Goal: Transaction & Acquisition: Purchase product/service

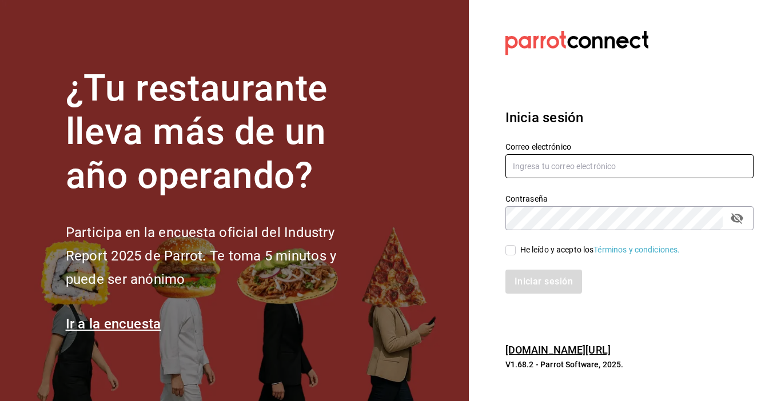
type input "[EMAIL_ADDRESS][DOMAIN_NAME]"
click at [513, 252] on input "He leído y acepto los Términos y condiciones." at bounding box center [510, 250] width 10 height 10
checkbox input "true"
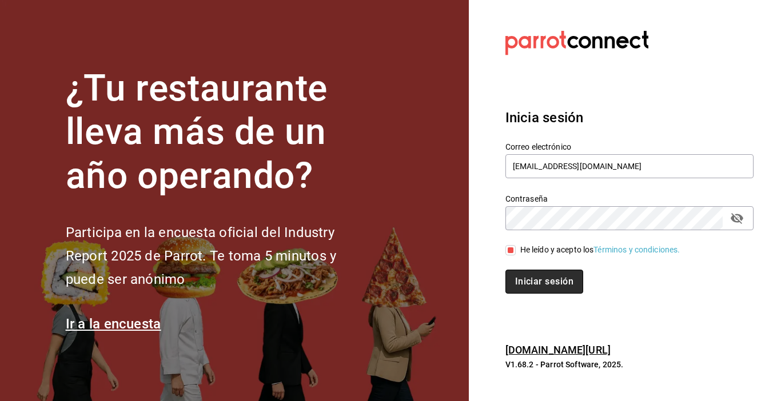
click at [529, 281] on button "Iniciar sesión" at bounding box center [544, 282] width 78 height 24
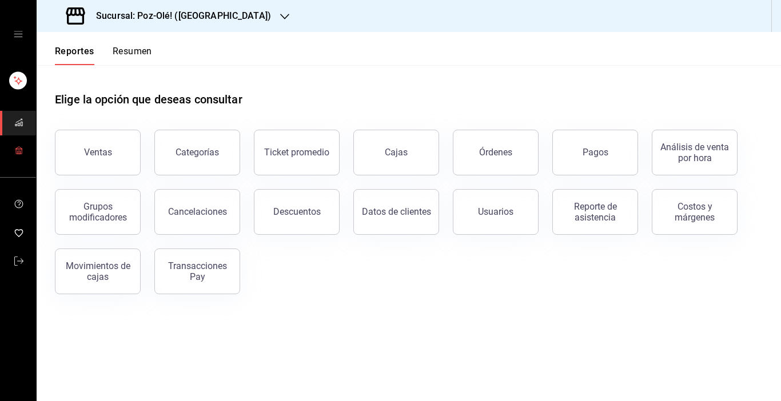
click at [19, 149] on icon "mailbox folders" at bounding box center [18, 150] width 9 height 9
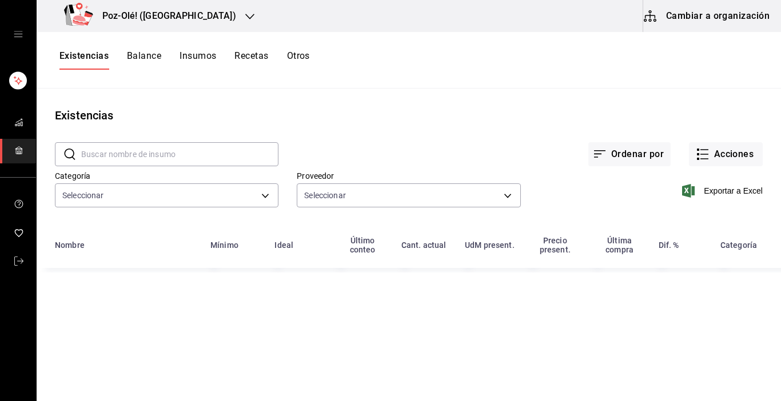
type input "d676893f-1eff-4afc-89d5-be7931405371,64c67766-f765-4080-8c3b-6b73adc83a6f,5c504…"
type input "48d44c5a-e461-48d4-aff9-0664819c2ea3,a25d6bbc-ab57-4387-85d6-398f9db57e81,dec80…"
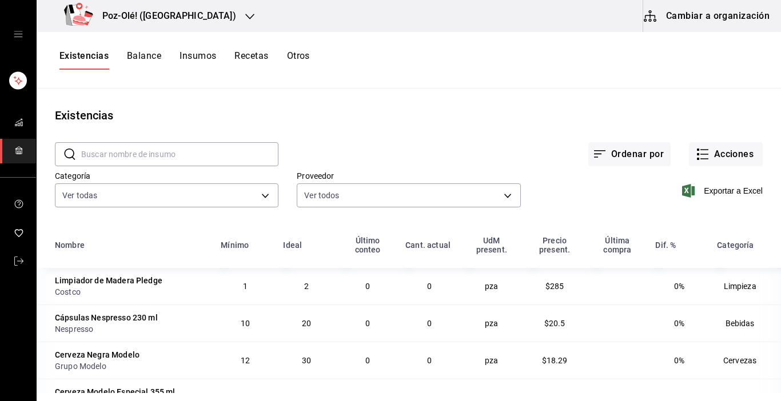
click at [698, 17] on button "Cambiar a organización" at bounding box center [707, 16] width 129 height 32
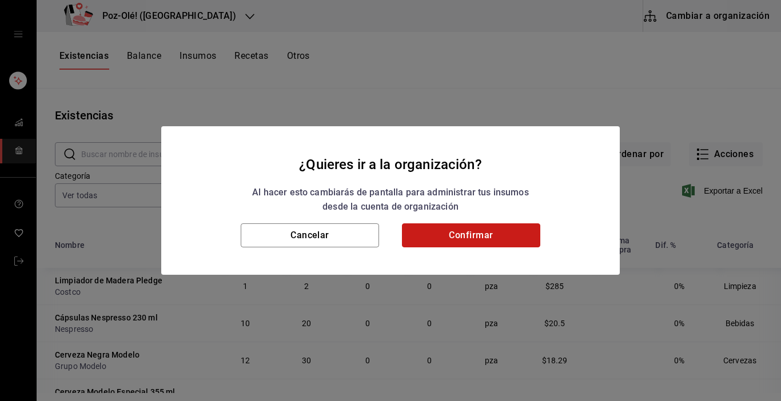
click at [458, 244] on button "Confirmar" at bounding box center [471, 236] width 138 height 24
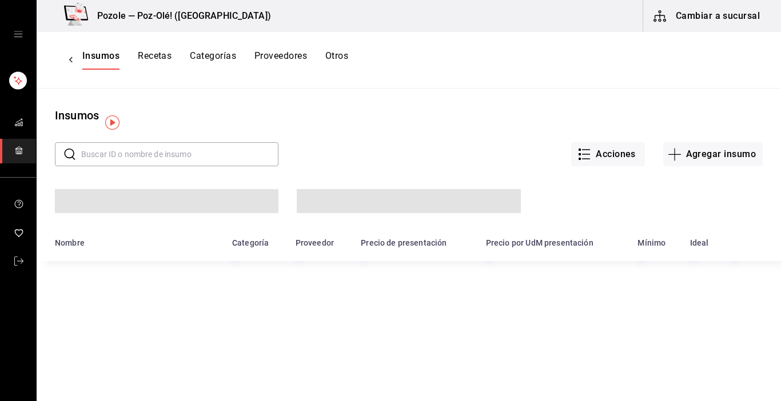
click at [307, 58] on button "Proveedores" at bounding box center [280, 59] width 53 height 19
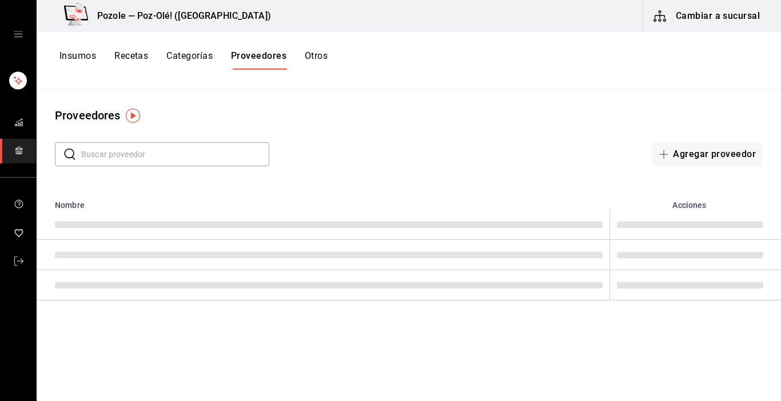
click at [323, 54] on button "Otros" at bounding box center [316, 59] width 23 height 19
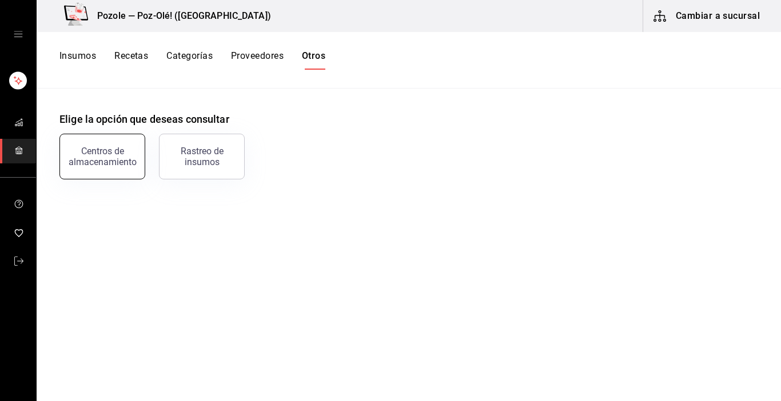
click at [124, 157] on div "Centros de almacenamiento" at bounding box center [102, 157] width 71 height 22
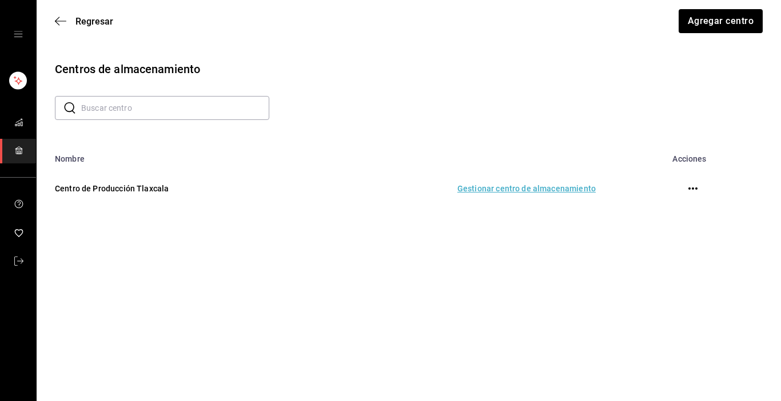
click at [515, 189] on td "Gestionar centro de almacenamiento" at bounding box center [457, 189] width 305 height 50
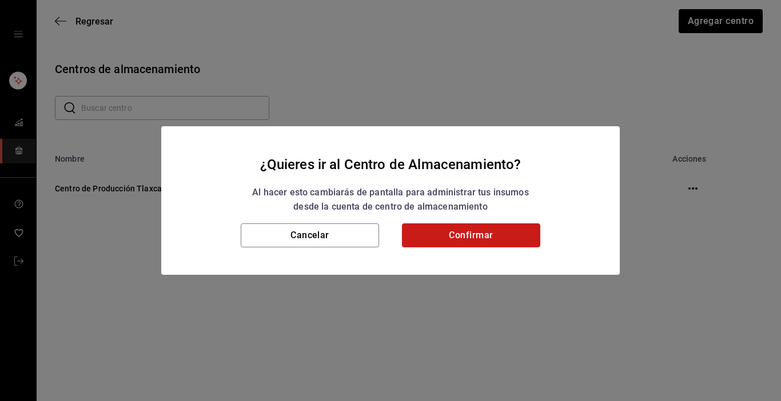
click at [507, 236] on button "Confirmar" at bounding box center [471, 236] width 138 height 24
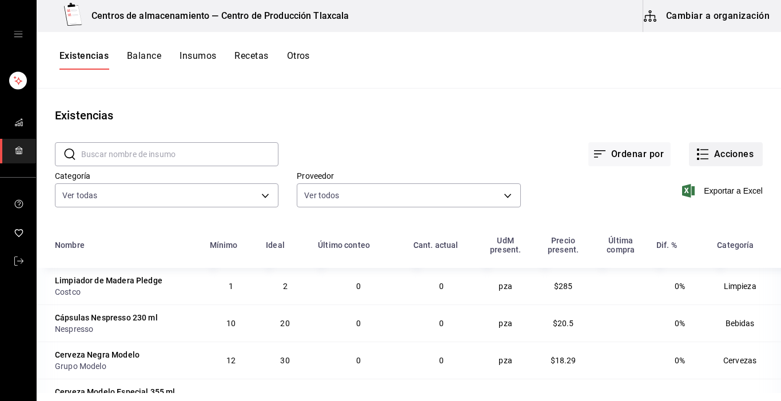
click at [696, 154] on icon "button" at bounding box center [703, 155] width 14 height 14
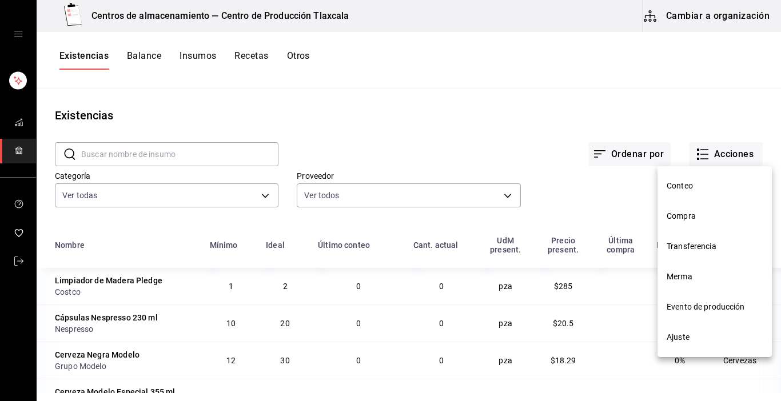
click at [693, 218] on span "Compra" at bounding box center [715, 216] width 96 height 12
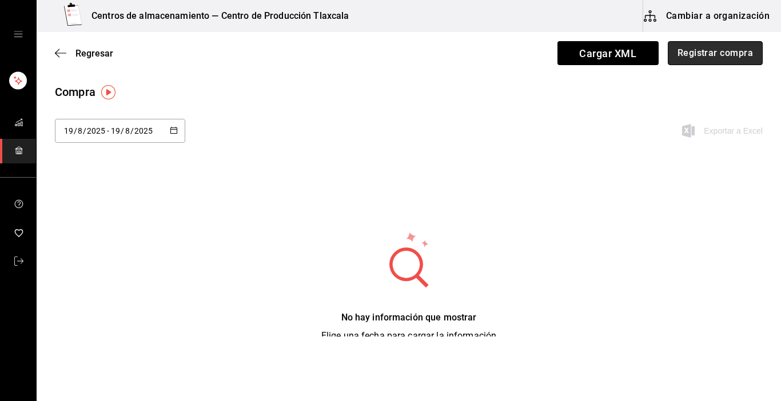
click at [711, 61] on button "Registrar compra" at bounding box center [715, 53] width 95 height 24
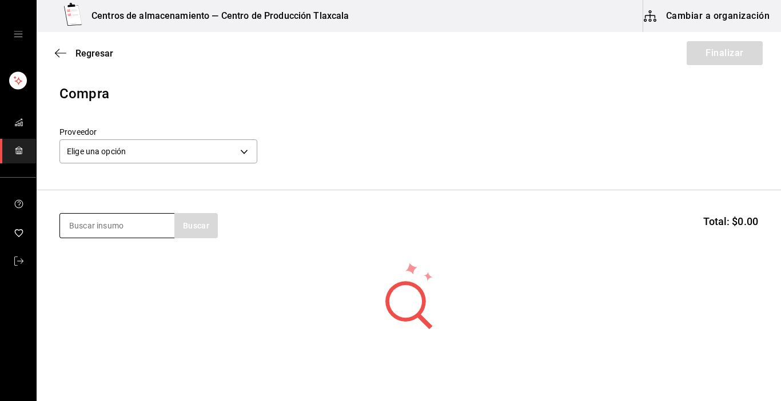
click at [83, 218] on input at bounding box center [117, 226] width 114 height 24
click at [83, 224] on input at bounding box center [117, 226] width 114 height 24
type input "crema"
click at [138, 230] on input "crema" at bounding box center [117, 226] width 114 height 24
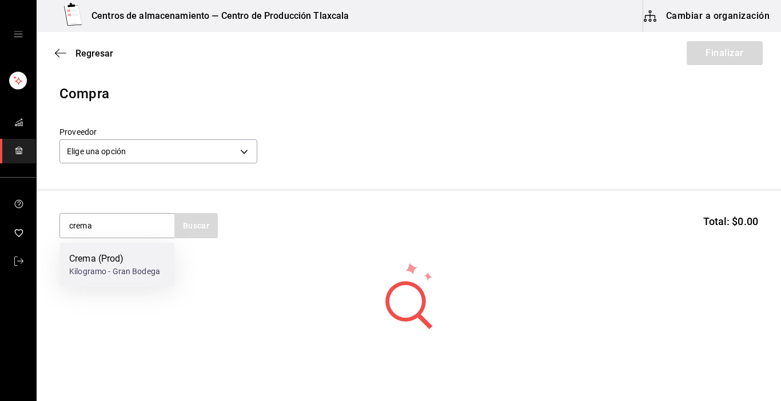
click at [130, 262] on div "Crema (Prod)" at bounding box center [114, 259] width 91 height 14
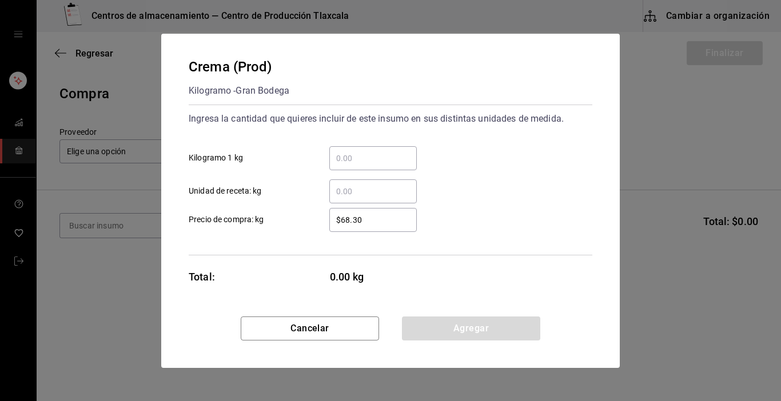
click at [349, 161] on input "​ Kilogramo 1 kg" at bounding box center [372, 159] width 87 height 14
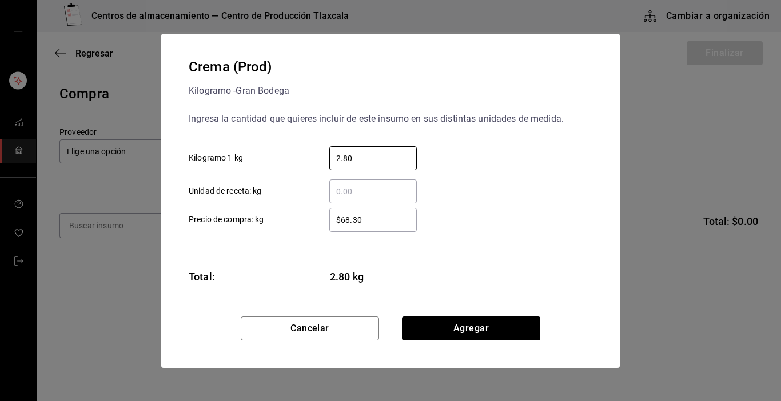
type input "2.80"
click at [376, 222] on input "$68.30" at bounding box center [372, 220] width 87 height 14
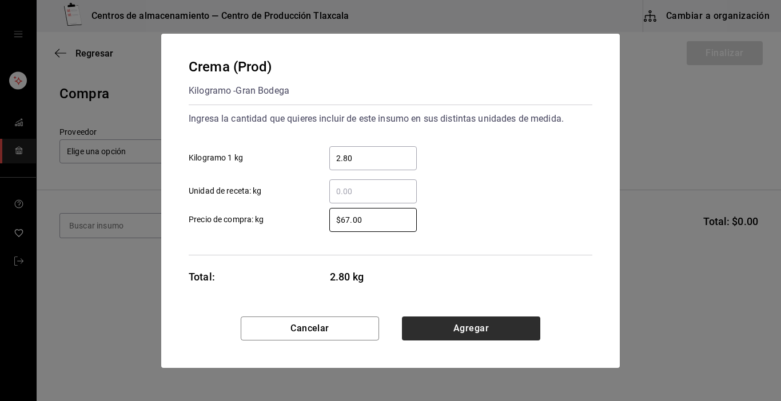
type input "$67.00"
click at [433, 328] on button "Agregar" at bounding box center [471, 329] width 138 height 24
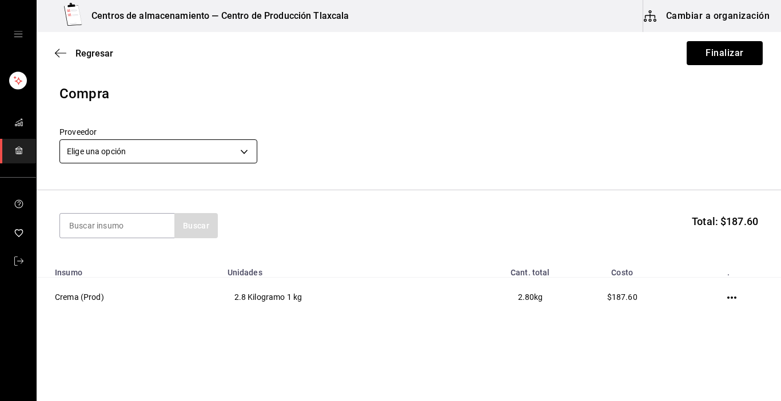
click at [242, 155] on body "Centros de almacenamiento — Centro de Producción Tlaxcala Cambiar a organizació…" at bounding box center [390, 168] width 781 height 337
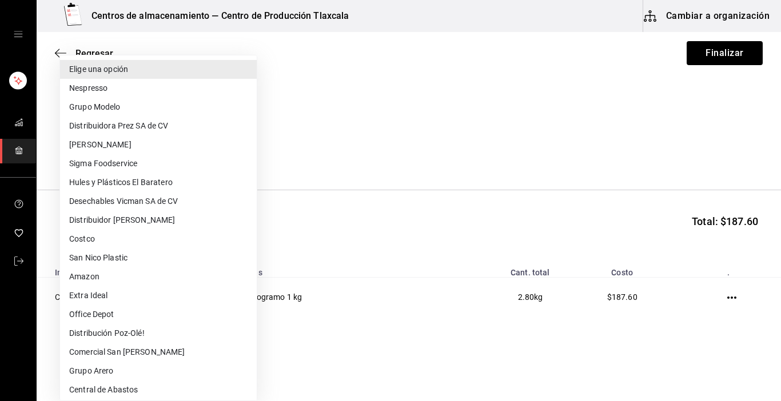
click at [152, 377] on li "Grupo Arero" at bounding box center [158, 371] width 197 height 19
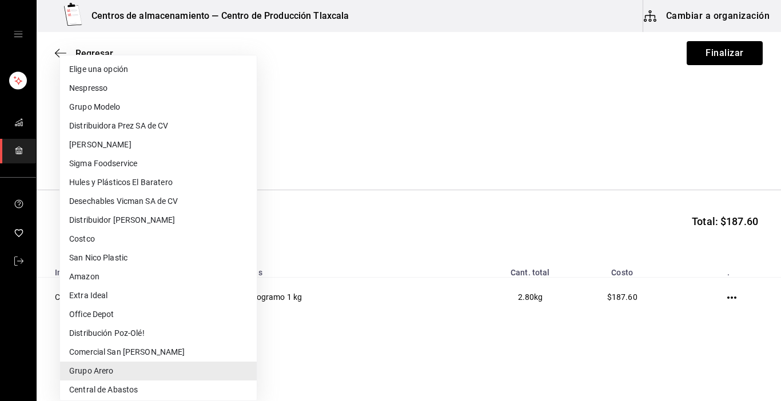
click at [243, 149] on body "Centros de almacenamiento — Centro de Producción Tlaxcala Cambiar a organizació…" at bounding box center [390, 168] width 781 height 337
click at [115, 387] on li "Central de Abastos" at bounding box center [158, 390] width 197 height 19
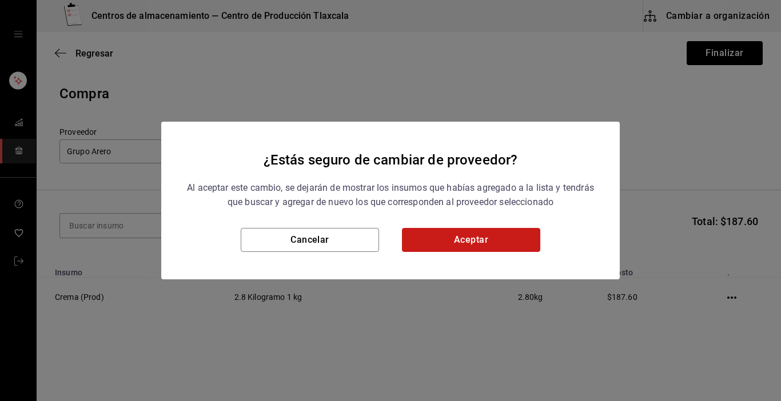
click at [429, 238] on button "Aceptar" at bounding box center [471, 240] width 138 height 24
type input "a76b9c64-3e4c-460f-81df-d33a32ba6353"
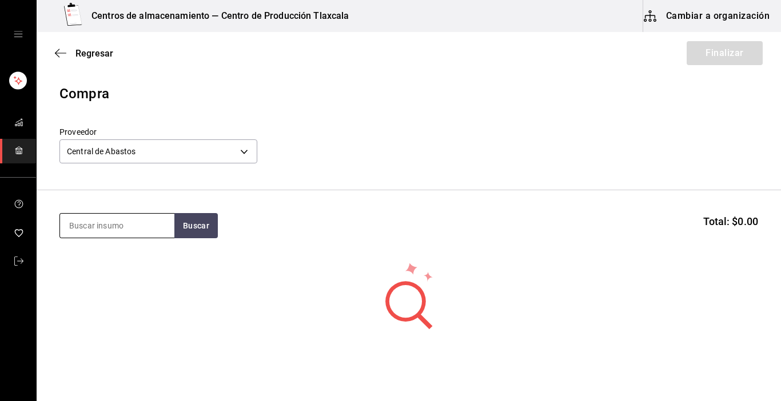
click at [137, 230] on input at bounding box center [117, 226] width 114 height 24
click at [201, 226] on button "Buscar" at bounding box center [195, 225] width 43 height 25
click at [39, 280] on div "No hay insumos a mostrar. Busca un insumo para agregarlo a la lista" at bounding box center [409, 316] width 744 height 110
click at [102, 226] on input "crema" at bounding box center [117, 226] width 114 height 24
type input "c"
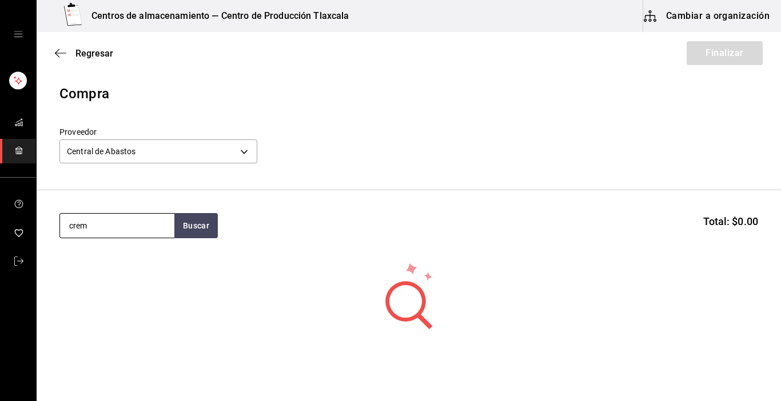
type input "crema"
click at [60, 54] on icon "button" at bounding box center [60, 53] width 11 height 10
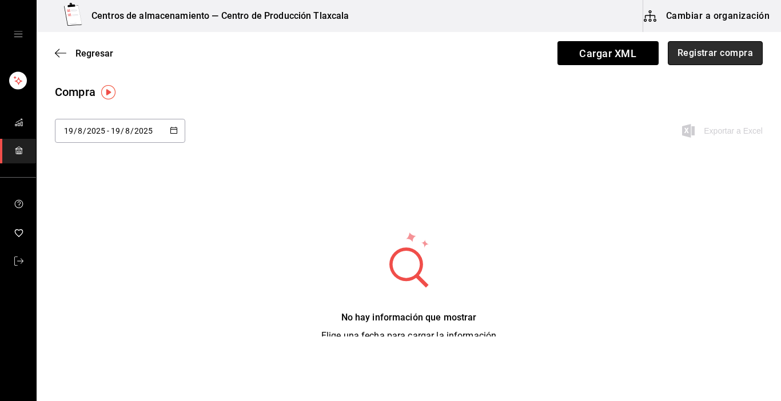
click at [719, 50] on button "Registrar compra" at bounding box center [715, 53] width 95 height 24
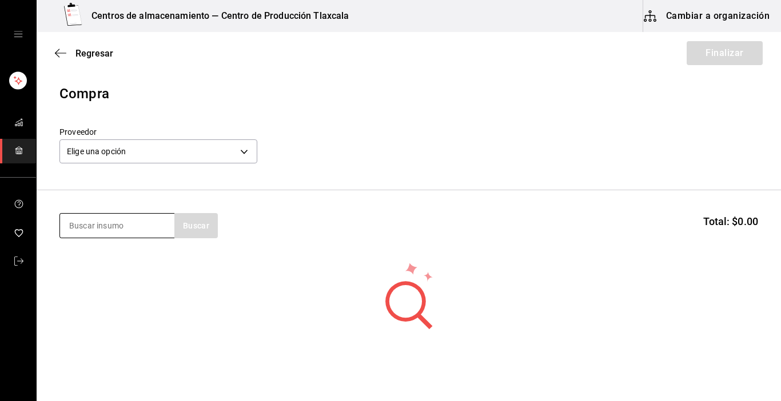
click at [119, 224] on input at bounding box center [117, 226] width 114 height 24
type input "crema"
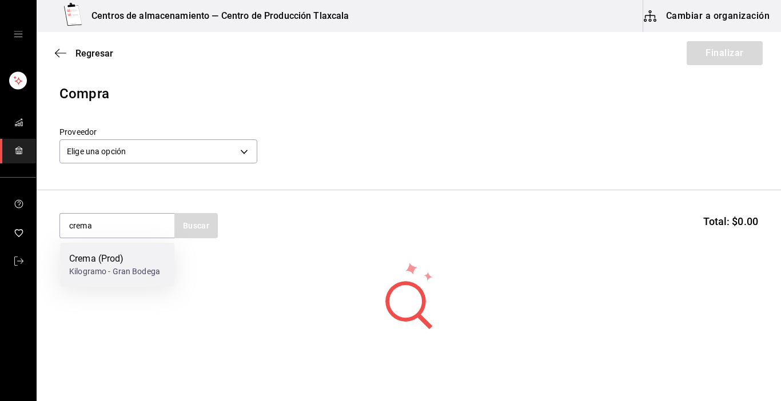
click at [117, 265] on div "Crema (Prod)" at bounding box center [114, 259] width 91 height 14
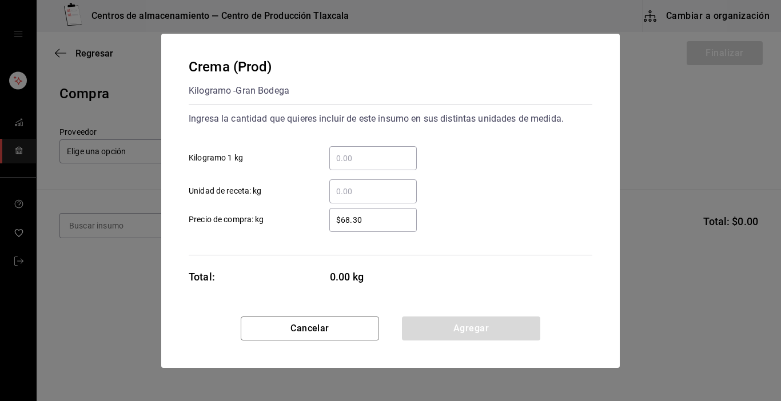
click at [383, 152] on input "​ Kilogramo 1 kg" at bounding box center [372, 159] width 87 height 14
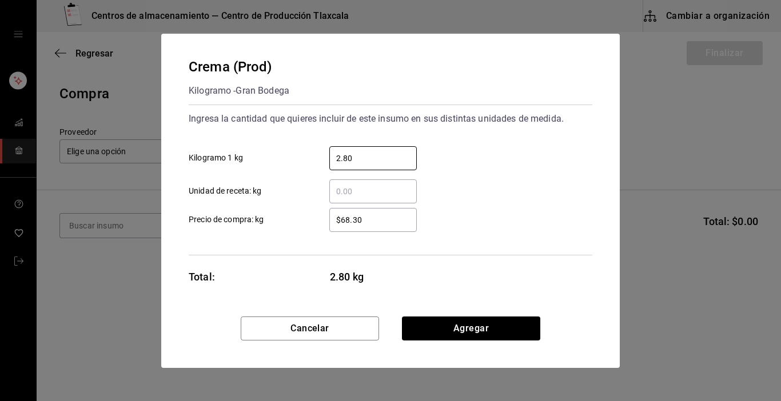
type input "2.80"
click at [390, 221] on input "$68.30" at bounding box center [372, 220] width 87 height 14
type input "$67.00"
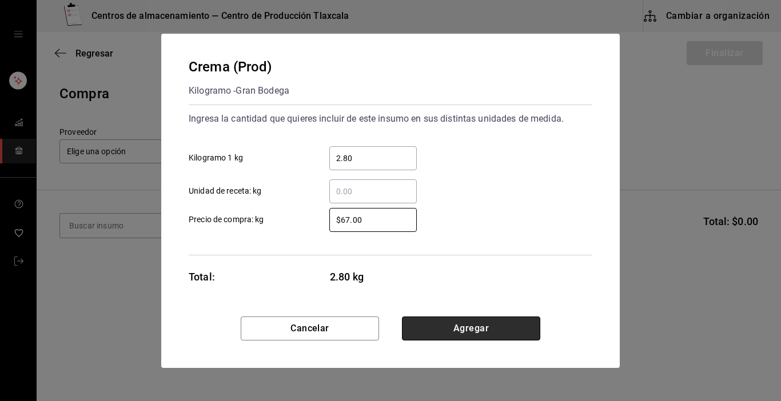
click at [428, 327] on button "Agregar" at bounding box center [471, 329] width 138 height 24
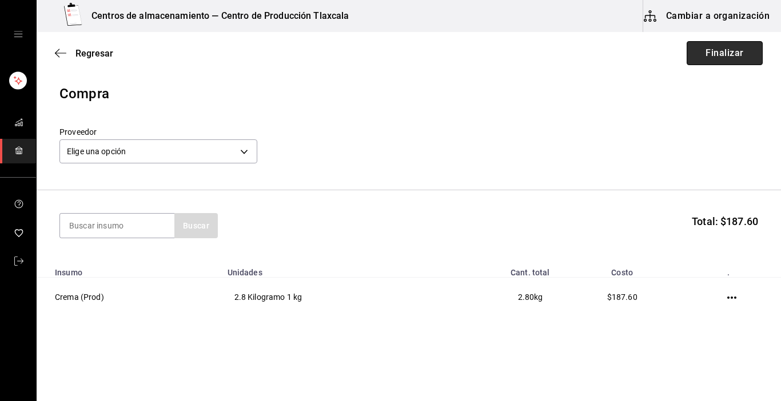
click at [699, 50] on button "Finalizar" at bounding box center [725, 53] width 76 height 24
click at [700, 47] on button "Finalizar" at bounding box center [725, 53] width 76 height 24
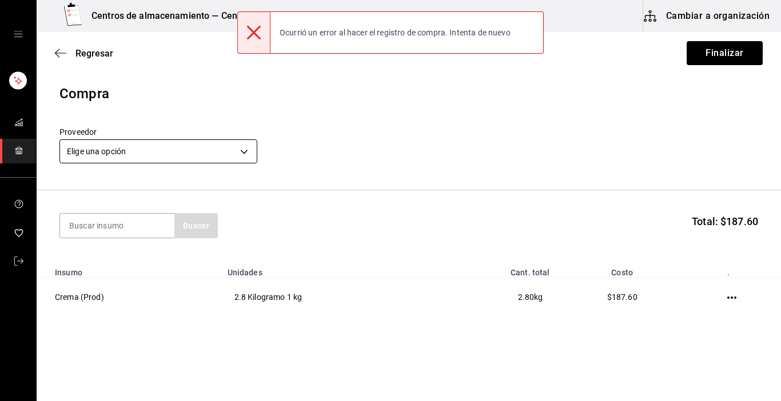
click at [236, 152] on body "Centros de almacenamiento — Centro de Producción Tlaxcala Cambiar a organizació…" at bounding box center [390, 168] width 781 height 337
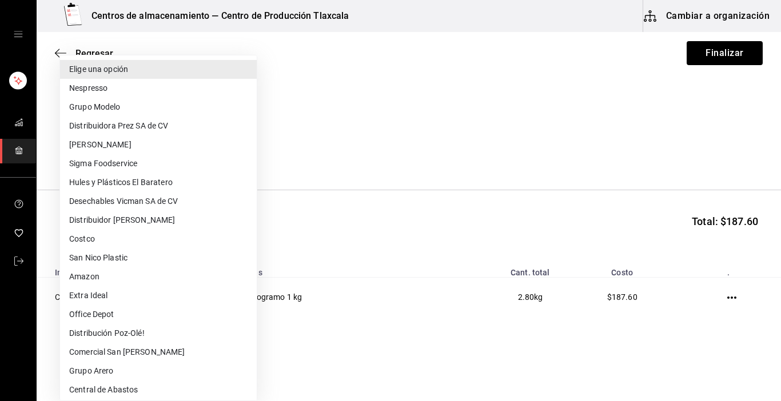
click at [105, 390] on li "Central de Abastos" at bounding box center [158, 390] width 197 height 19
type input "a76b9c64-3e4c-460f-81df-d33a32ba6353"
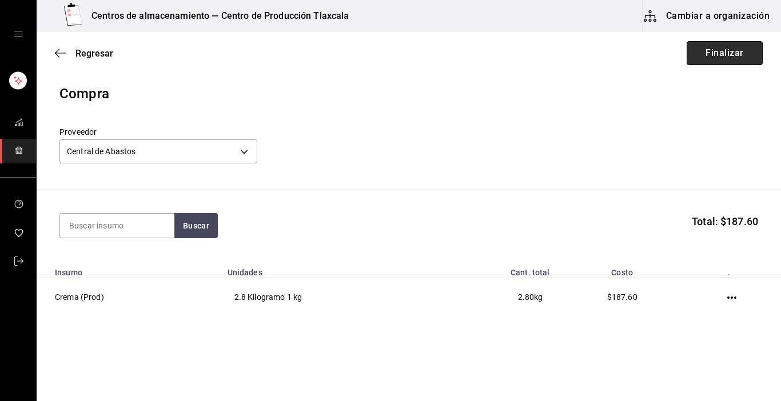
click at [720, 61] on button "Finalizar" at bounding box center [725, 53] width 76 height 24
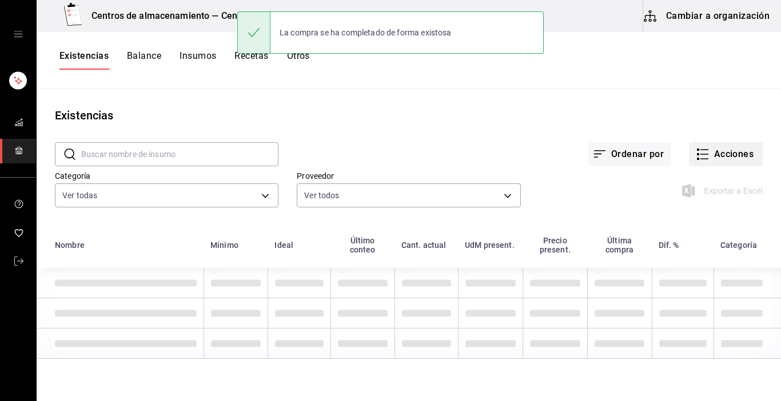
click at [700, 154] on icon "button" at bounding box center [704, 154] width 8 height 0
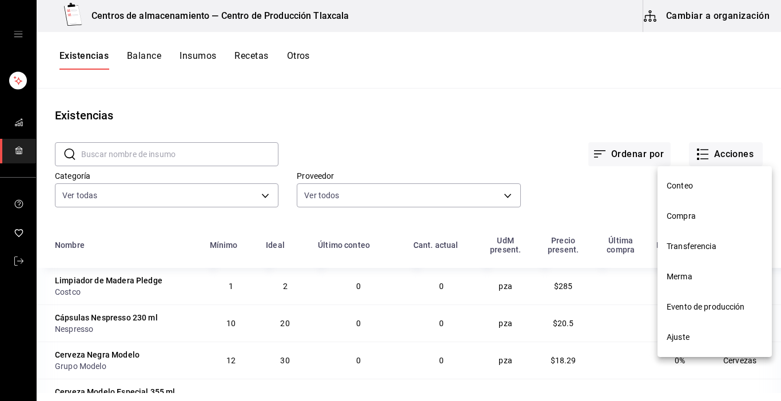
click at [692, 215] on span "Compra" at bounding box center [715, 216] width 96 height 12
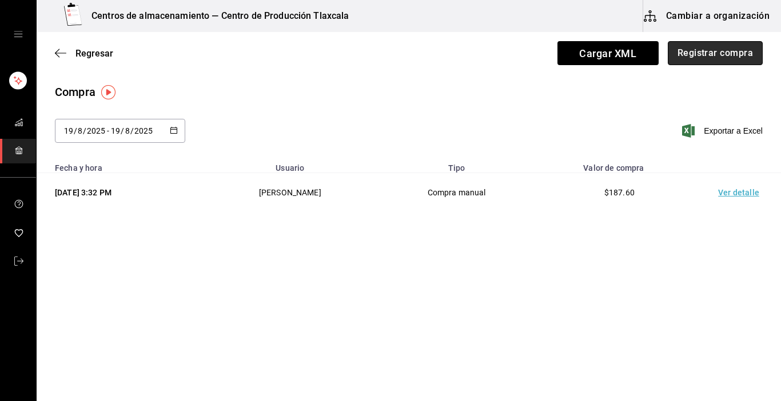
click at [701, 57] on button "Registrar compra" at bounding box center [715, 53] width 95 height 24
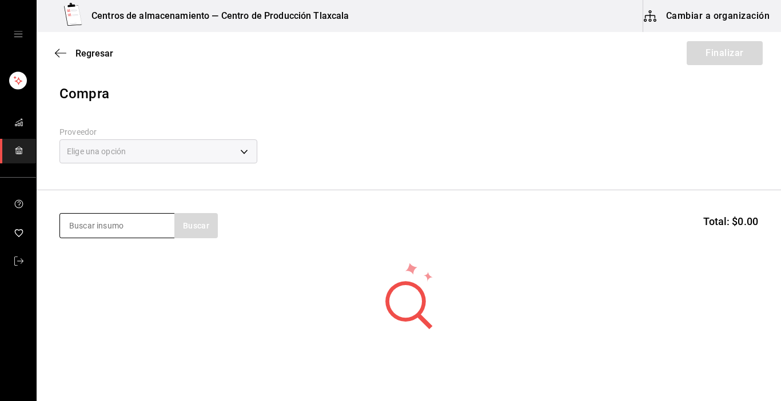
click at [124, 224] on input at bounding box center [117, 226] width 114 height 24
type input "rabano"
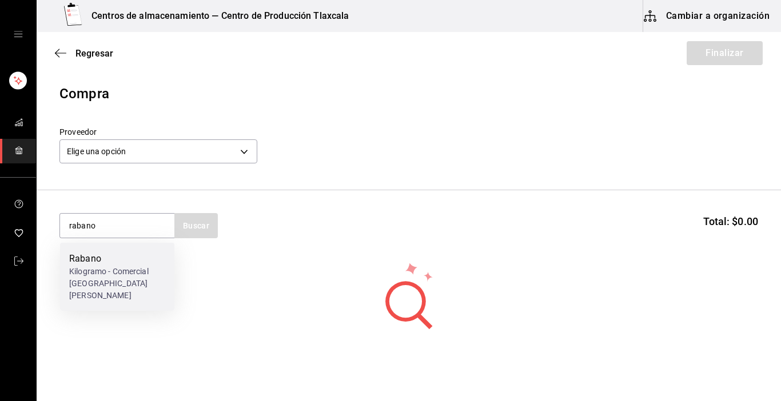
click at [109, 249] on div "Rabano Kilogramo - Comercial [GEOGRAPHIC_DATA][PERSON_NAME]" at bounding box center [117, 277] width 114 height 68
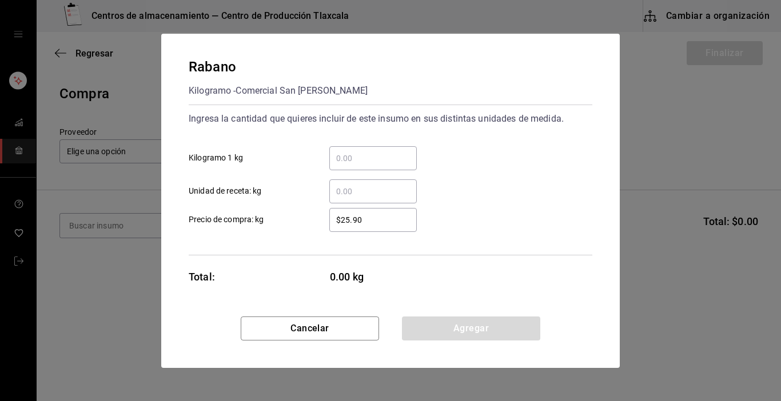
click at [356, 146] on div "​" at bounding box center [372, 158] width 87 height 24
click at [356, 152] on input "​ Kilogramo 1 kg" at bounding box center [372, 159] width 87 height 14
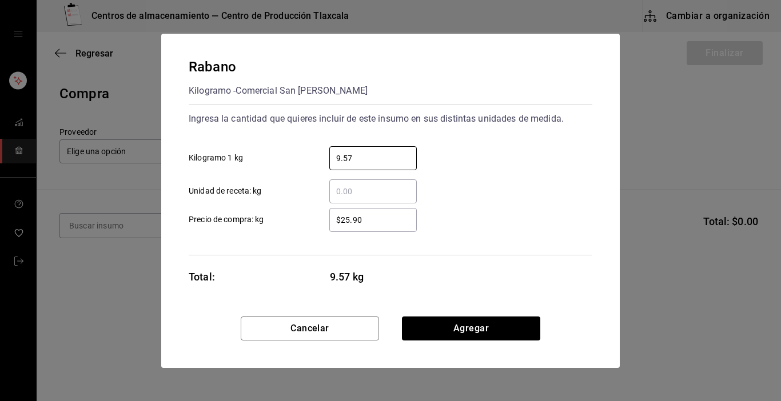
type input "9.57"
click at [369, 218] on input "$25.90" at bounding box center [372, 220] width 87 height 14
type input "$2"
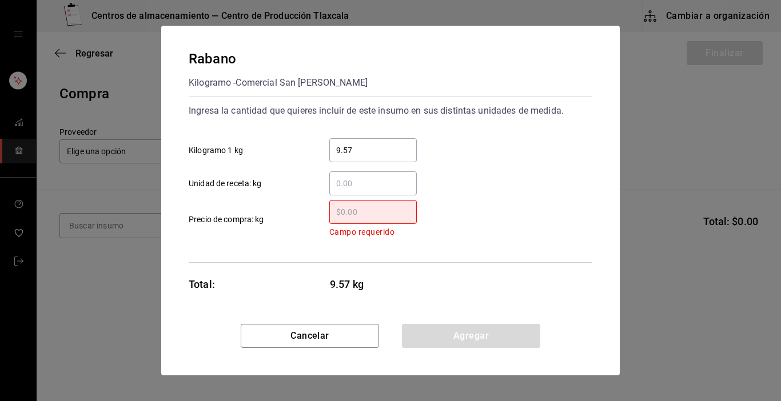
type input "$3"
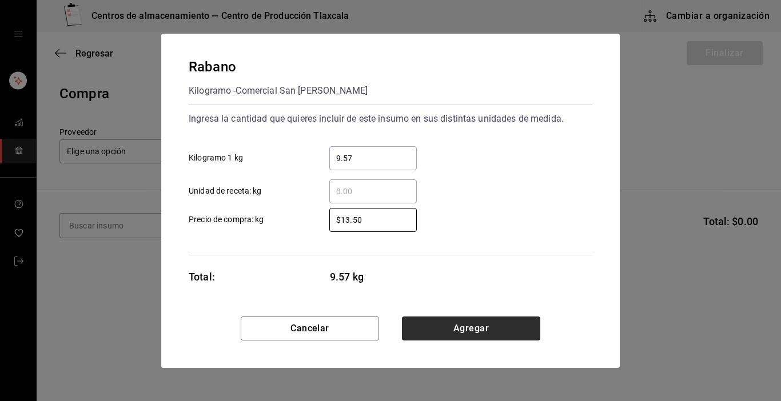
type input "$13.50"
click at [444, 337] on button "Agregar" at bounding box center [471, 329] width 138 height 24
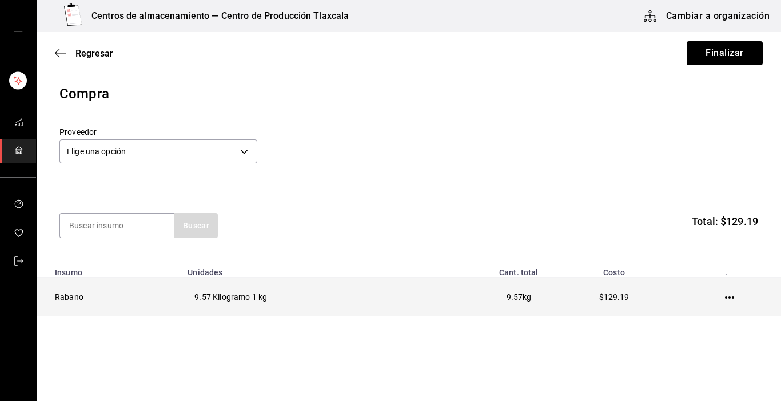
click at [724, 293] on td at bounding box center [732, 297] width 98 height 39
click at [725, 294] on icon "button" at bounding box center [729, 297] width 9 height 9
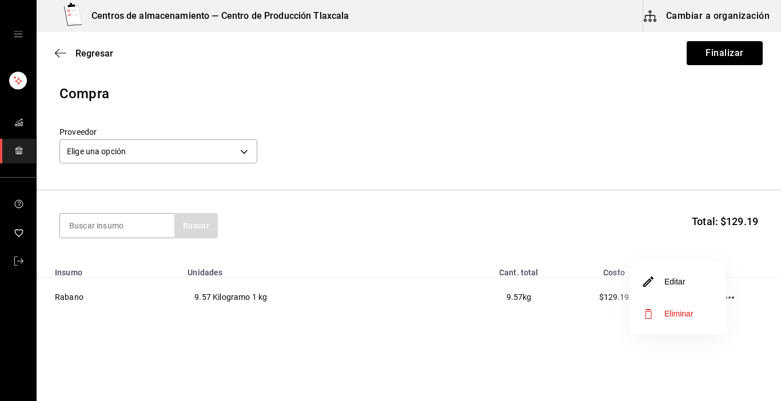
click at [695, 278] on li "Editar" at bounding box center [678, 282] width 96 height 32
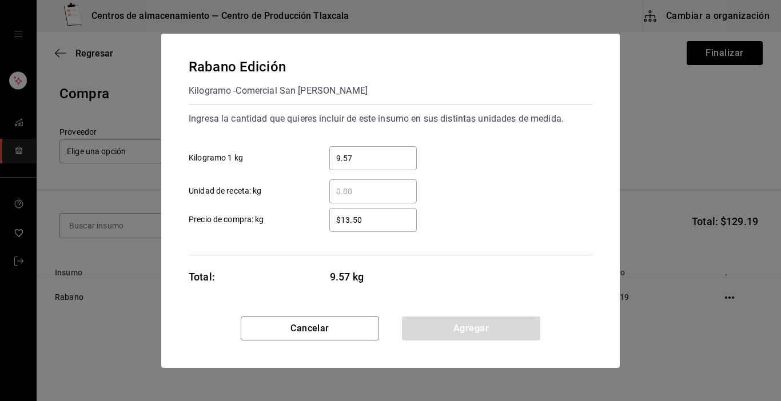
click at [383, 218] on input "$13.50" at bounding box center [372, 220] width 87 height 14
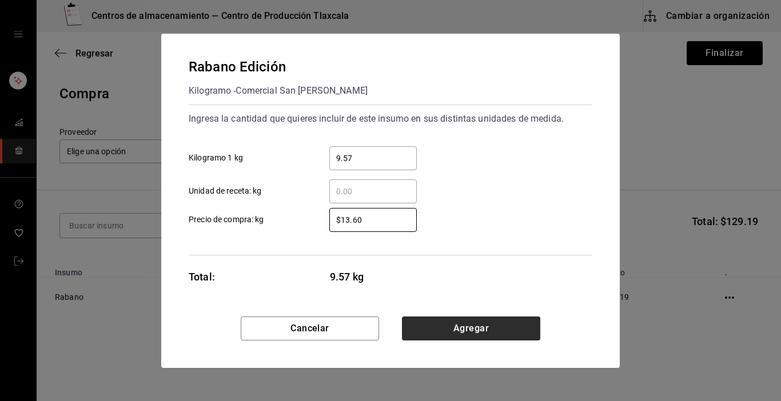
type input "$13.60"
click at [444, 332] on button "Agregar" at bounding box center [471, 329] width 138 height 24
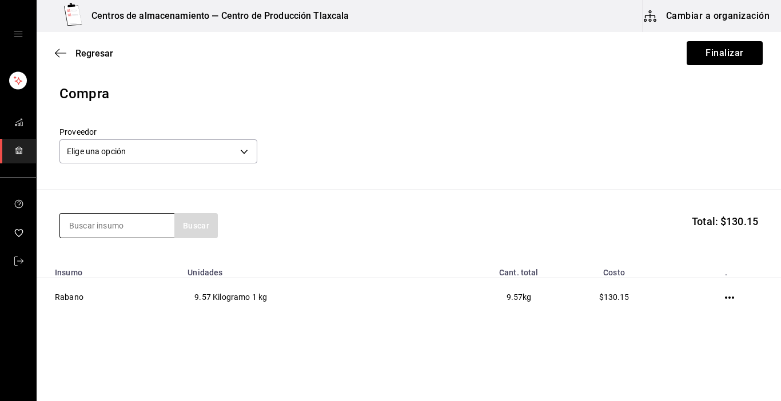
click at [148, 229] on input at bounding box center [117, 226] width 114 height 24
type input "cilantro"
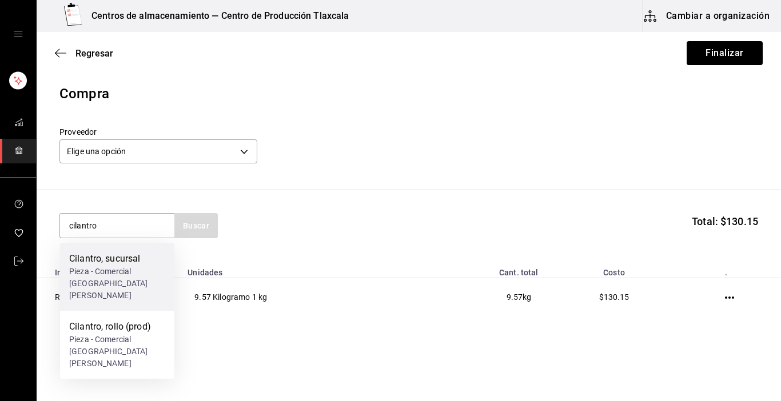
click at [136, 250] on div "Cilantro, sucursal Pieza - Comercial [GEOGRAPHIC_DATA][PERSON_NAME]" at bounding box center [117, 277] width 114 height 68
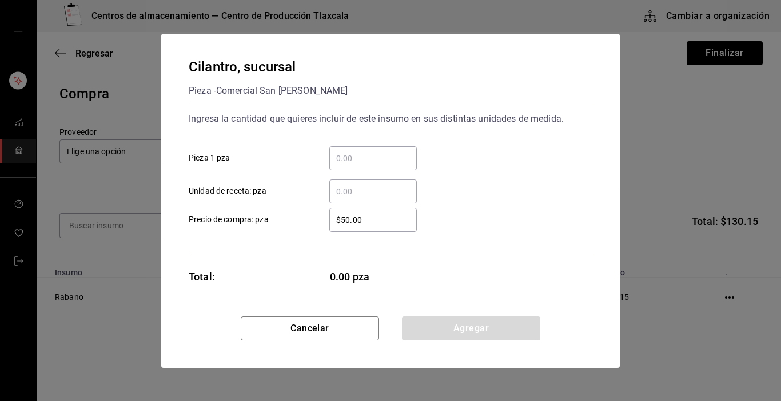
click at [338, 158] on input "​ Pieza 1 pza" at bounding box center [372, 159] width 87 height 14
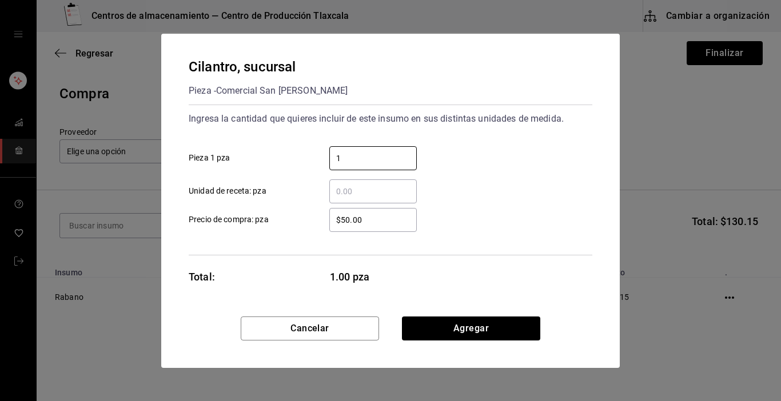
type input "1"
drag, startPoint x: 502, startPoint y: 162, endPoint x: 460, endPoint y: 209, distance: 62.8
click at [502, 163] on div "1 ​ Pieza 1 pza" at bounding box center [386, 153] width 413 height 33
click at [387, 219] on input "$50.00" at bounding box center [372, 220] width 87 height 14
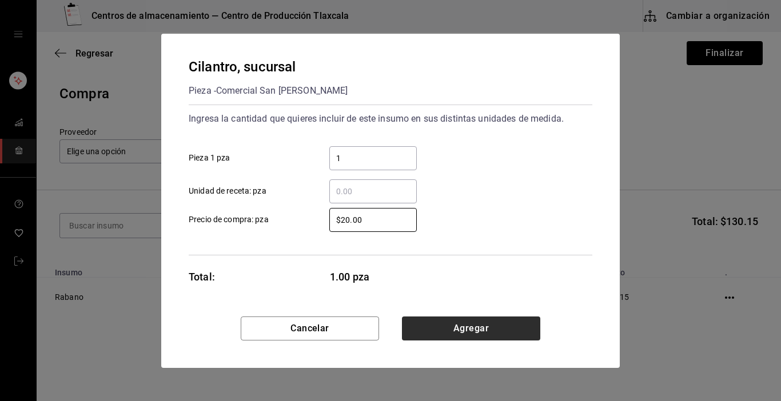
type input "$20.00"
click at [471, 328] on button "Agregar" at bounding box center [471, 329] width 138 height 24
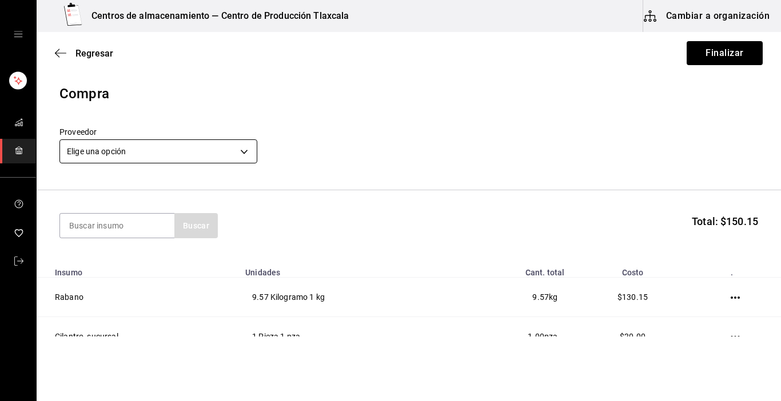
click at [246, 157] on body "Centros de almacenamiento — Centro de Producción Tlaxcala Cambiar a organizació…" at bounding box center [390, 168] width 781 height 337
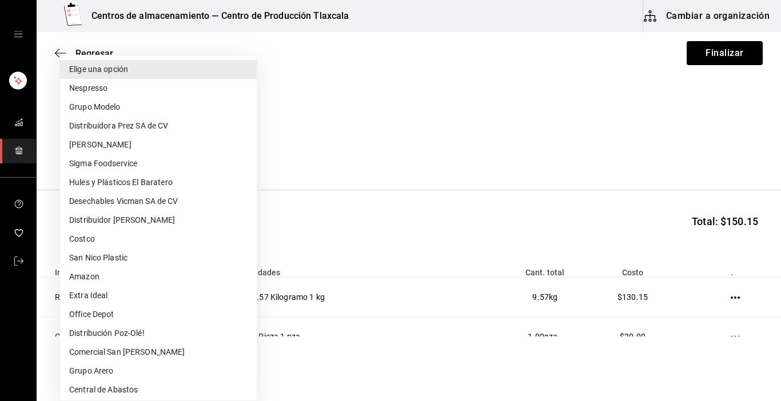
click at [140, 388] on li "Central de Abastos" at bounding box center [158, 390] width 197 height 19
type input "a76b9c64-3e4c-460f-81df-d33a32ba6353"
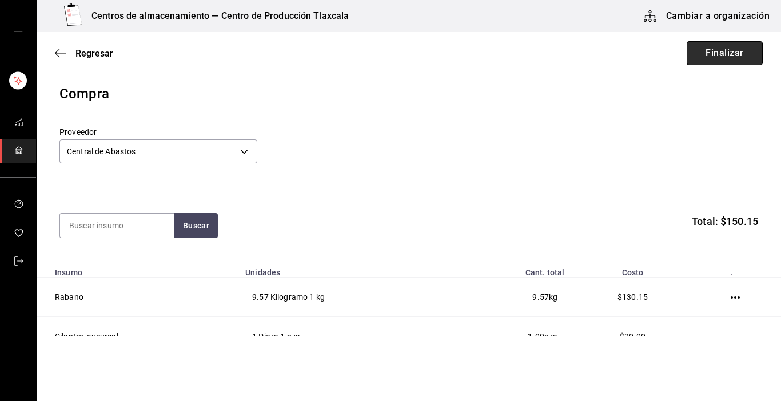
click at [734, 50] on button "Finalizar" at bounding box center [725, 53] width 76 height 24
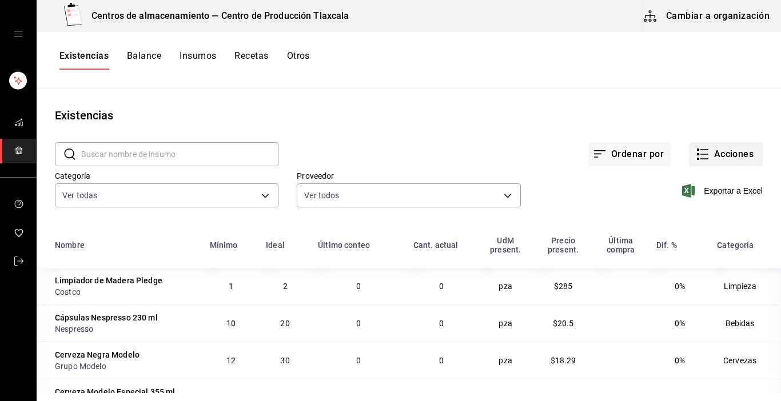
click at [694, 164] on button "Acciones" at bounding box center [726, 154] width 74 height 24
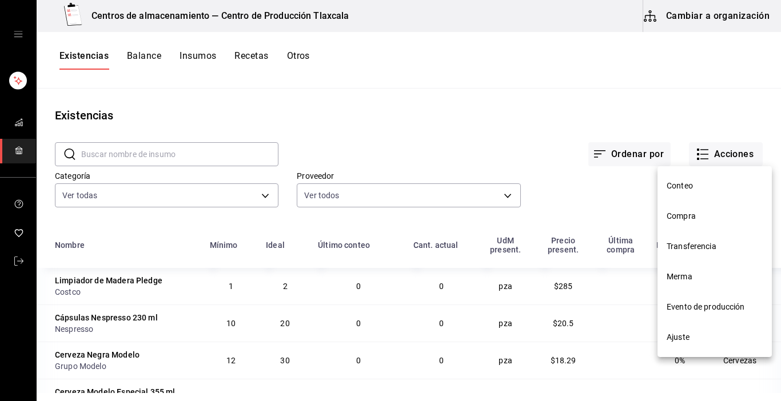
click at [691, 222] on span "Compra" at bounding box center [715, 216] width 96 height 12
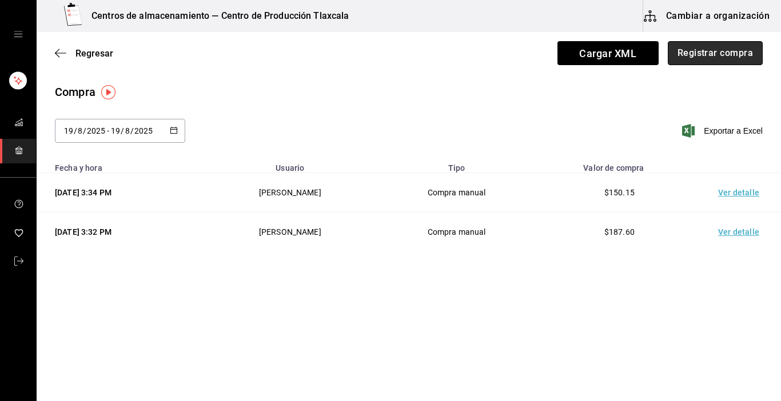
click at [723, 48] on button "Registrar compra" at bounding box center [715, 53] width 95 height 24
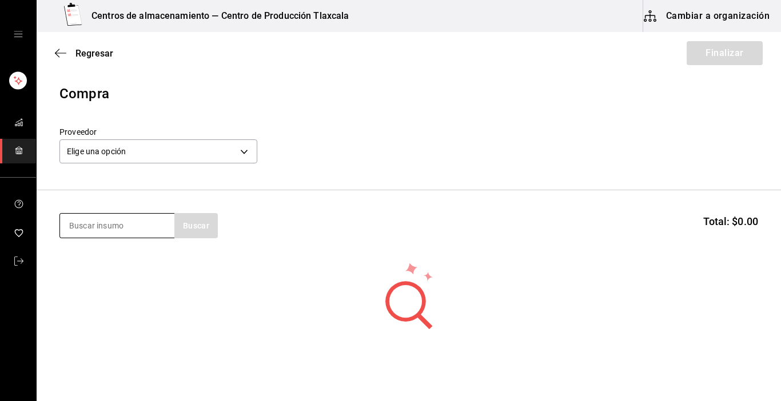
click at [77, 228] on input at bounding box center [117, 226] width 114 height 24
type input "limon"
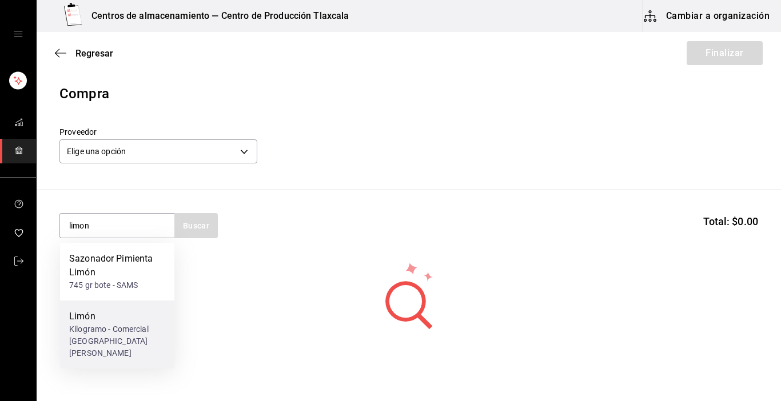
click at [90, 315] on div "Limón" at bounding box center [117, 317] width 96 height 14
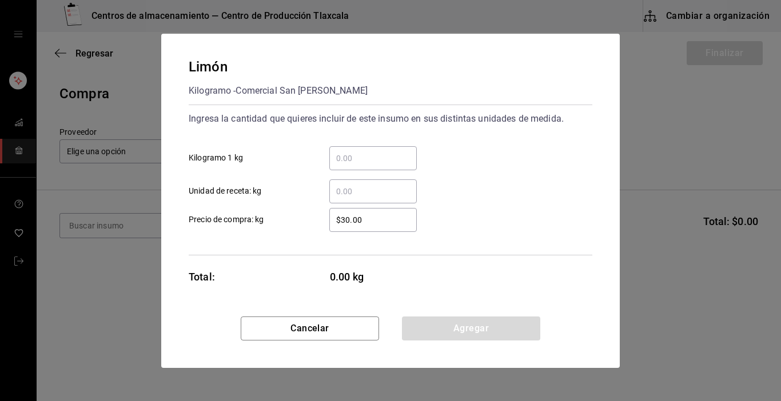
click at [399, 150] on div "​" at bounding box center [372, 158] width 87 height 24
click at [399, 152] on input "​ Kilogramo 1 kg" at bounding box center [372, 159] width 87 height 14
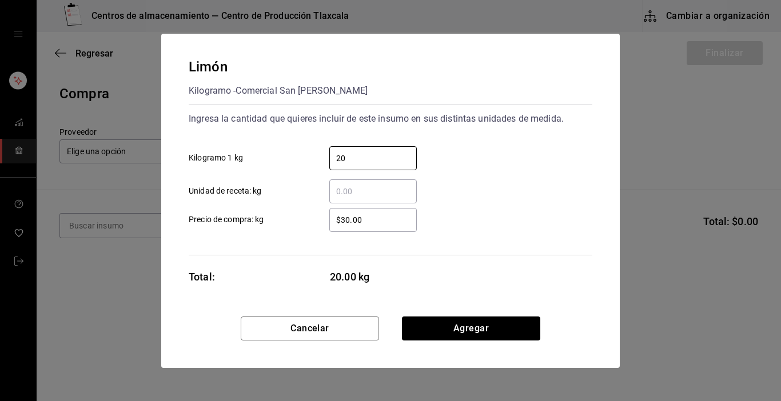
type input "20"
click at [592, 174] on div "Limón Kilogramo - Comercial San [PERSON_NAME] Ingresa la cantidad que quieres i…" at bounding box center [390, 175] width 459 height 283
click at [367, 218] on input "$30.00" at bounding box center [372, 220] width 87 height 14
type input "$3.00"
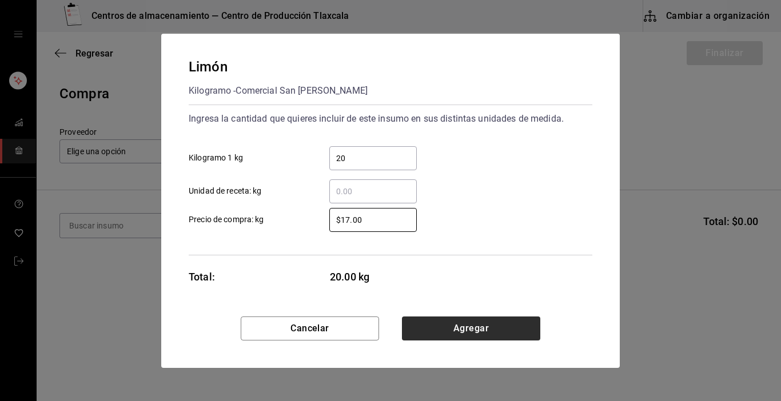
type input "$17.00"
click at [446, 330] on button "Agregar" at bounding box center [471, 329] width 138 height 24
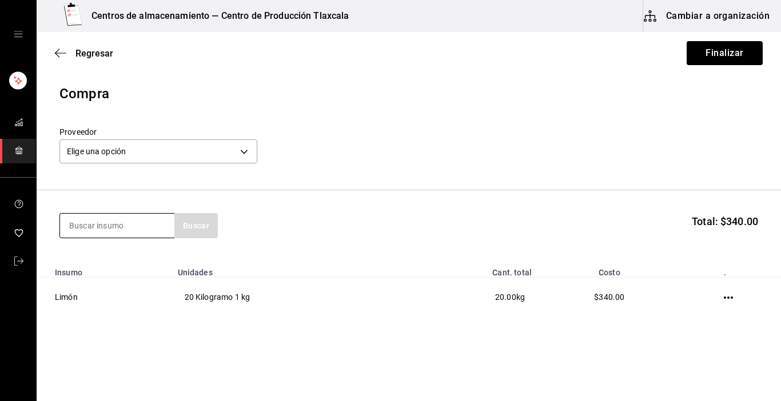
click at [128, 229] on input at bounding box center [117, 226] width 114 height 24
type input "cebolla"
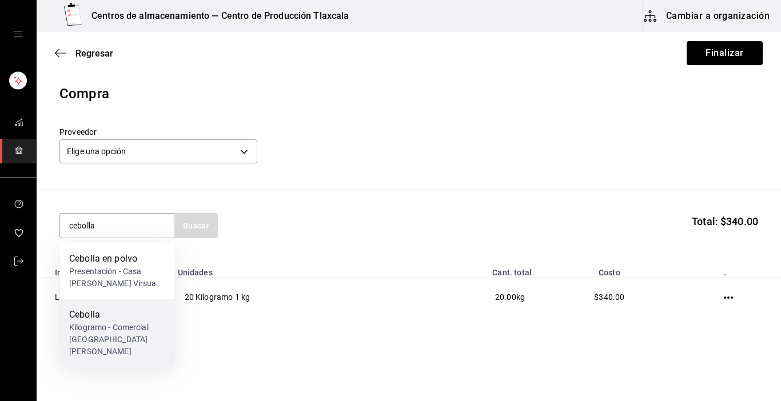
click at [106, 318] on div "Cebolla" at bounding box center [117, 315] width 96 height 14
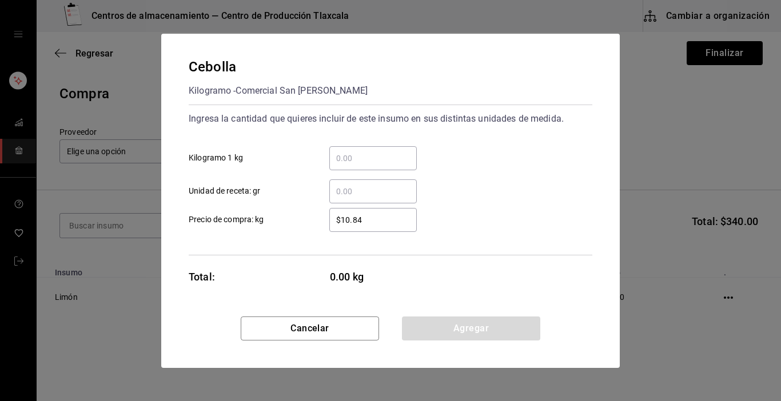
click at [388, 150] on div "​" at bounding box center [372, 158] width 87 height 24
click at [388, 152] on input "​ Kilogramo 1 kg" at bounding box center [372, 159] width 87 height 14
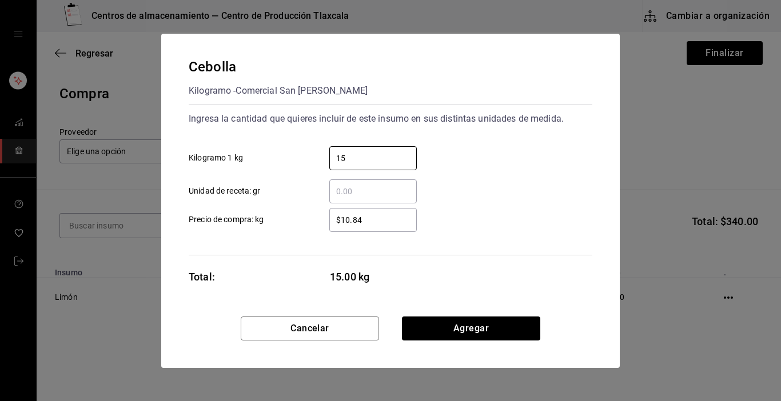
type input "15"
click at [540, 199] on div "$10.84 ​ Precio de compra: kg" at bounding box center [386, 215] width 413 height 33
click at [387, 214] on input "$10.84" at bounding box center [372, 220] width 87 height 14
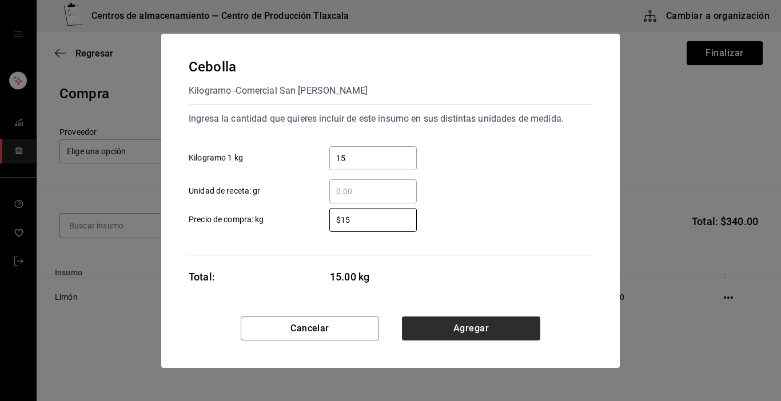
type input "$15"
click at [485, 328] on button "Agregar" at bounding box center [471, 329] width 138 height 24
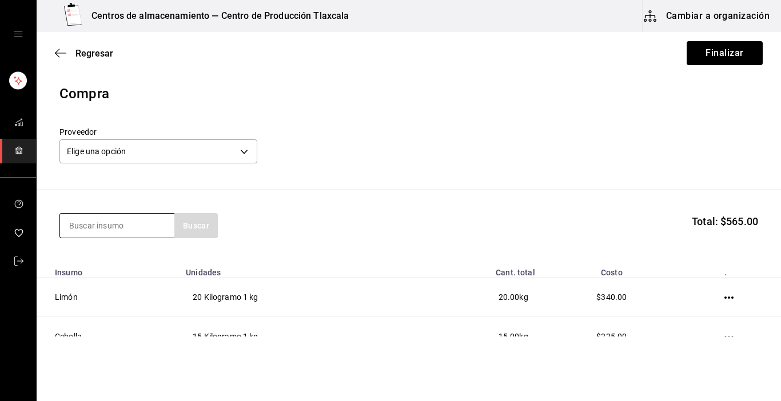
click at [162, 214] on input at bounding box center [117, 226] width 114 height 24
type input "ajo"
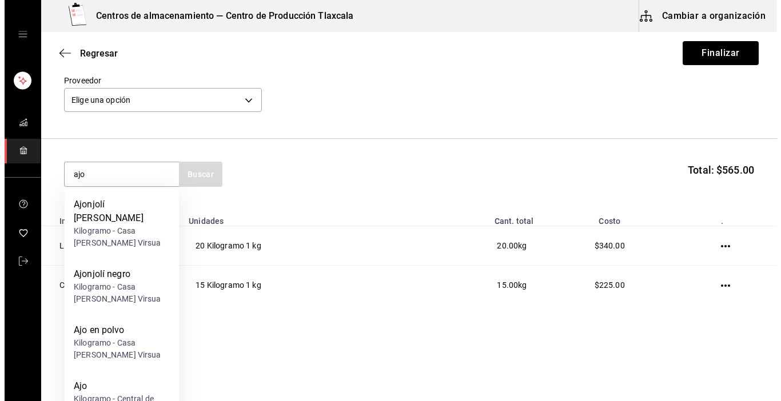
scroll to position [57, 0]
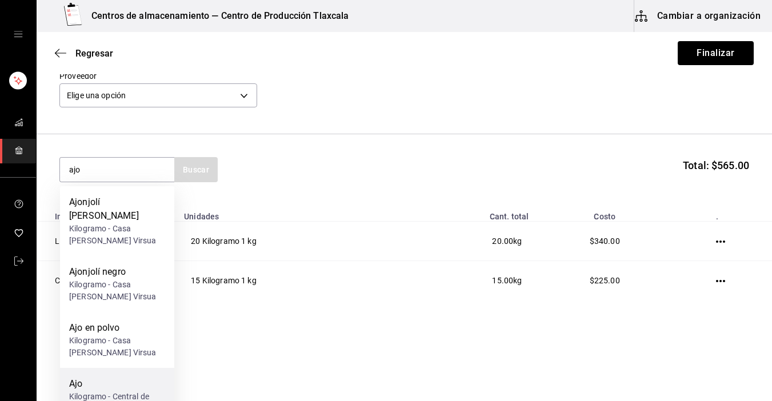
click at [88, 391] on div "Kilogramo - Central de Abastos" at bounding box center [117, 403] width 96 height 24
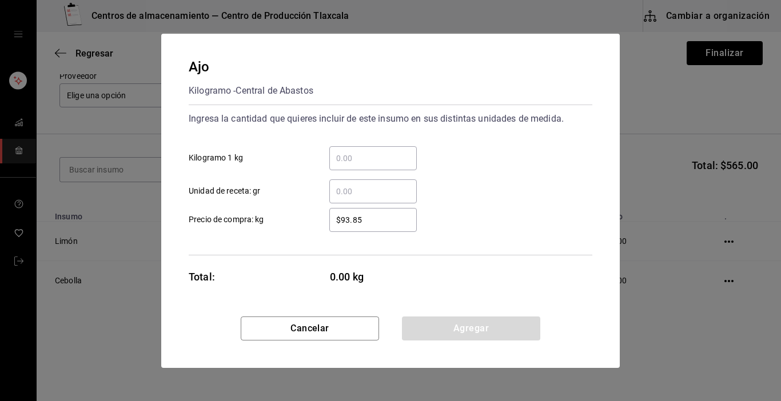
click at [370, 148] on div "​" at bounding box center [372, 158] width 87 height 24
click at [370, 152] on input "​ Kilogramo 1 kg" at bounding box center [372, 159] width 87 height 14
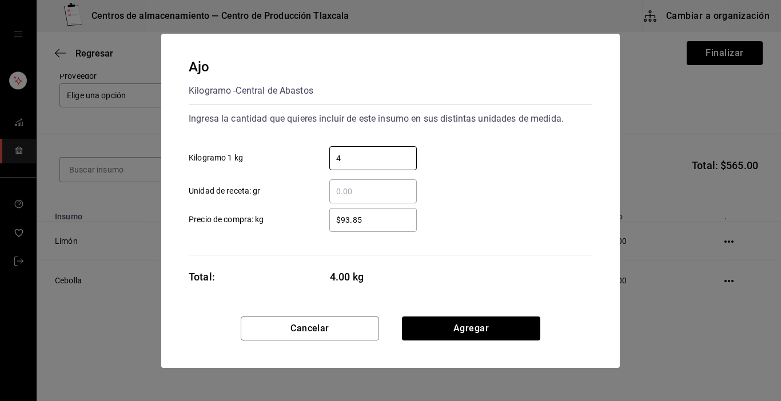
type input "4"
click at [579, 218] on div "$93.85 ​ Precio de compra: kg" at bounding box center [386, 215] width 413 height 33
click at [395, 221] on input "$93.85" at bounding box center [372, 220] width 87 height 14
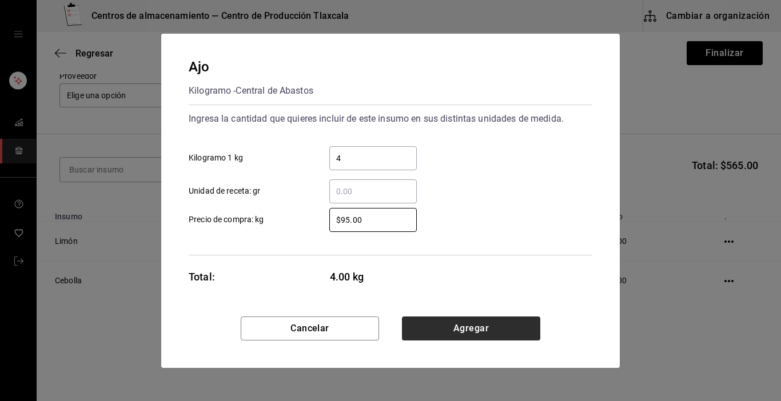
type input "$95.00"
click at [429, 319] on button "Agregar" at bounding box center [471, 329] width 138 height 24
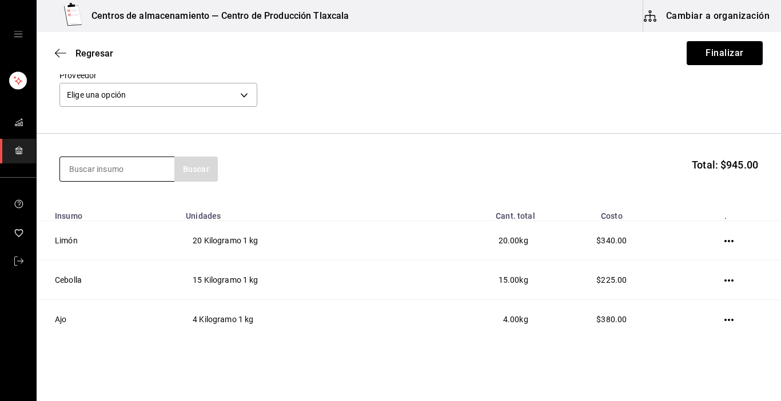
click at [101, 166] on input at bounding box center [117, 169] width 114 height 24
type input "jitomate"
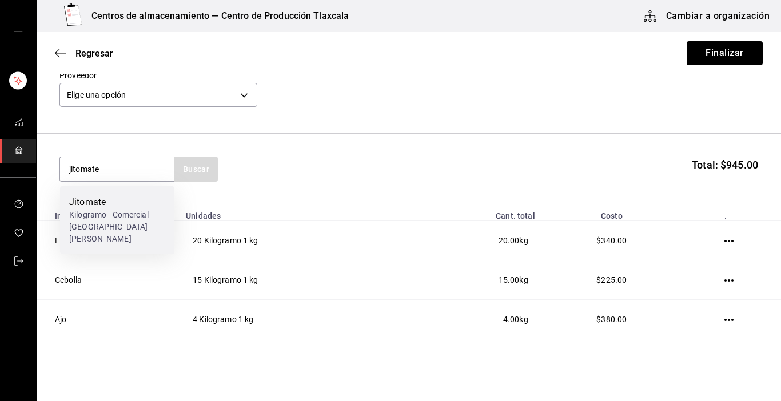
click at [99, 201] on div "Jitomate" at bounding box center [117, 203] width 96 height 14
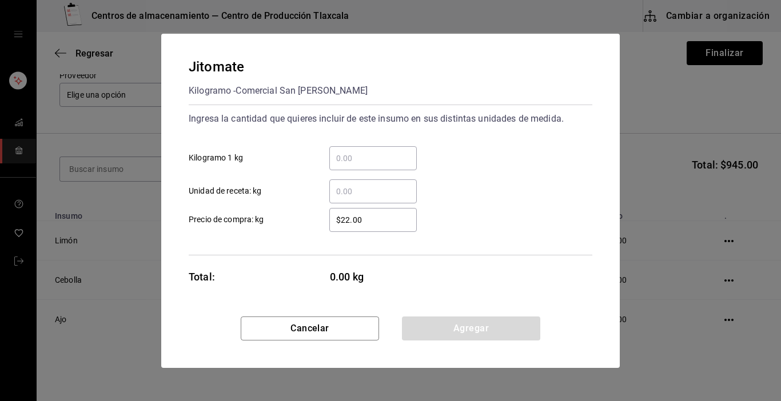
click at [386, 153] on input "​ Kilogramo 1 kg" at bounding box center [372, 159] width 87 height 14
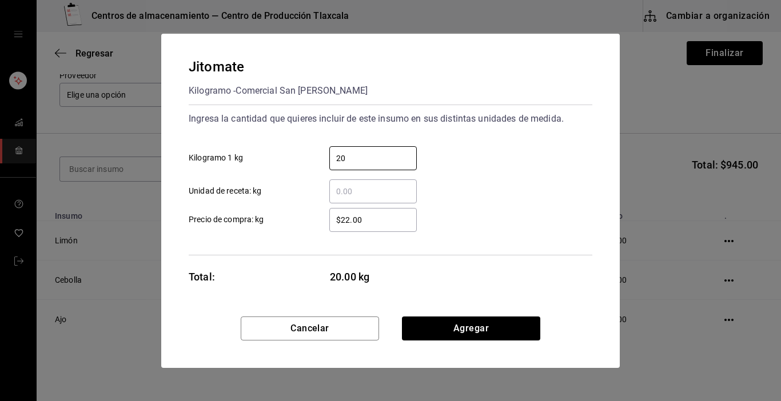
type input "20"
click at [536, 181] on div "​ Unidad de receta: kg" at bounding box center [386, 186] width 413 height 33
click at [391, 225] on input "$22.00" at bounding box center [372, 220] width 87 height 14
type input "$2.00"
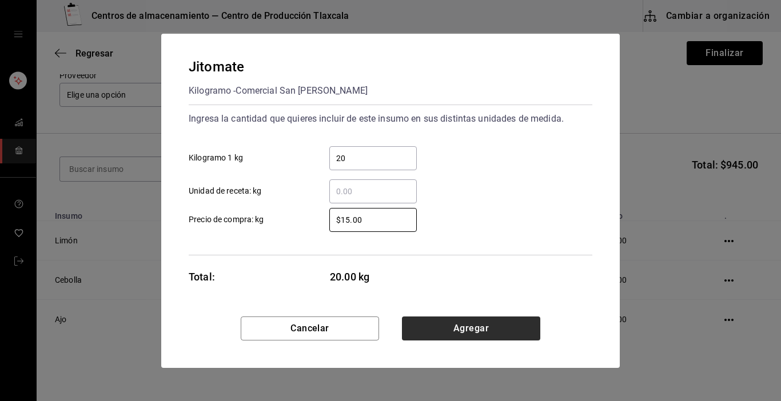
type input "$15.00"
click at [445, 339] on button "Agregar" at bounding box center [471, 329] width 138 height 24
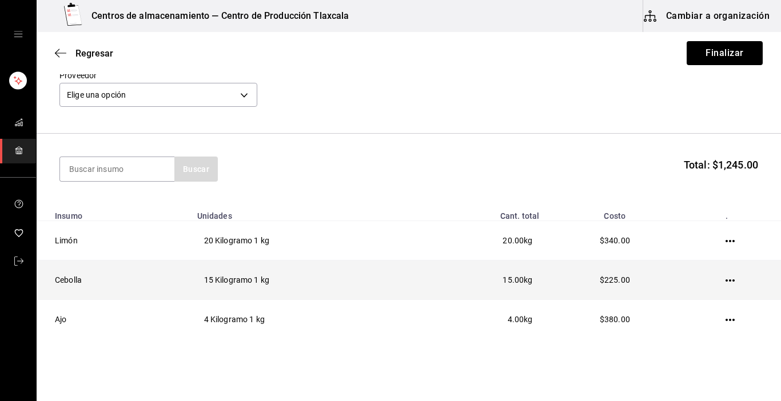
click at [726, 282] on icon "button" at bounding box center [730, 281] width 9 height 2
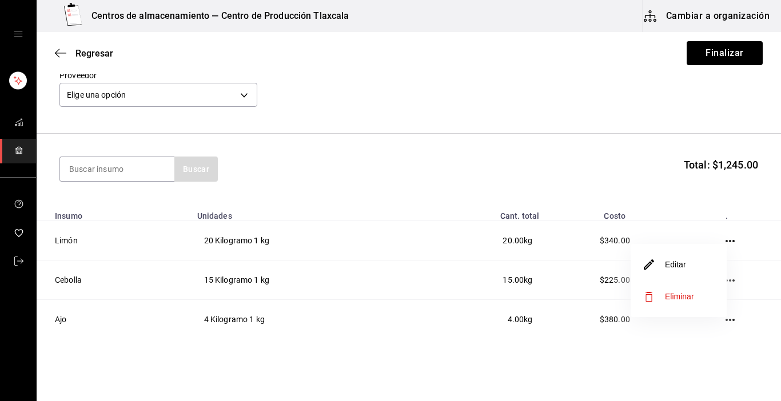
click at [692, 273] on li "Editar" at bounding box center [679, 265] width 96 height 32
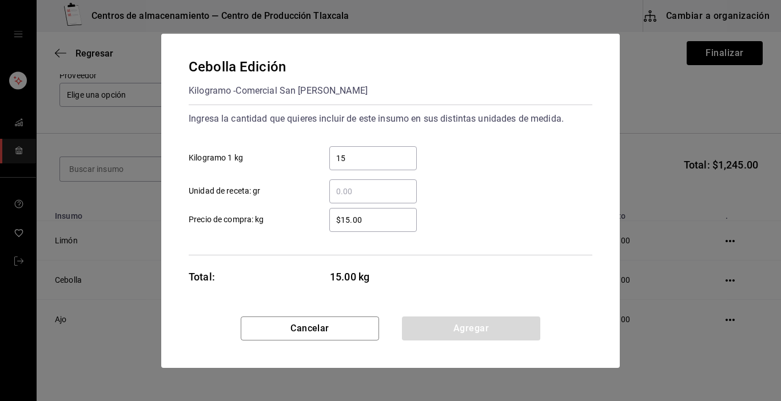
click at [375, 222] on input "$15.00" at bounding box center [372, 220] width 87 height 14
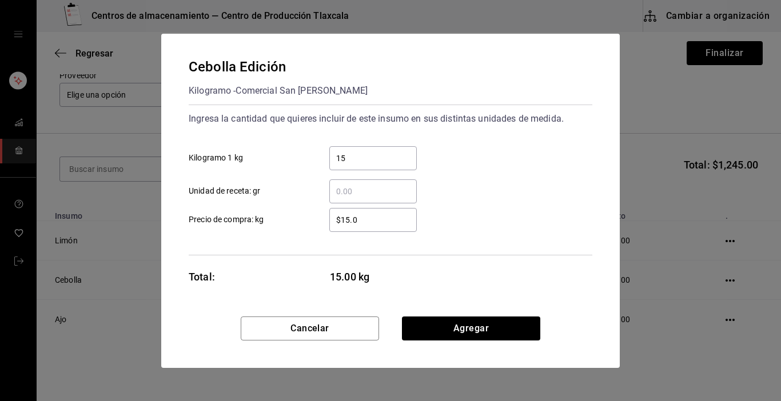
type input "$15.00"
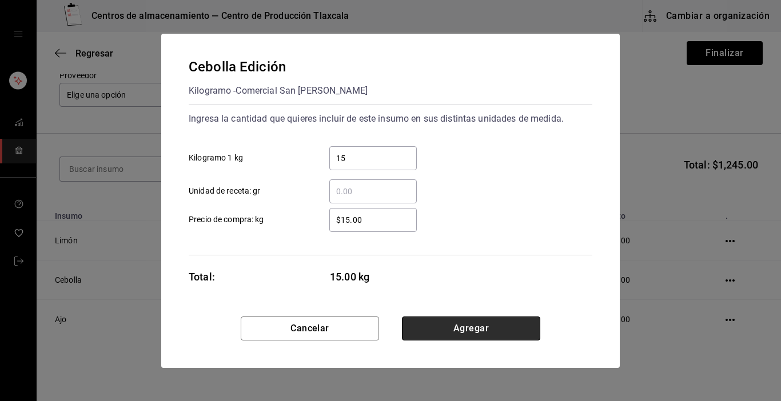
click at [431, 328] on button "Agregar" at bounding box center [471, 329] width 138 height 24
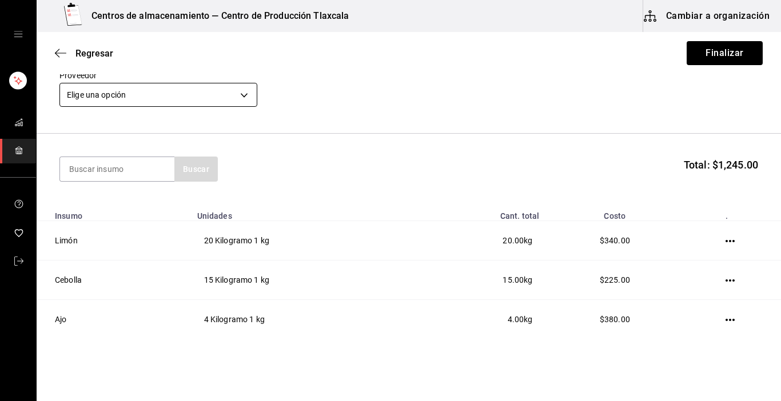
click at [246, 98] on body "Centros de almacenamiento — Centro de Producción Tlaxcala Cambiar a organizació…" at bounding box center [390, 168] width 781 height 337
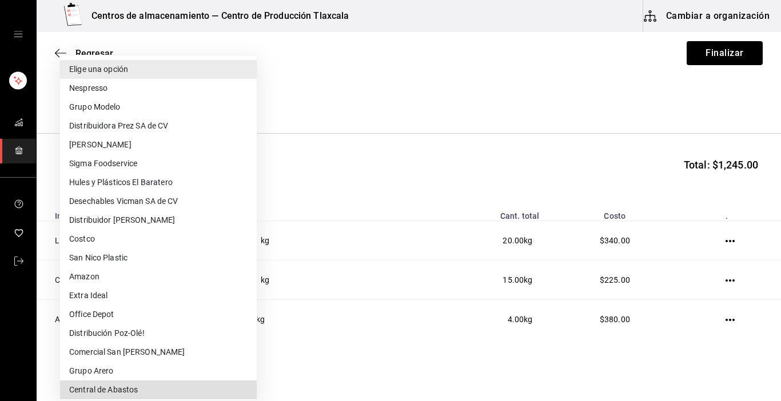
type input "a76b9c64-3e4c-460f-81df-d33a32ba6353"
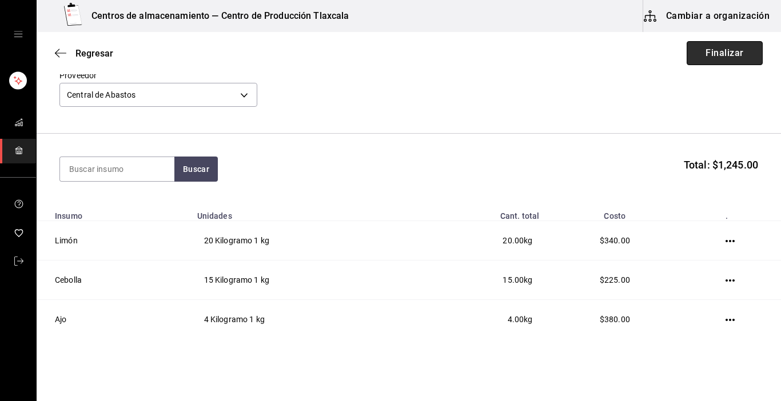
click at [714, 53] on button "Finalizar" at bounding box center [725, 53] width 76 height 24
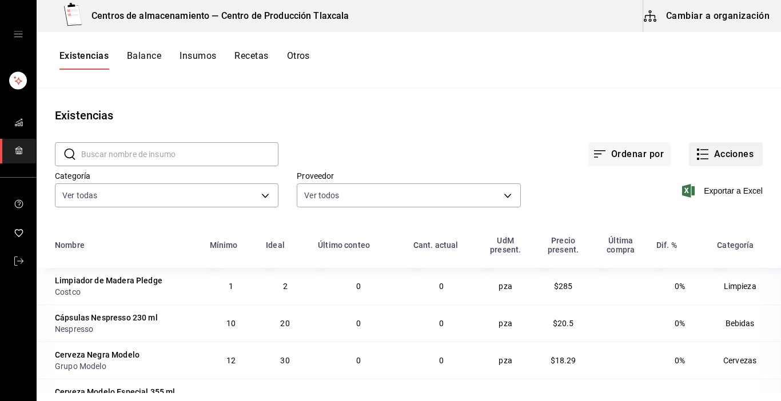
click at [696, 158] on icon "button" at bounding box center [703, 155] width 14 height 14
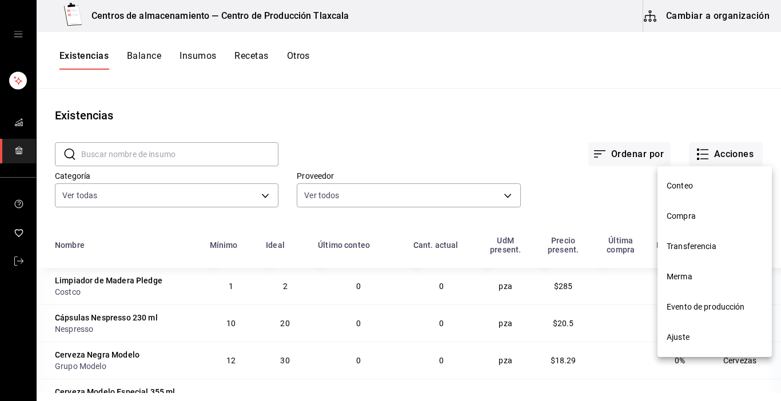
click at [682, 225] on li "Compra" at bounding box center [715, 216] width 114 height 30
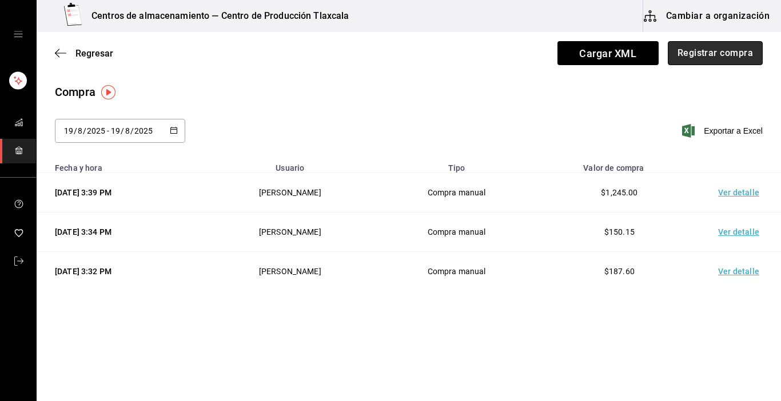
click at [704, 50] on button "Registrar compra" at bounding box center [715, 53] width 95 height 24
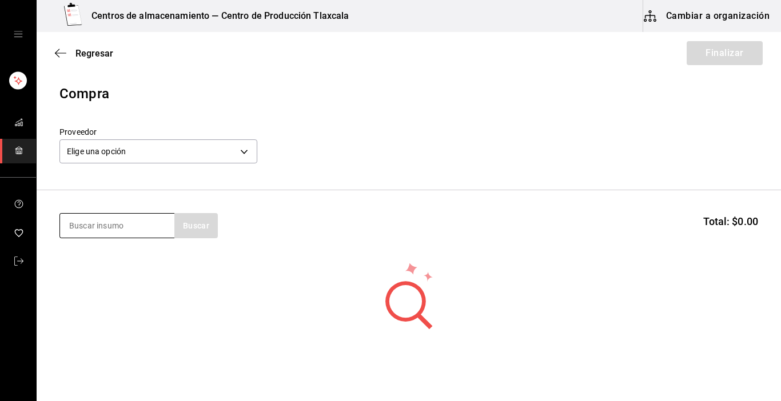
click at [96, 225] on input at bounding box center [117, 226] width 114 height 24
type input "maiz"
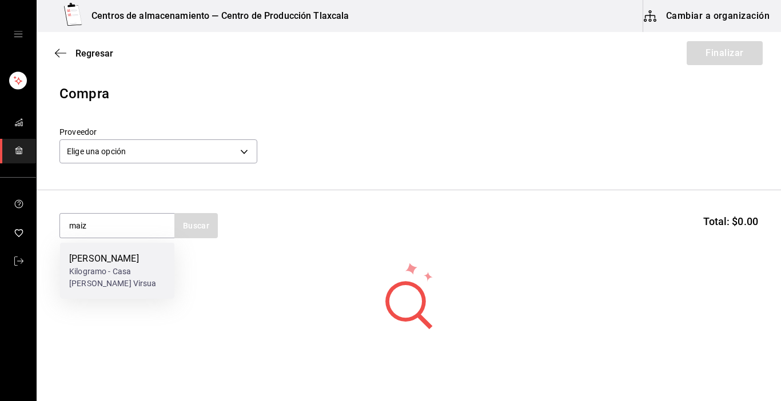
click at [89, 254] on div "[PERSON_NAME]" at bounding box center [117, 259] width 96 height 14
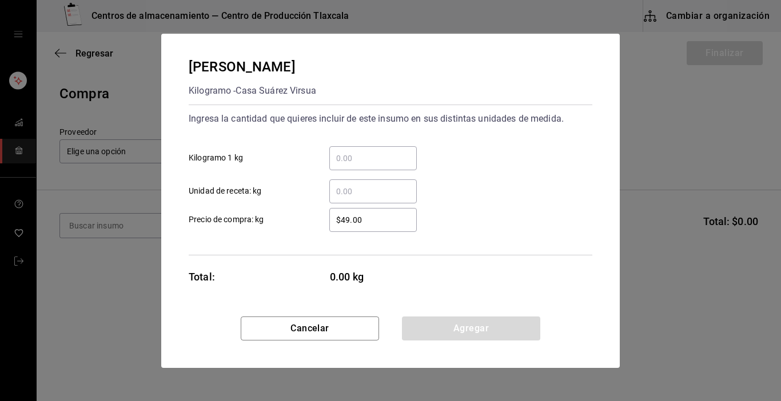
click at [367, 150] on div "​" at bounding box center [372, 158] width 87 height 24
click at [367, 152] on input "​ Kilogramo 1 kg" at bounding box center [372, 159] width 87 height 14
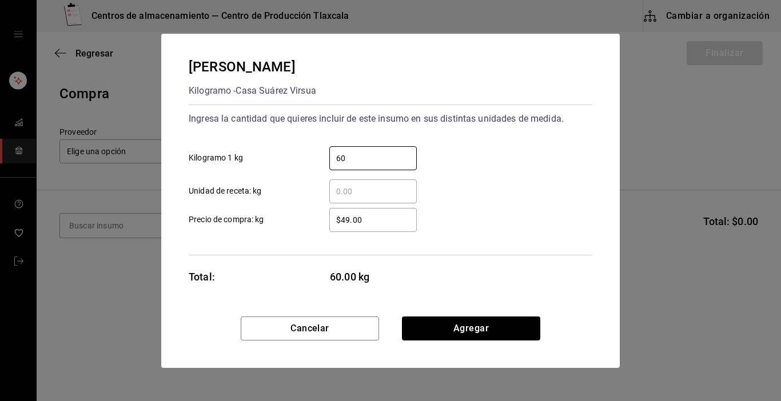
type input "60"
click at [384, 217] on input "$49.00" at bounding box center [372, 220] width 87 height 14
type input "$4"
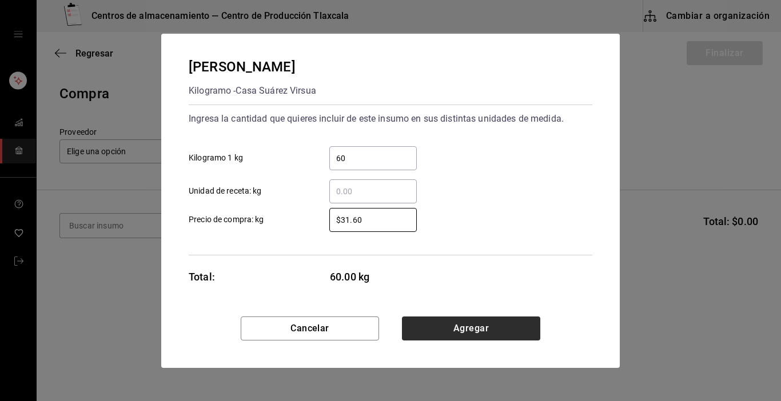
type input "$31.60"
click at [426, 322] on button "Agregar" at bounding box center [471, 329] width 138 height 24
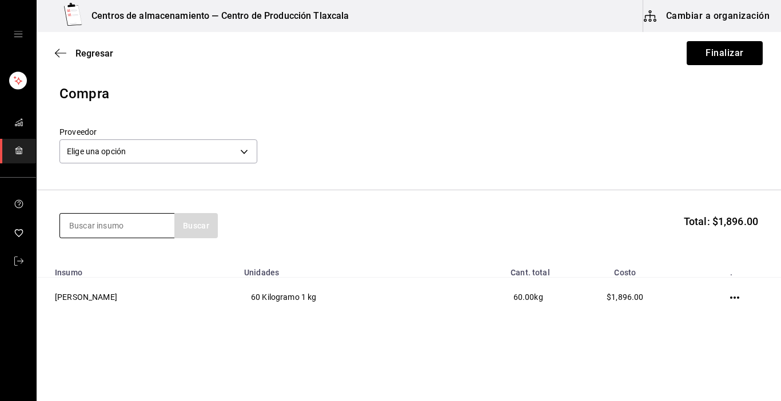
click at [131, 229] on input at bounding box center [117, 226] width 114 height 24
type input "guajillo"
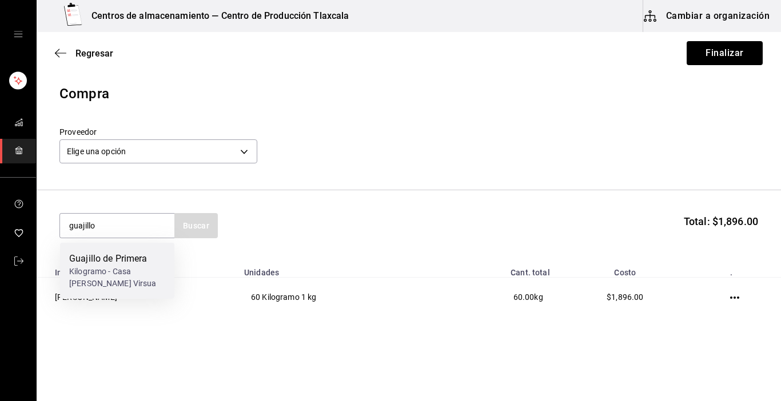
click at [130, 255] on div "Guajillo de Primera" at bounding box center [117, 259] width 96 height 14
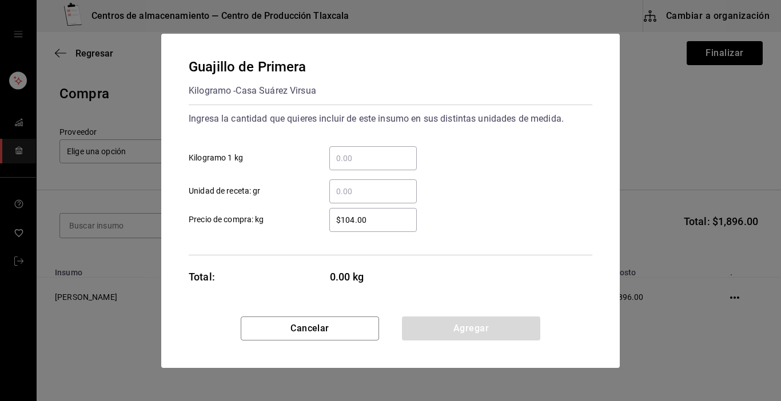
click at [336, 162] on input "​ Kilogramo 1 kg" at bounding box center [372, 159] width 87 height 14
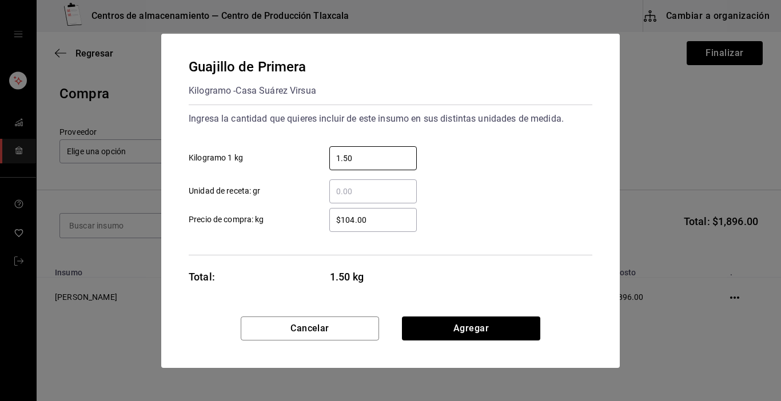
type input "1.50"
drag, startPoint x: 452, startPoint y: 229, endPoint x: 384, endPoint y: 223, distance: 68.9
click at [384, 223] on div "$104.00 ​ Precio de compra: kg" at bounding box center [386, 215] width 413 height 33
click at [384, 223] on input "$104.00" at bounding box center [372, 220] width 87 height 14
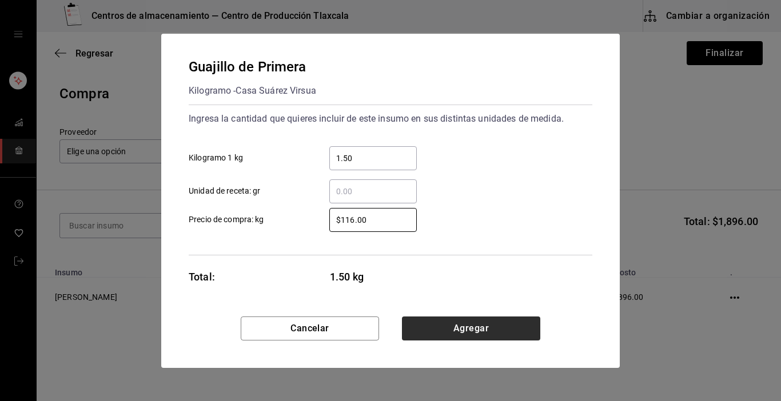
type input "$116.00"
click at [430, 331] on button "Agregar" at bounding box center [471, 329] width 138 height 24
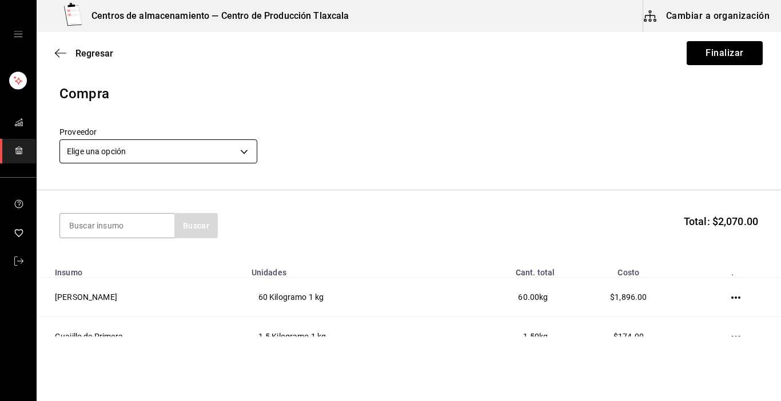
click at [245, 145] on body "Centros de almacenamiento — Centro de Producción Tlaxcala Cambiar a organizació…" at bounding box center [390, 168] width 781 height 337
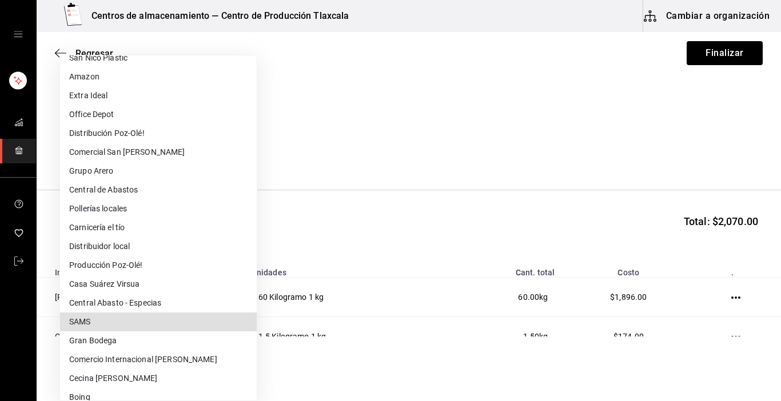
scroll to position [206, 0]
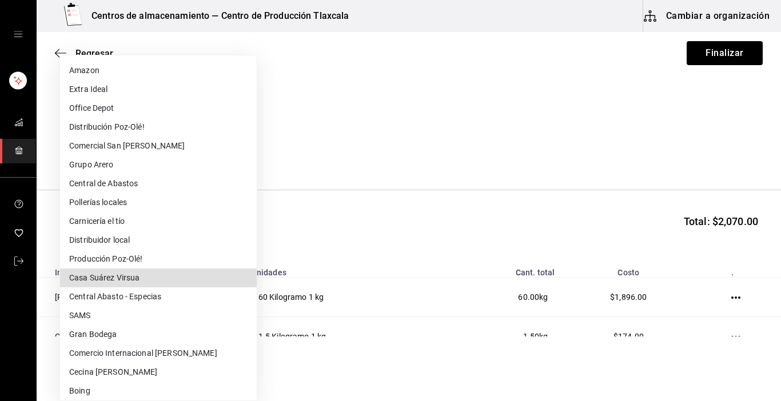
type input "0e214162-cd5a-42eb-b087-4c5b289f8a5a"
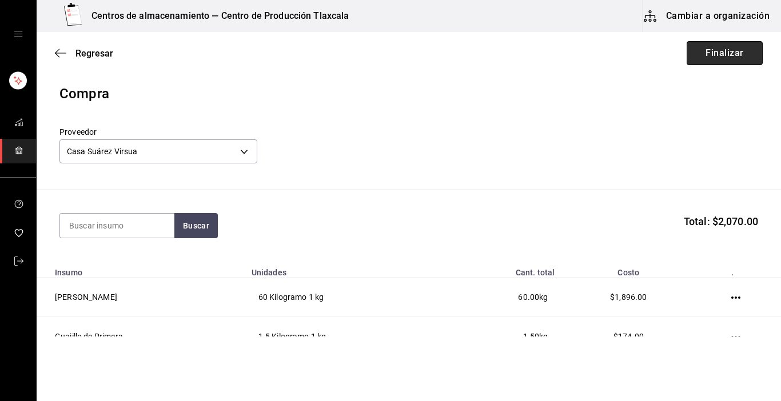
click at [714, 58] on button "Finalizar" at bounding box center [725, 53] width 76 height 24
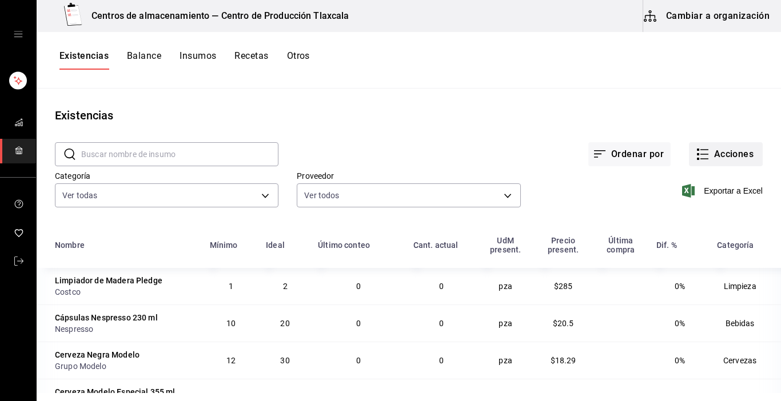
click at [689, 157] on button "Acciones" at bounding box center [726, 154] width 74 height 24
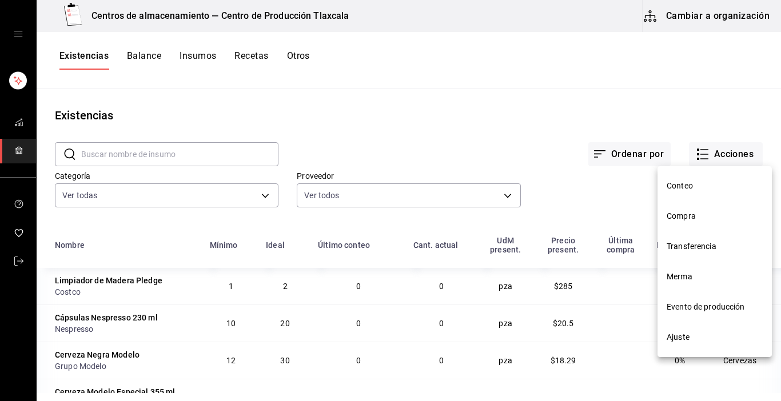
click at [682, 219] on span "Compra" at bounding box center [715, 216] width 96 height 12
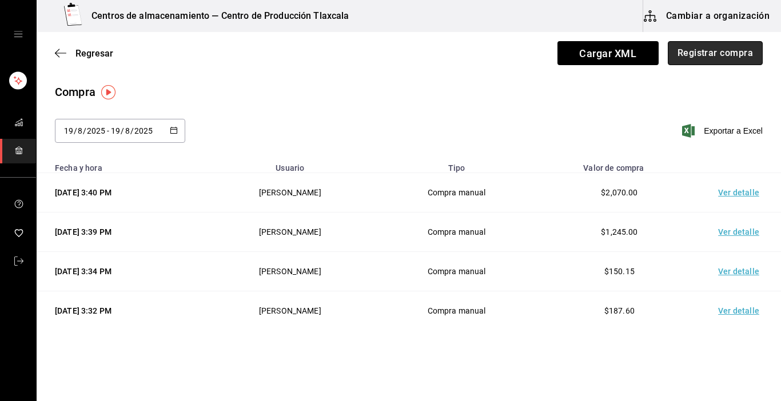
click at [715, 50] on button "Registrar compra" at bounding box center [715, 53] width 95 height 24
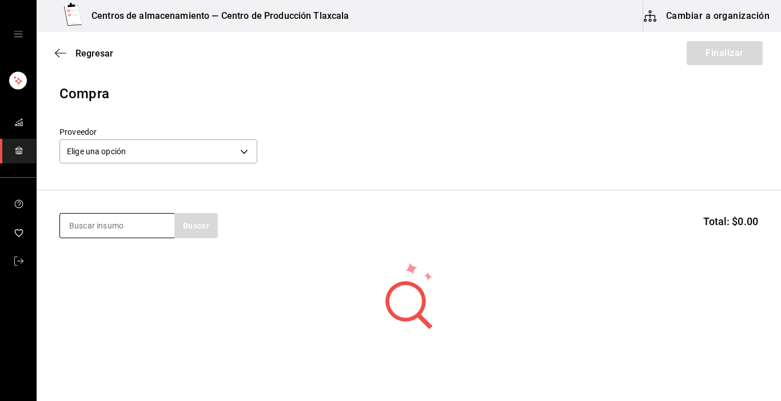
click at [153, 235] on input at bounding box center [117, 226] width 114 height 24
type input "pierna"
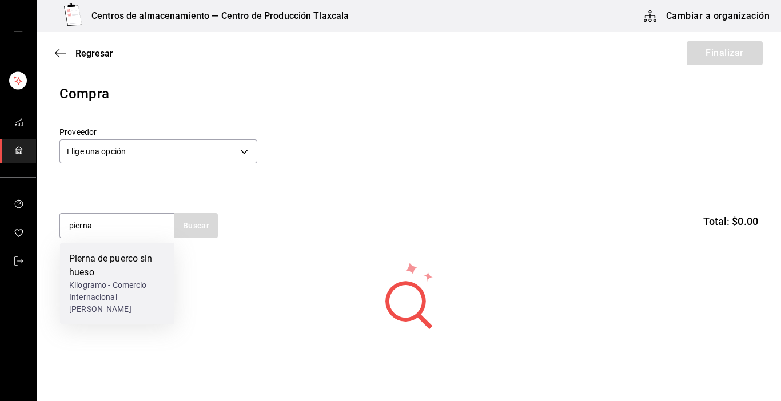
click at [126, 267] on div "Pierna de puerco sin hueso" at bounding box center [117, 265] width 96 height 27
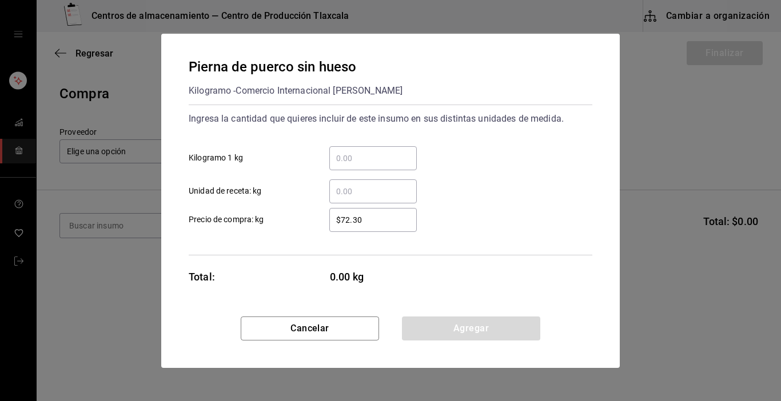
click at [343, 161] on input "​ Kilogramo 1 kg" at bounding box center [372, 159] width 87 height 14
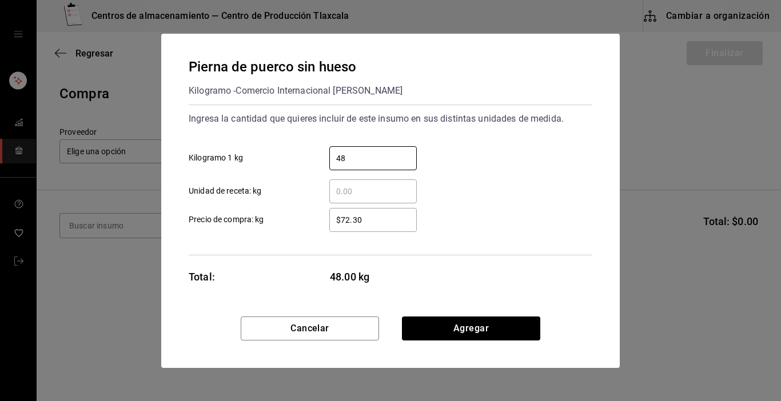
type input "48"
click at [493, 212] on div "$72.30 ​ Precio de compra: kg" at bounding box center [386, 215] width 413 height 33
click at [417, 217] on div "$72.30 ​ Precio de compra: kg" at bounding box center [386, 215] width 413 height 33
click at [401, 220] on input "$72.30" at bounding box center [372, 220] width 87 height 14
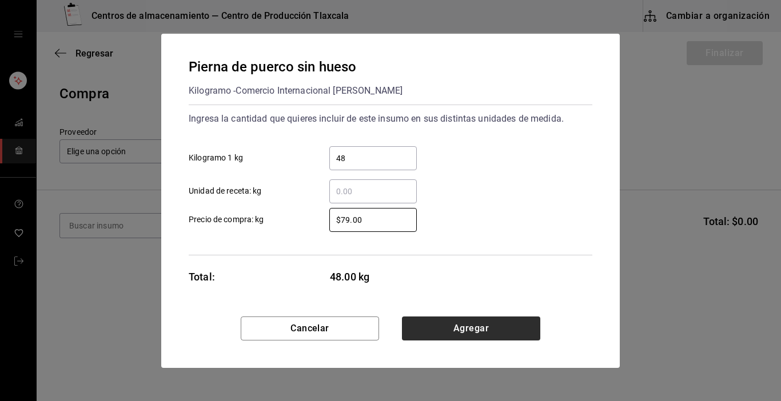
type input "$79.00"
click at [469, 334] on button "Agregar" at bounding box center [471, 329] width 138 height 24
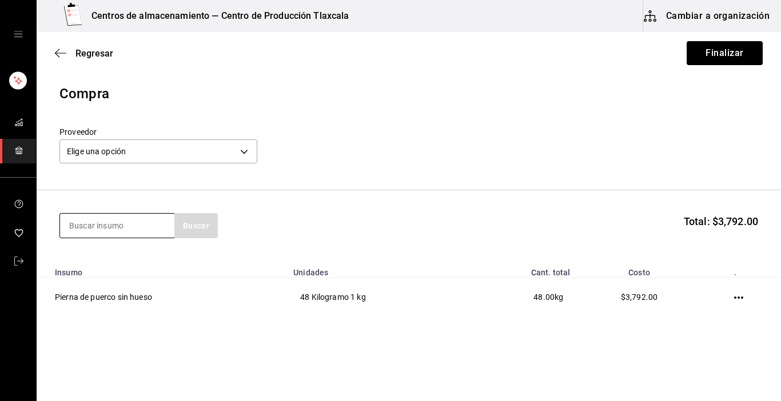
click at [122, 226] on input at bounding box center [117, 226] width 114 height 24
type input "espaldilla"
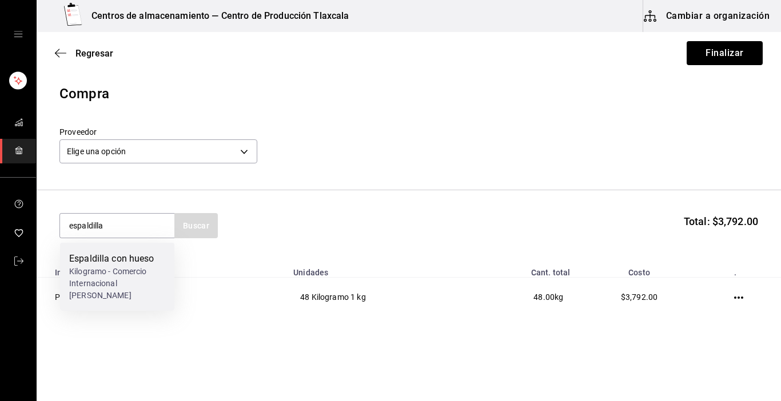
click at [114, 258] on div "Espaldilla con hueso" at bounding box center [117, 259] width 96 height 14
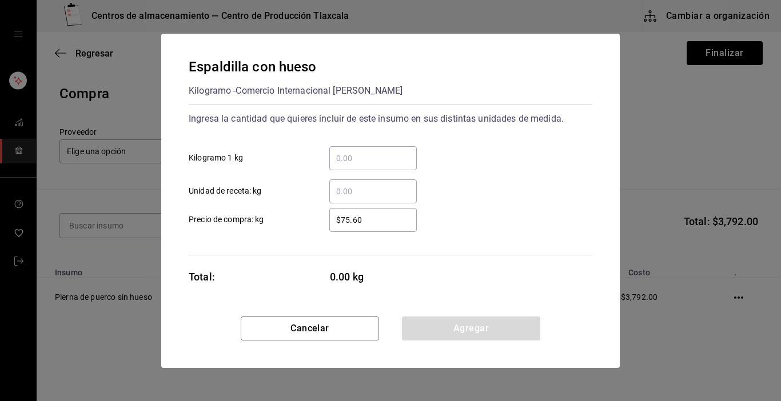
click at [363, 152] on input "​ Kilogramo 1 kg" at bounding box center [372, 159] width 87 height 14
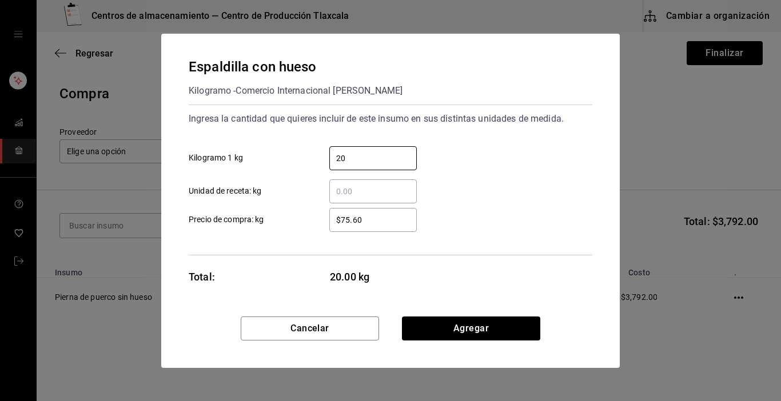
type input "20"
click at [516, 167] on div "20 ​ Kilogramo 1 kg" at bounding box center [386, 153] width 413 height 33
click at [389, 220] on input "$75.60" at bounding box center [372, 220] width 87 height 14
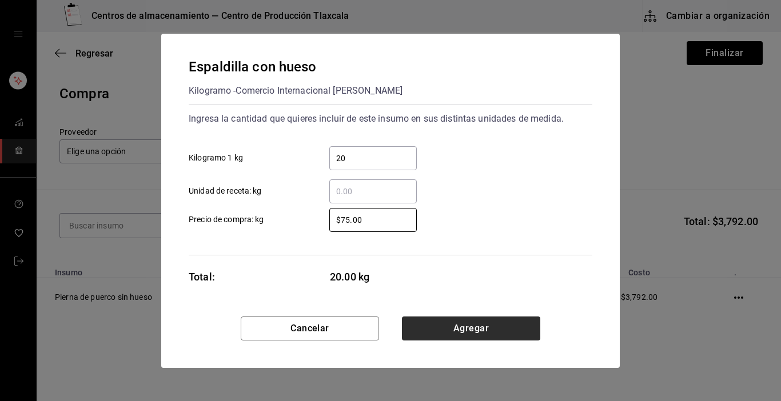
type input "$75.00"
click at [441, 324] on button "Agregar" at bounding box center [471, 329] width 138 height 24
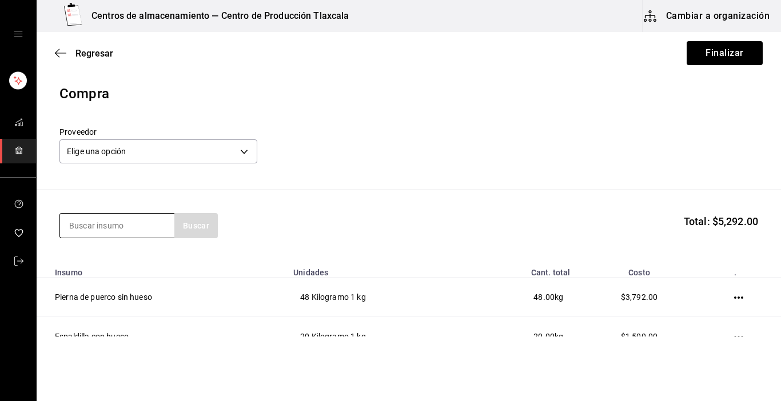
click at [118, 231] on input at bounding box center [117, 226] width 114 height 24
type input "arrachera"
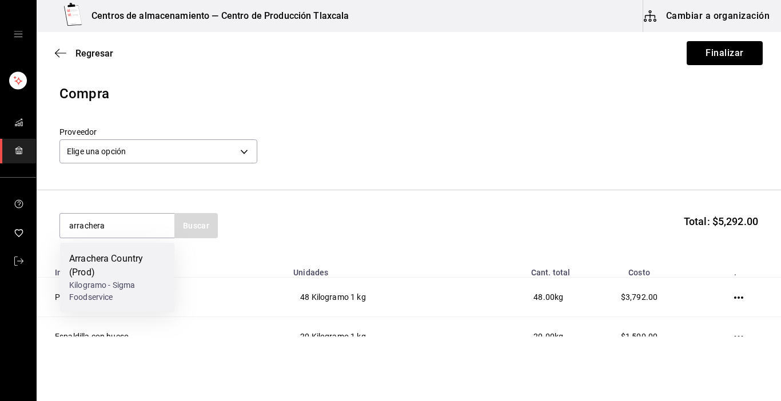
click at [110, 253] on div "Arrachera Country (Prod)" at bounding box center [117, 265] width 96 height 27
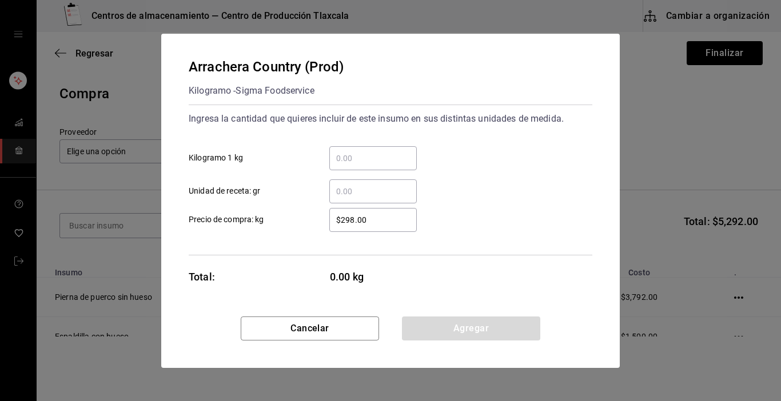
click at [371, 160] on input "​ Kilogramo 1 kg" at bounding box center [372, 159] width 87 height 14
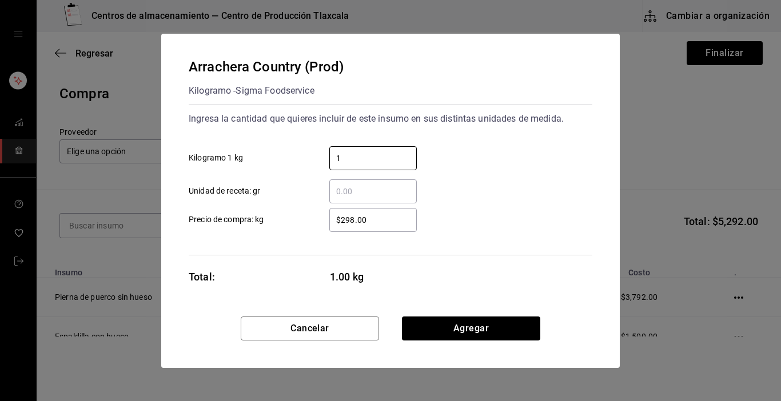
type input "1"
click at [559, 284] on div "Arrachera Country (Prod) Kilogramo - Sigma Foodservice Ingresa la cantidad que …" at bounding box center [390, 175] width 459 height 283
click at [389, 217] on input "$298.00" at bounding box center [372, 220] width 87 height 14
type input "$2"
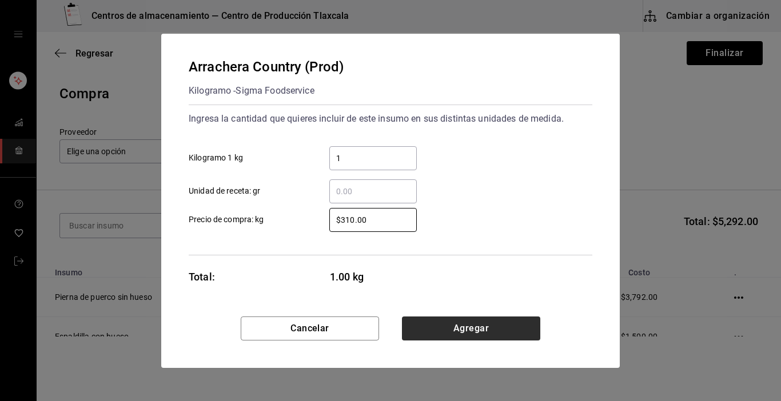
type input "$310.00"
click at [451, 325] on button "Agregar" at bounding box center [471, 329] width 138 height 24
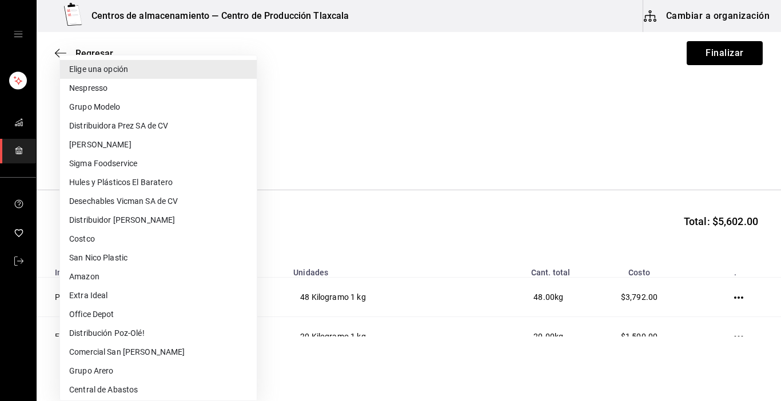
click at [251, 146] on body "Centros de almacenamiento — Centro de Producción Tlaxcala Cambiar a organizació…" at bounding box center [390, 168] width 781 height 337
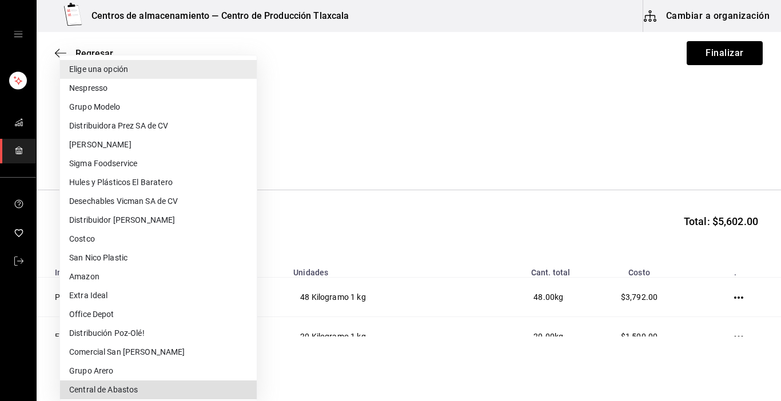
type input "a76b9c64-3e4c-460f-81df-d33a32ba6353"
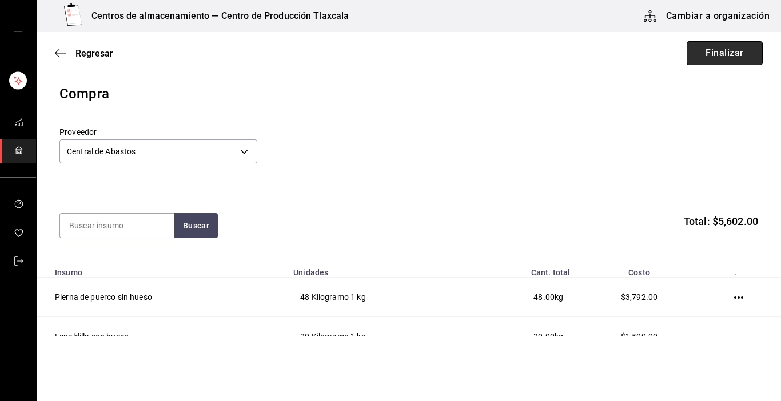
click at [721, 50] on button "Finalizar" at bounding box center [725, 53] width 76 height 24
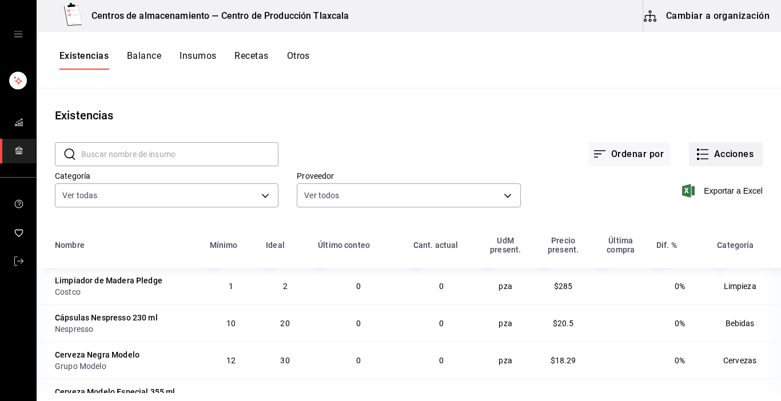
click at [689, 154] on button "Acciones" at bounding box center [726, 154] width 74 height 24
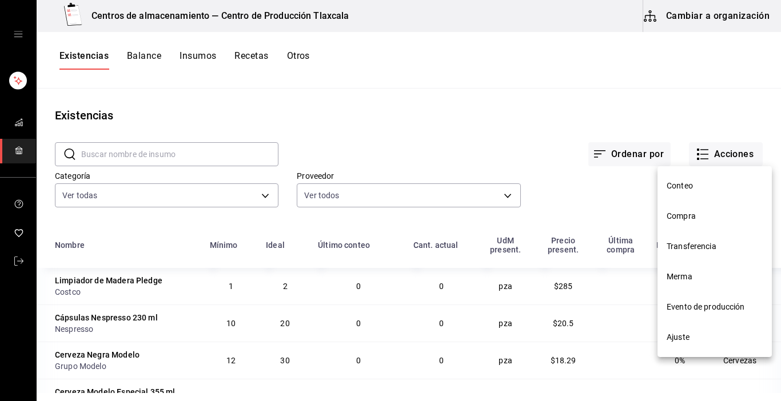
click at [694, 220] on span "Compra" at bounding box center [715, 216] width 96 height 12
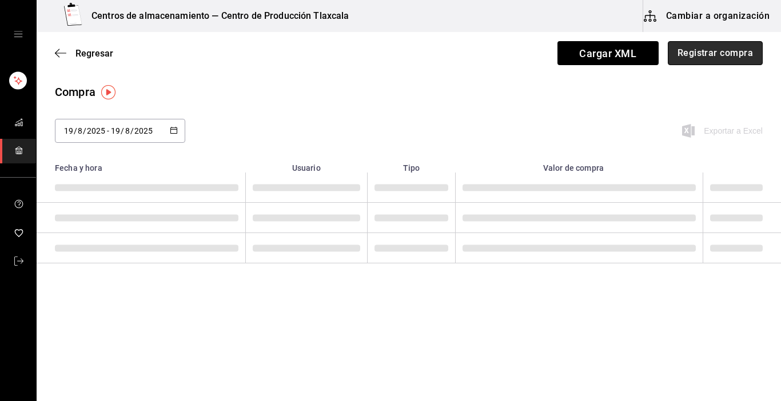
click at [728, 54] on button "Registrar compra" at bounding box center [715, 53] width 95 height 24
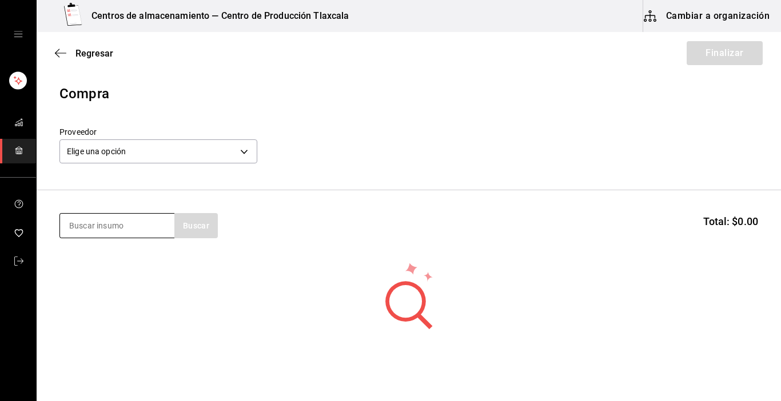
click at [136, 229] on input at bounding box center [117, 226] width 114 height 24
type input "aguacate"
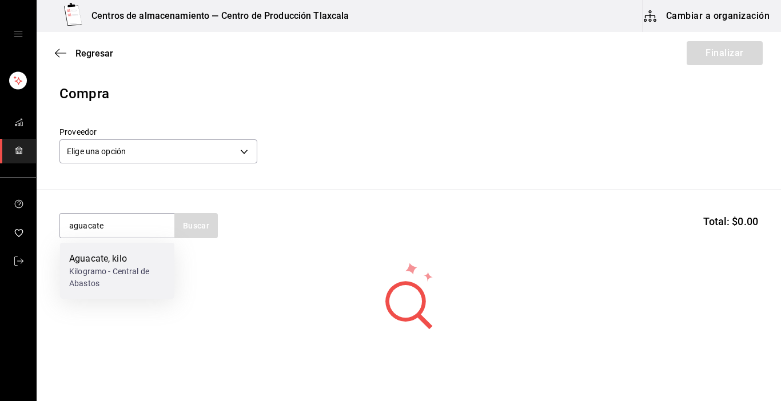
click at [138, 257] on div "Aguacate, kilo" at bounding box center [117, 259] width 96 height 14
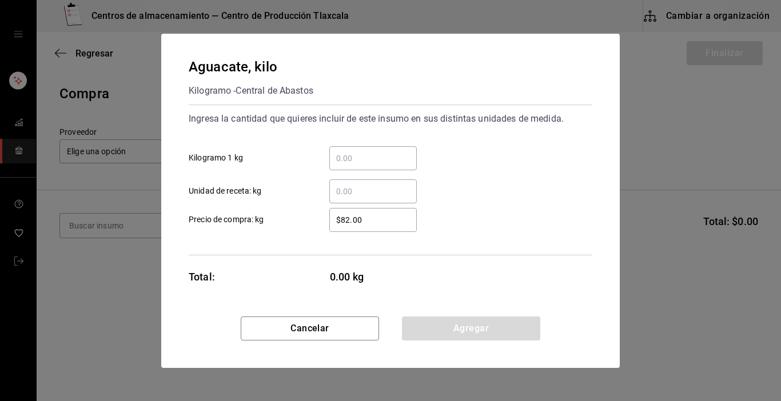
click at [357, 153] on input "​ Kilogramo 1 kg" at bounding box center [372, 159] width 87 height 14
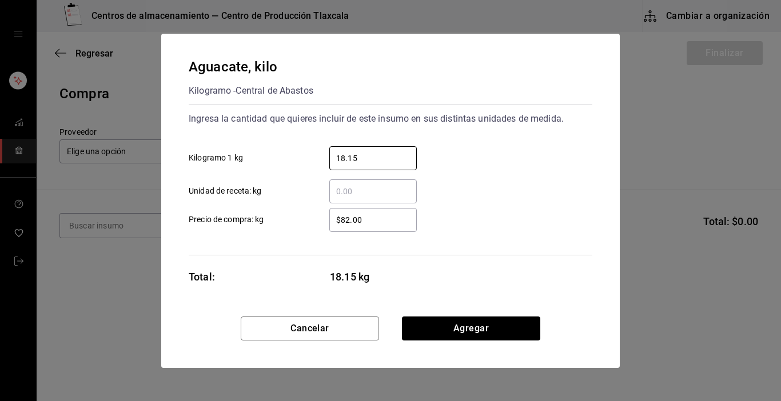
type input "18.15"
click at [353, 228] on div "$82.00 ​" at bounding box center [372, 220] width 87 height 24
click at [353, 227] on input "$82.00" at bounding box center [372, 220] width 87 height 14
click at [361, 225] on input "$82.00" at bounding box center [372, 220] width 87 height 14
type input "$8"
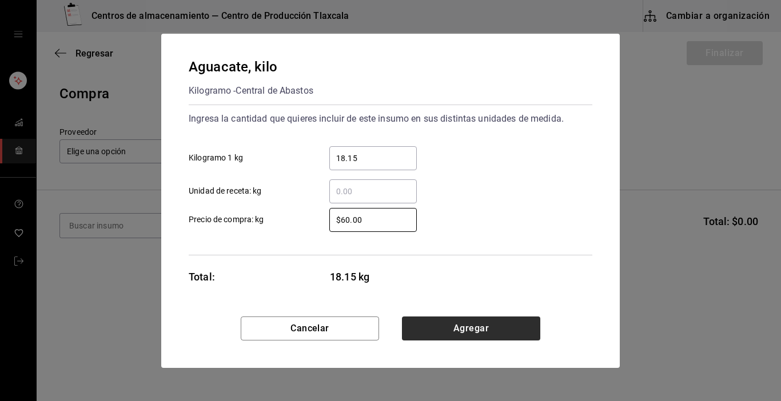
type input "$60.00"
click at [448, 334] on button "Agregar" at bounding box center [471, 329] width 138 height 24
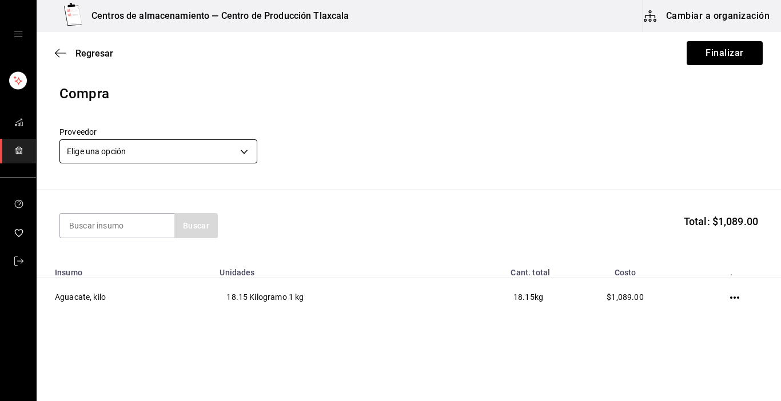
click at [246, 150] on body "Centros de almacenamiento — Centro de Producción Tlaxcala Cambiar a organizació…" at bounding box center [390, 168] width 781 height 337
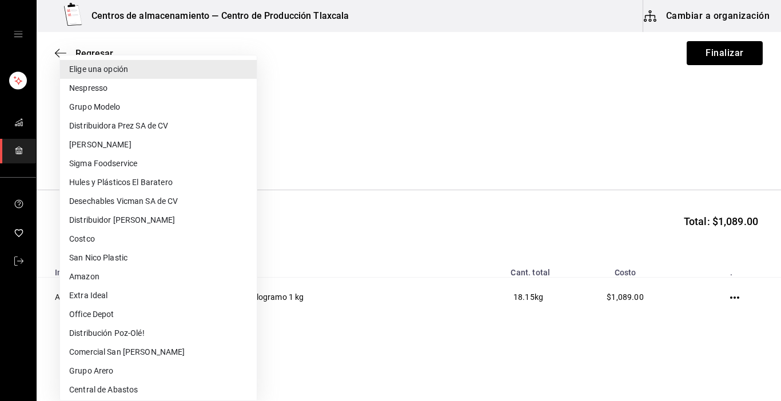
click at [113, 385] on li "Central de Abastos" at bounding box center [158, 390] width 197 height 19
type input "a76b9c64-3e4c-460f-81df-d33a32ba6353"
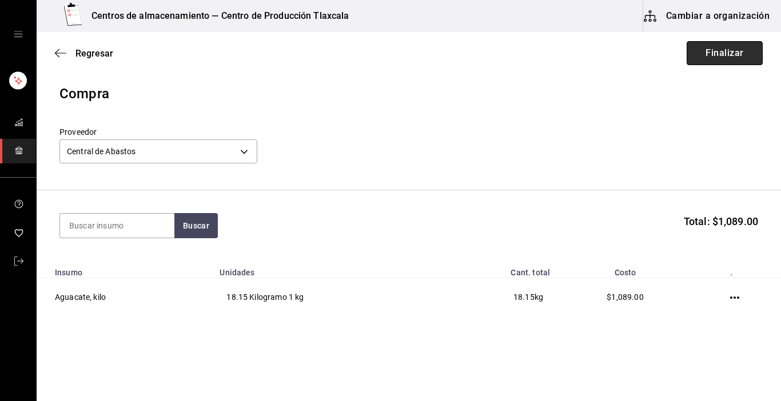
click at [712, 54] on button "Finalizar" at bounding box center [725, 53] width 76 height 24
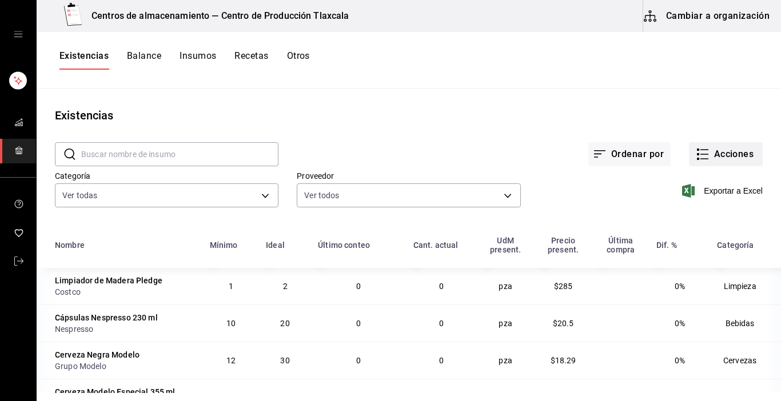
click at [696, 154] on icon "button" at bounding box center [703, 155] width 14 height 14
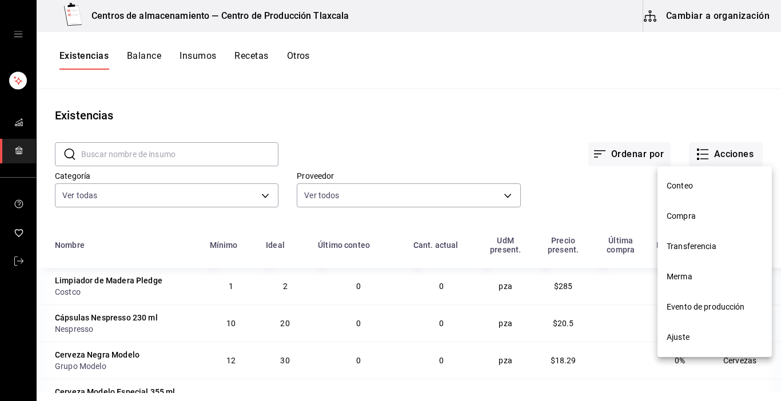
click at [682, 228] on li "Compra" at bounding box center [715, 216] width 114 height 30
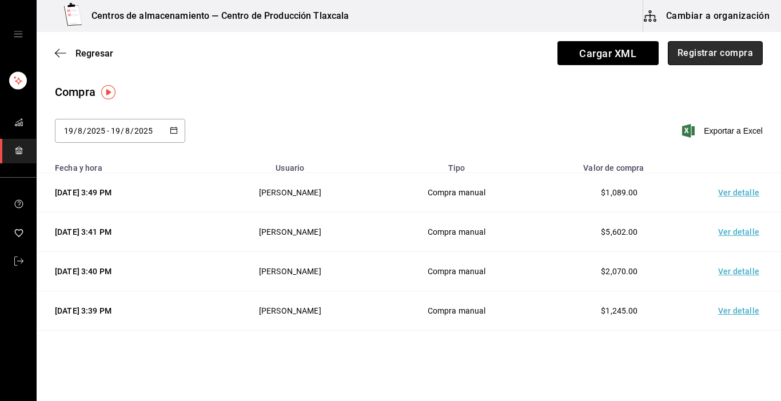
click at [735, 50] on button "Registrar compra" at bounding box center [715, 53] width 95 height 24
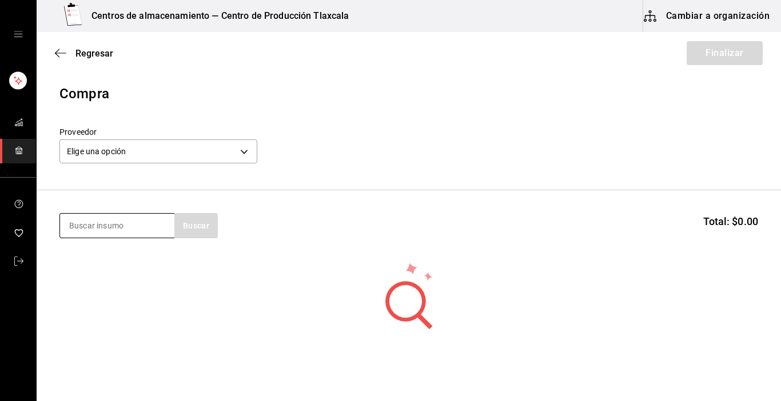
click at [129, 217] on input at bounding box center [117, 226] width 114 height 24
type input "lechuga"
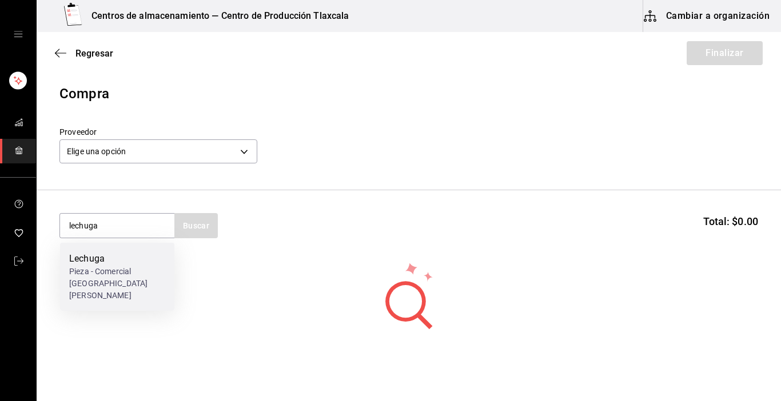
click at [106, 277] on div "Pieza - Comercial [GEOGRAPHIC_DATA][PERSON_NAME]" at bounding box center [117, 284] width 96 height 36
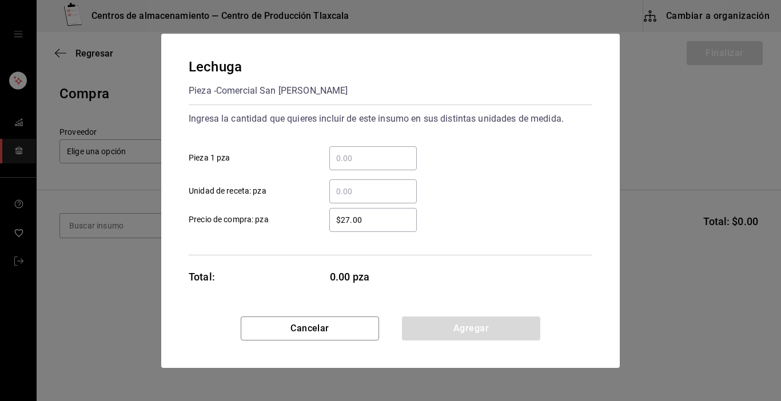
click at [371, 156] on input "​ Pieza 1 pza" at bounding box center [372, 159] width 87 height 14
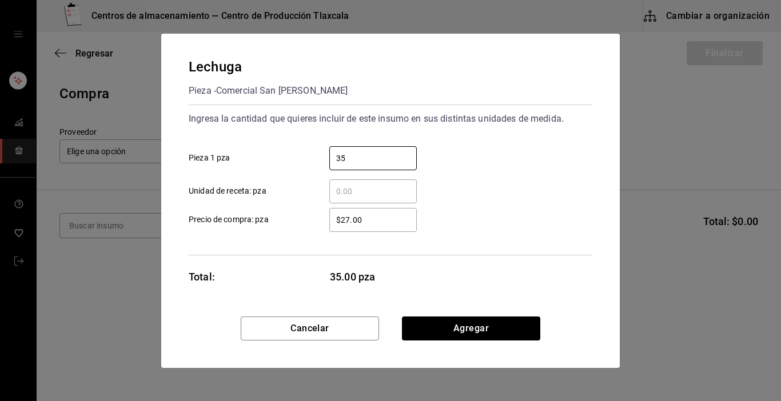
type input "35"
click at [516, 154] on div "35 ​ Pieza 1 pza" at bounding box center [386, 153] width 413 height 33
click at [379, 223] on input "$27.00" at bounding box center [372, 220] width 87 height 14
type input "$2.00"
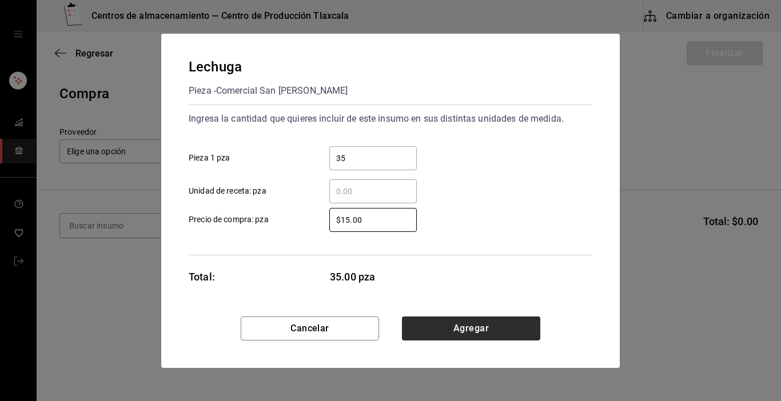
type input "$15.00"
click at [452, 337] on button "Agregar" at bounding box center [471, 329] width 138 height 24
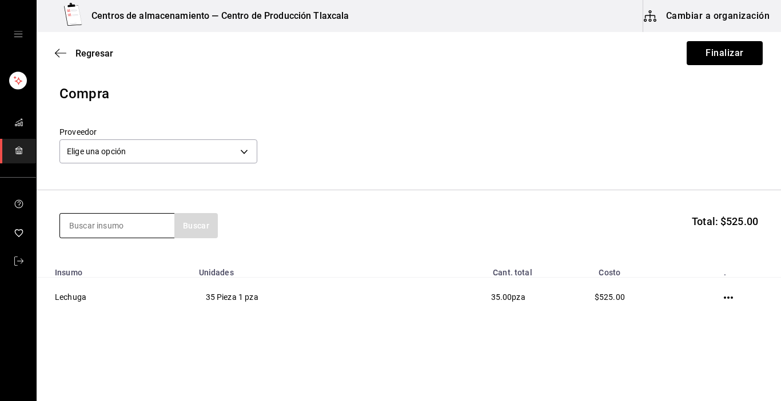
click at [147, 229] on input at bounding box center [117, 226] width 114 height 24
type input "0"
type input "oregano"
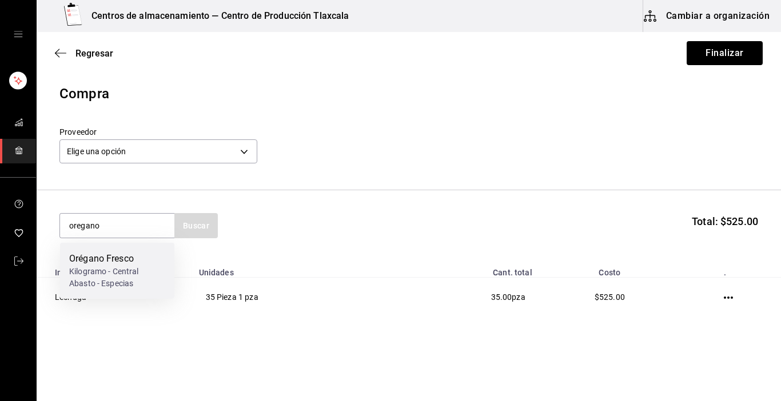
click at [145, 257] on div "Orégano Fresco" at bounding box center [117, 259] width 96 height 14
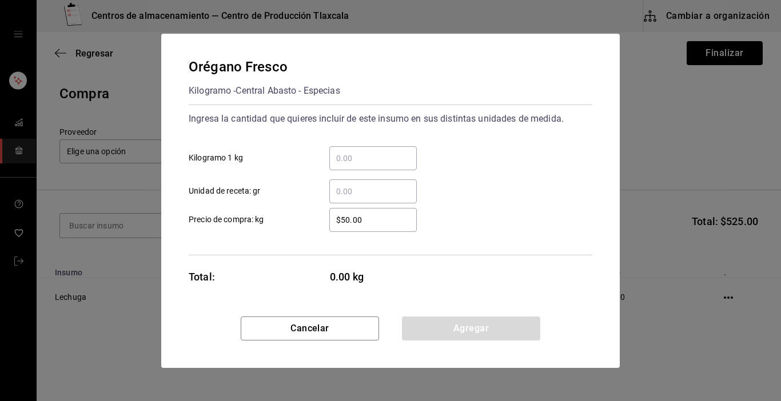
click at [344, 159] on input "​ Kilogramo 1 kg" at bounding box center [372, 159] width 87 height 14
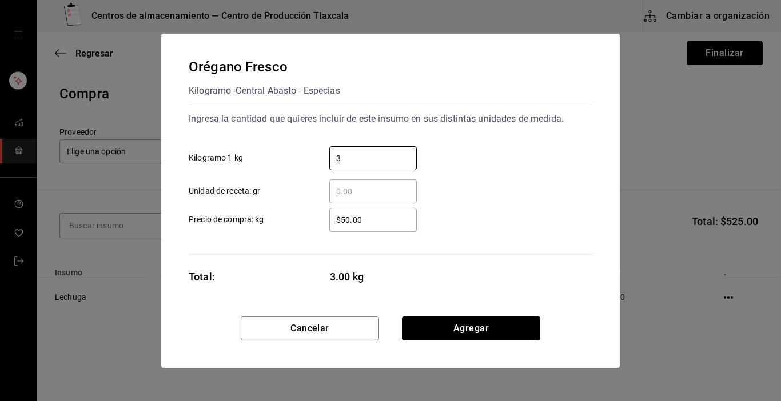
type input "3"
click at [421, 165] on div "3 ​ Kilogramo 1 kg" at bounding box center [386, 153] width 413 height 33
click at [377, 217] on input "$50.00" at bounding box center [372, 220] width 87 height 14
type input "$5"
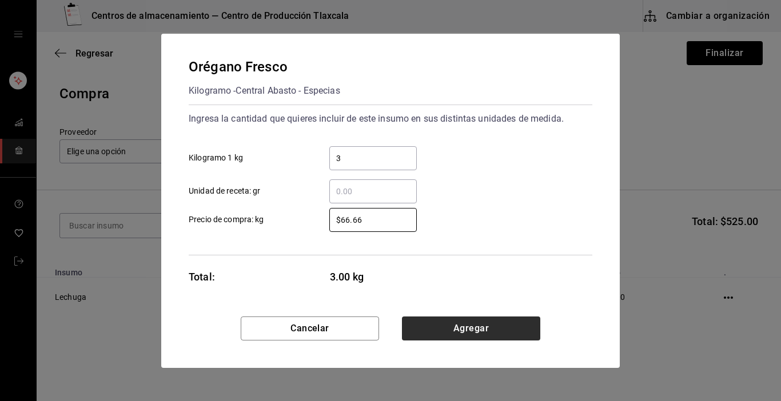
type input "$66.66"
click at [417, 327] on button "Agregar" at bounding box center [471, 329] width 138 height 24
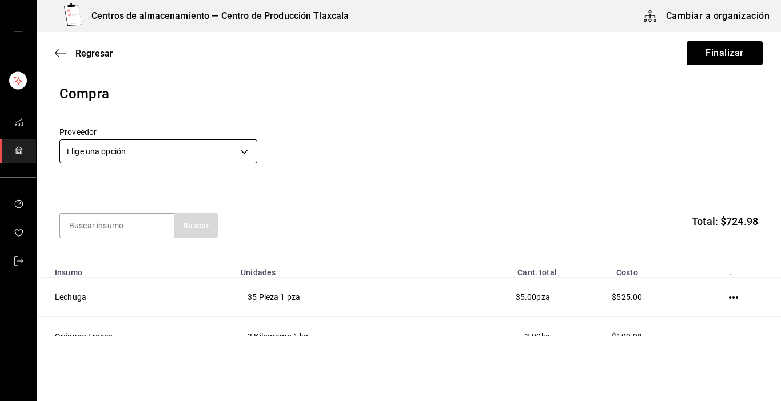
click at [248, 151] on body "Centros de almacenamiento — Centro de Producción Tlaxcala Cambiar a organizació…" at bounding box center [390, 168] width 781 height 337
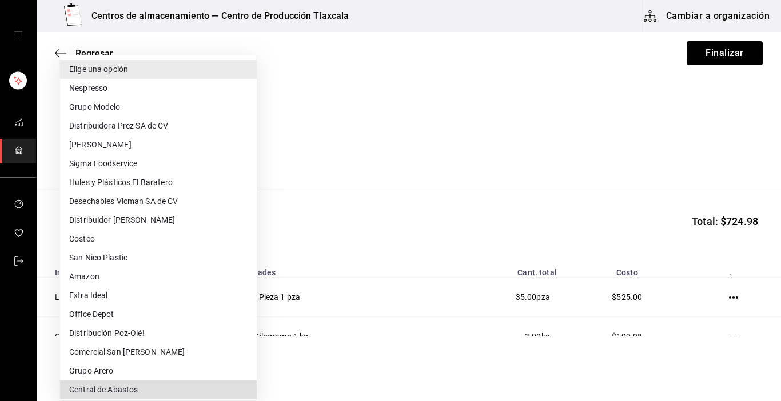
type input "a76b9c64-3e4c-460f-81df-d33a32ba6353"
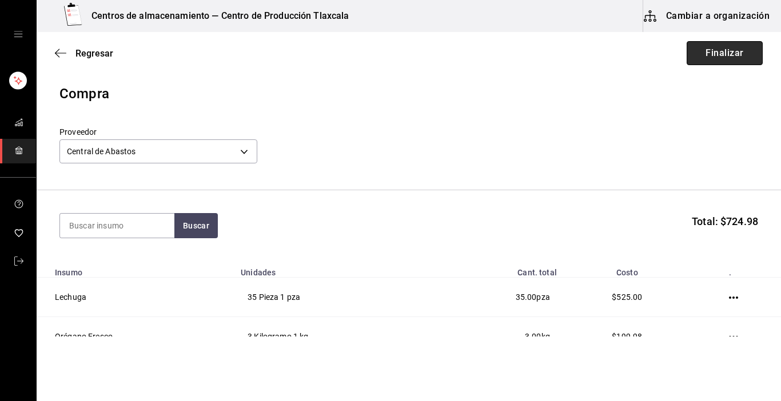
click at [709, 54] on button "Finalizar" at bounding box center [725, 53] width 76 height 24
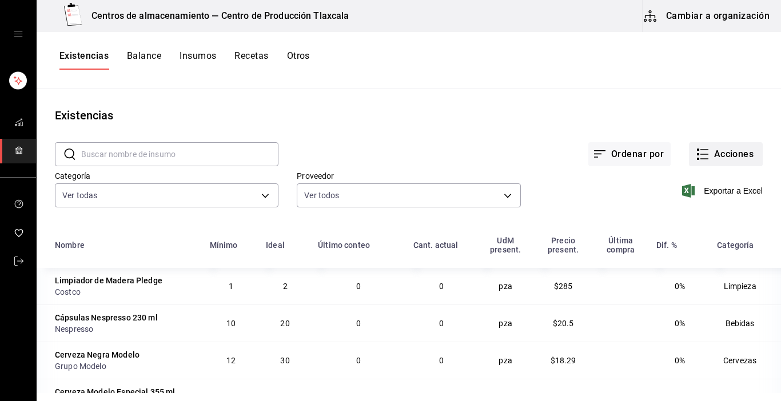
click at [696, 153] on icon "button" at bounding box center [703, 155] width 14 height 14
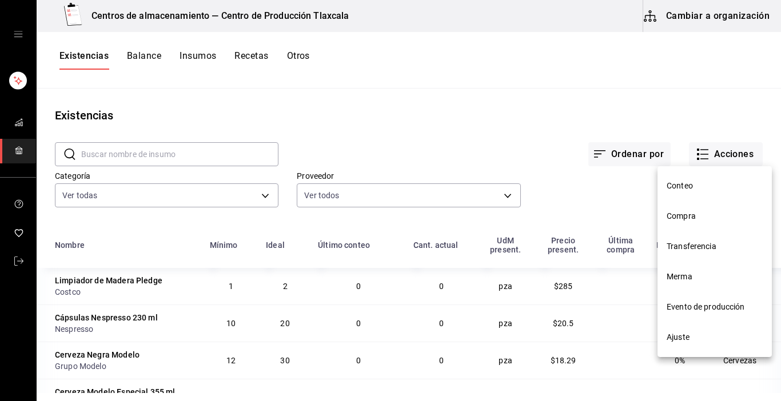
click at [688, 230] on li "Compra" at bounding box center [715, 216] width 114 height 30
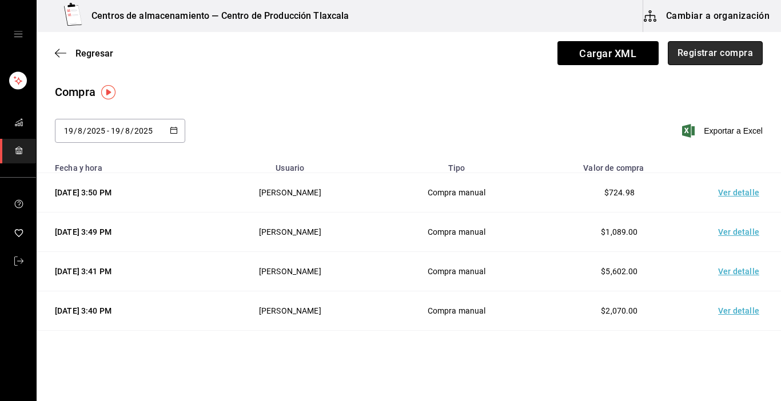
click at [678, 59] on button "Registrar compra" at bounding box center [715, 53] width 95 height 24
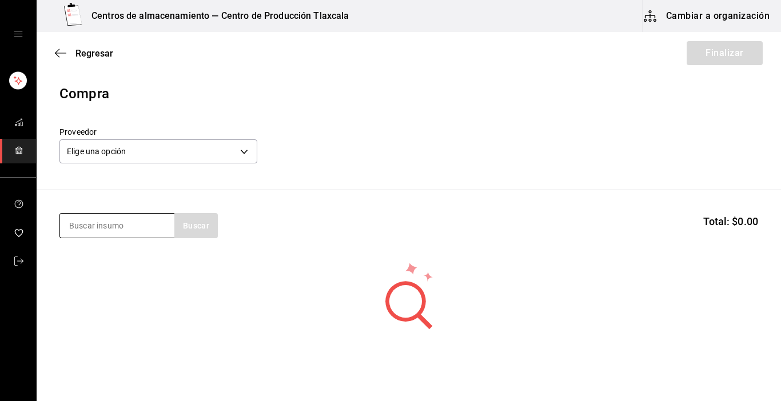
click at [137, 220] on input at bounding box center [117, 226] width 114 height 24
type input "cebolla"
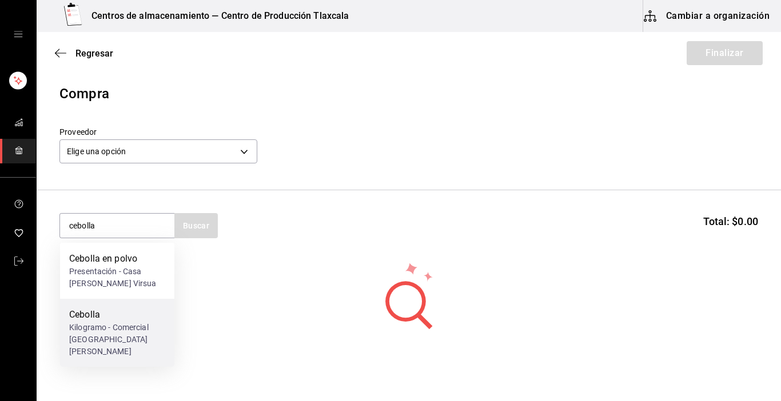
click at [107, 343] on div "Kilogramo - Comercial [GEOGRAPHIC_DATA][PERSON_NAME]" at bounding box center [117, 340] width 96 height 36
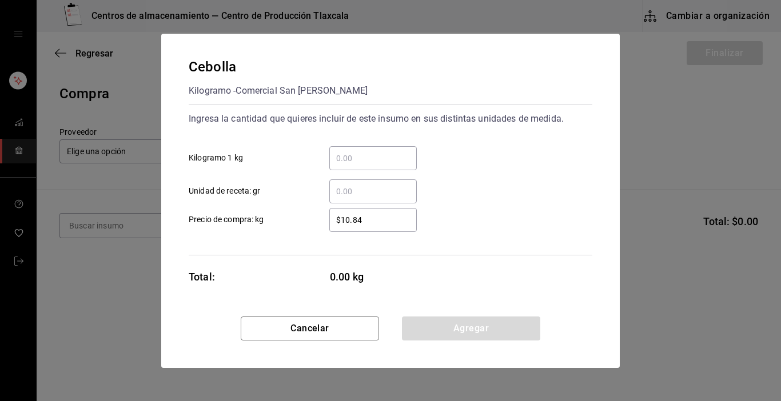
click at [351, 161] on input "​ Kilogramo 1 kg" at bounding box center [372, 159] width 87 height 14
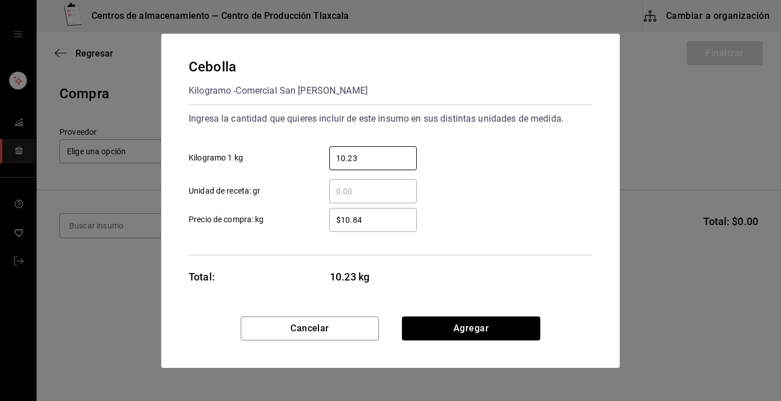
type input "10.23"
click at [380, 224] on input "$10.84" at bounding box center [372, 220] width 87 height 14
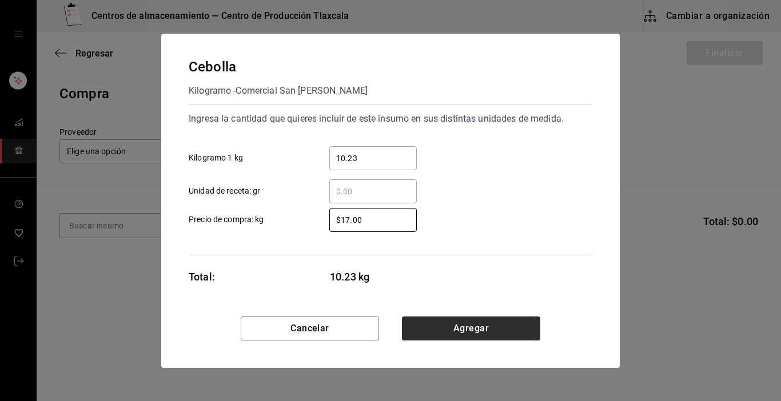
type input "$17.00"
click at [425, 331] on button "Agregar" at bounding box center [471, 329] width 138 height 24
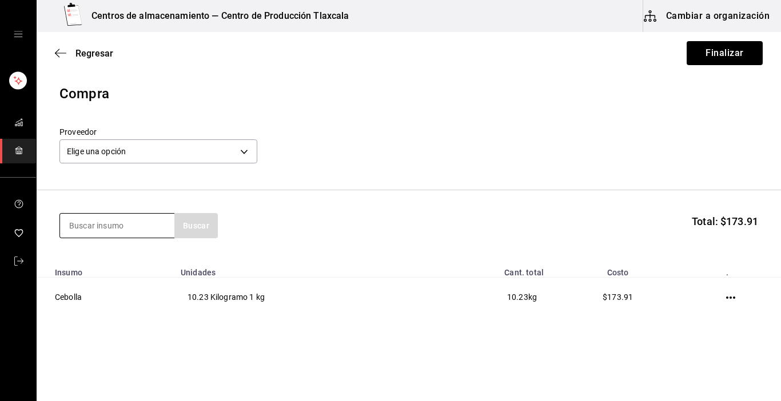
click at [160, 221] on input at bounding box center [117, 226] width 114 height 24
type input "tomate"
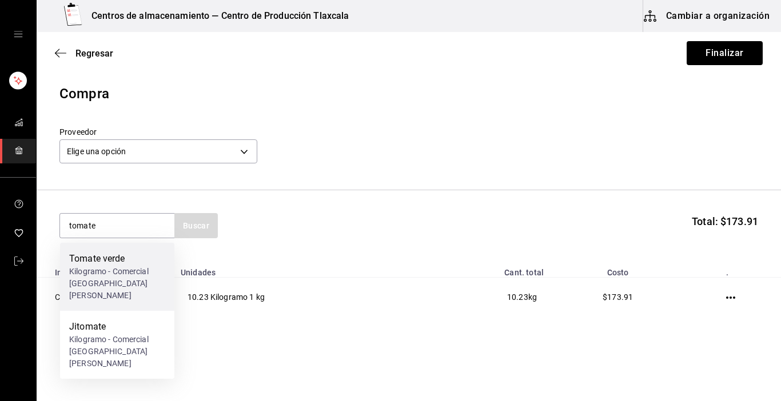
click at [146, 263] on div "Tomate verde" at bounding box center [117, 259] width 96 height 14
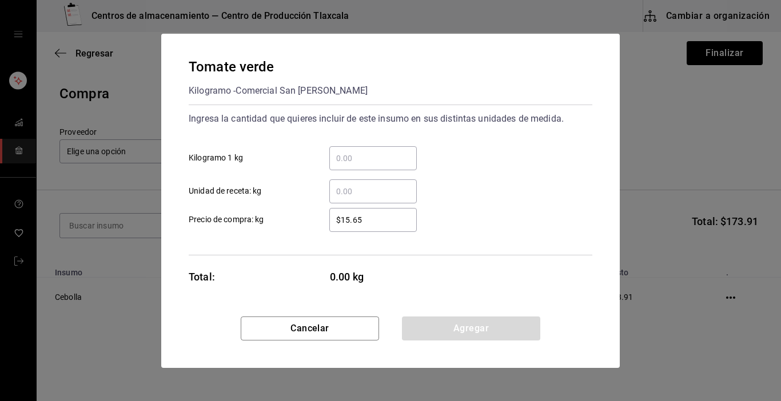
click at [342, 157] on input "​ Kilogramo 1 kg" at bounding box center [372, 159] width 87 height 14
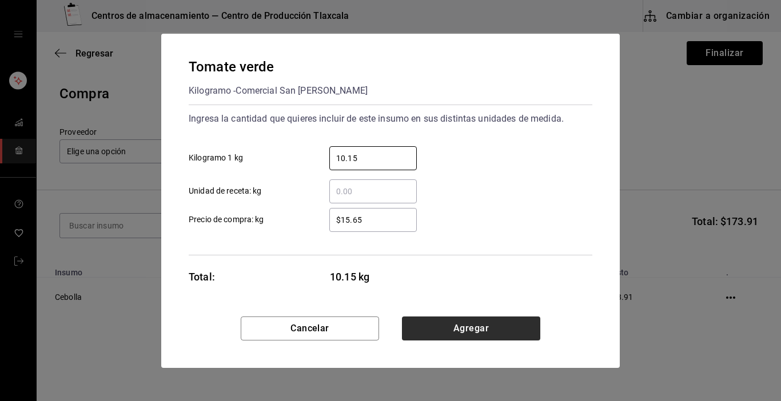
type input "10.15"
click at [428, 332] on button "Agregar" at bounding box center [471, 329] width 138 height 24
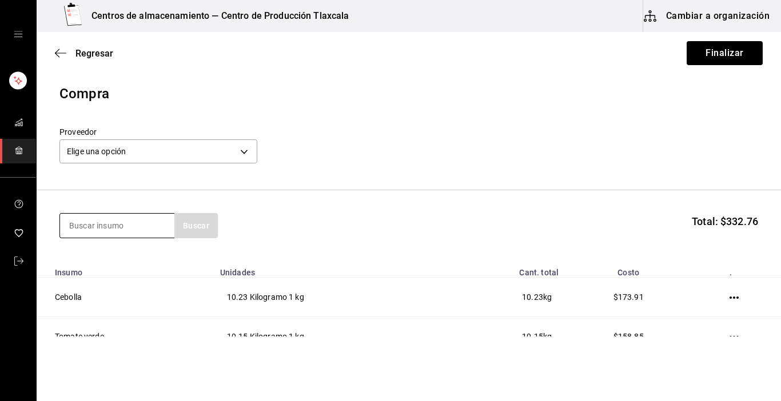
click at [115, 226] on input at bounding box center [117, 226] width 114 height 24
type input "jitomate"
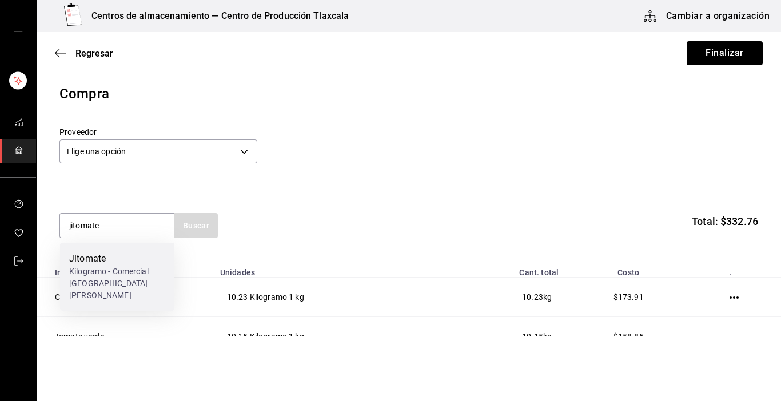
click at [109, 272] on div "Kilogramo - Comercial [GEOGRAPHIC_DATA][PERSON_NAME]" at bounding box center [117, 284] width 96 height 36
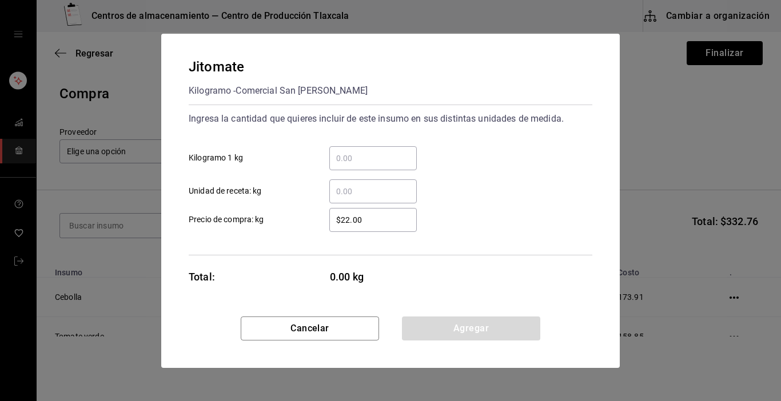
click at [348, 155] on input "​ Kilogramo 1 kg" at bounding box center [372, 159] width 87 height 14
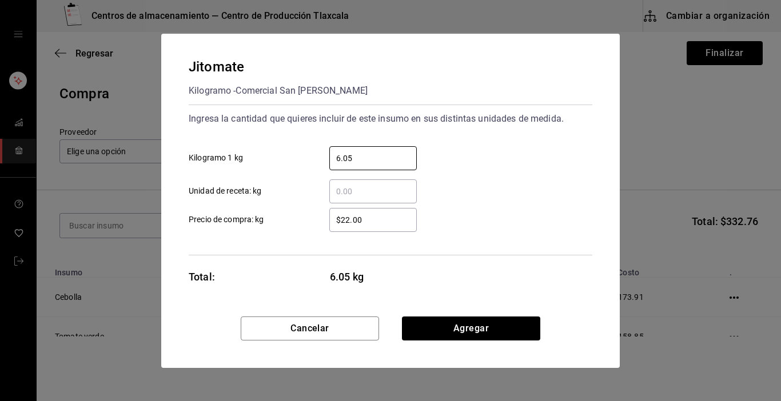
type input "6.05"
click at [383, 221] on input "$22.00" at bounding box center [372, 220] width 87 height 14
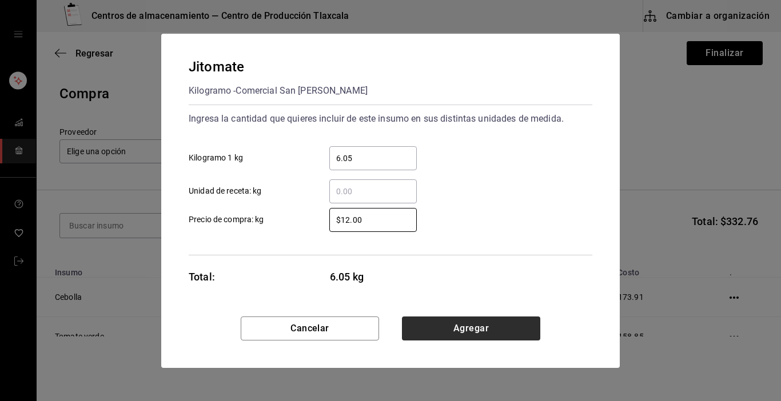
type input "$12.00"
click at [484, 329] on button "Agregar" at bounding box center [471, 329] width 138 height 24
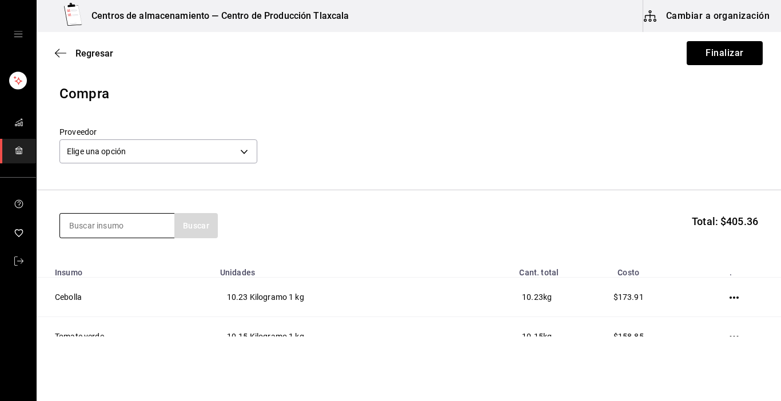
click at [93, 222] on input at bounding box center [117, 226] width 114 height 24
type input "[GEOGRAPHIC_DATA]"
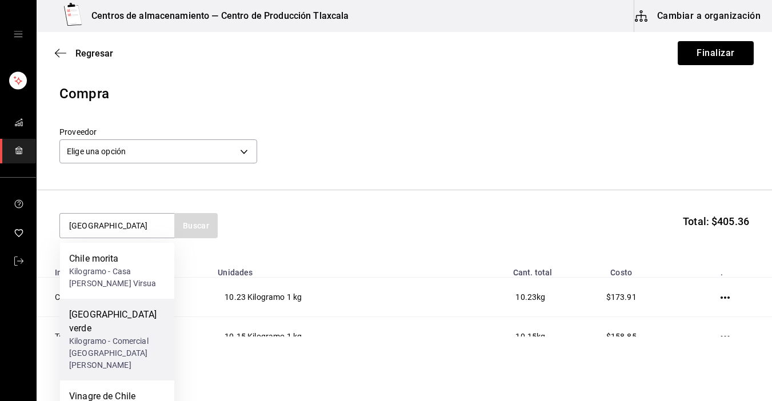
click at [124, 313] on div "[GEOGRAPHIC_DATA] verde" at bounding box center [117, 321] width 96 height 27
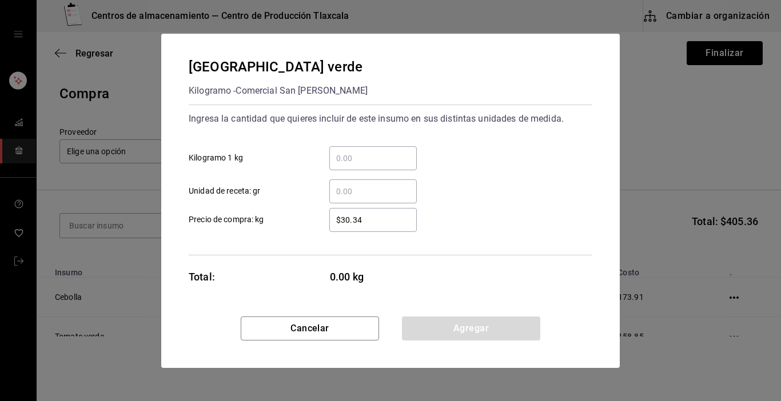
click at [356, 160] on input "​ Kilogramo 1 kg" at bounding box center [372, 159] width 87 height 14
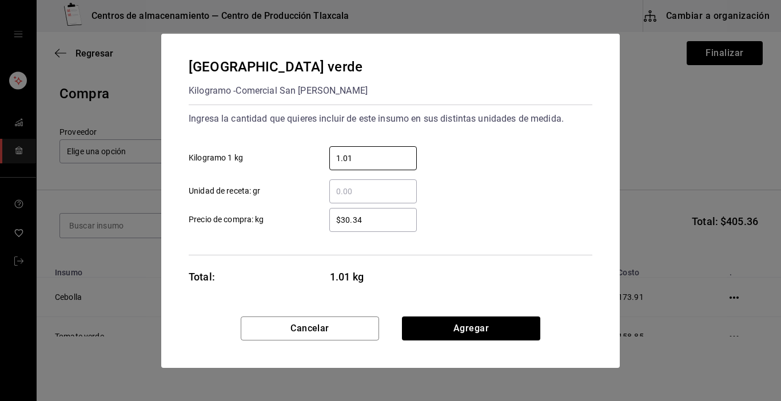
type input "1.01"
click at [392, 214] on input "$30.34" at bounding box center [372, 220] width 87 height 14
type input "$3"
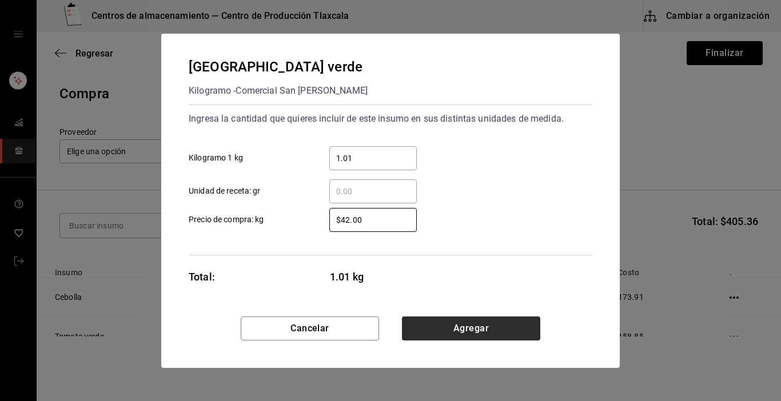
type input "$42.00"
click at [419, 325] on button "Agregar" at bounding box center [471, 329] width 138 height 24
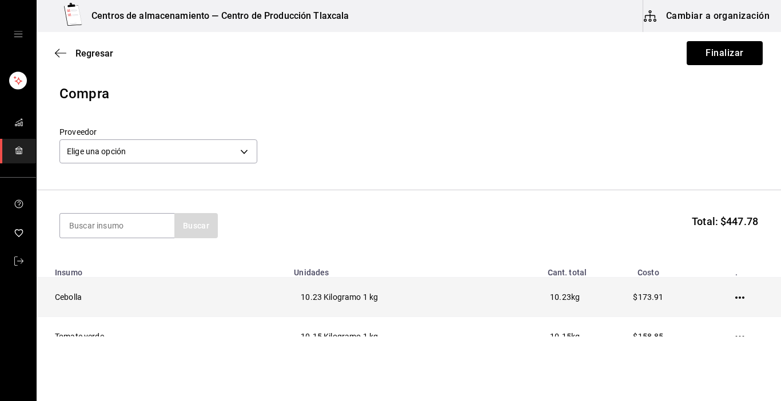
click at [735, 297] on icon "button" at bounding box center [739, 297] width 9 height 9
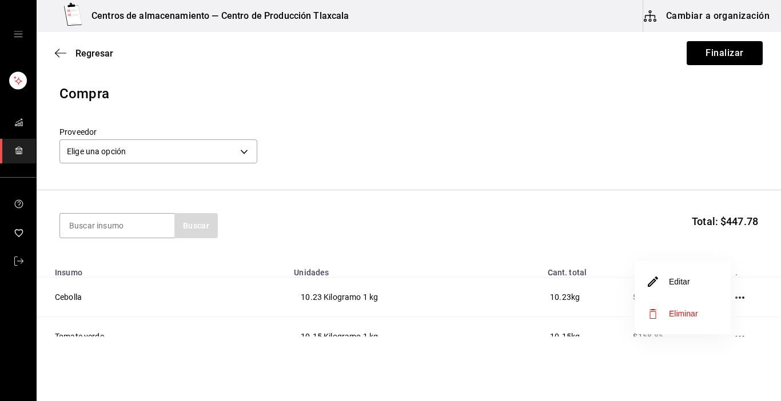
click at [697, 291] on li "Editar" at bounding box center [683, 282] width 96 height 32
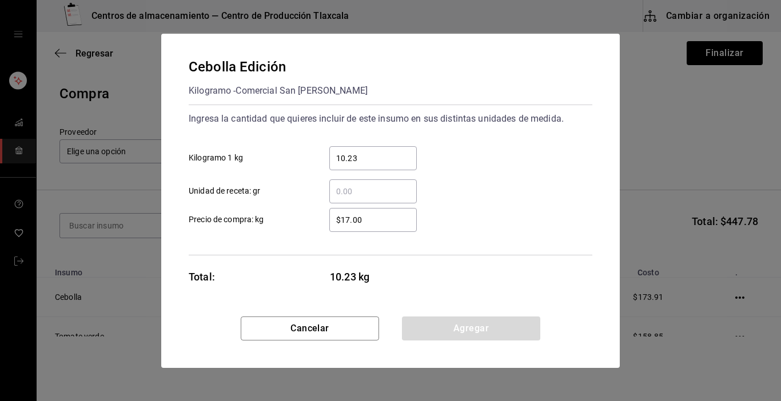
click at [367, 220] on input "$17.00" at bounding box center [372, 220] width 87 height 14
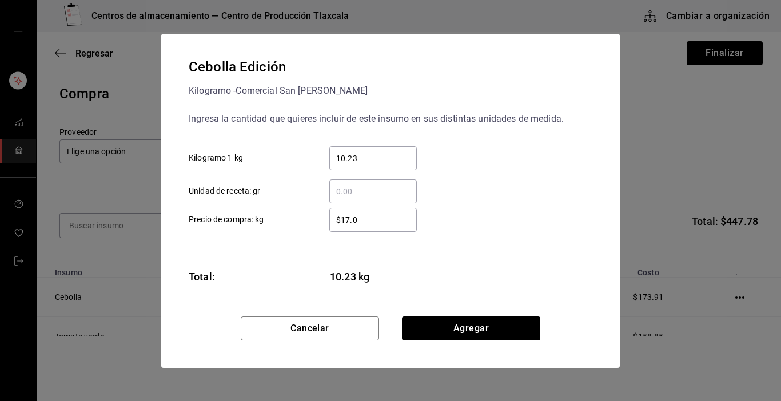
type input "$17.00"
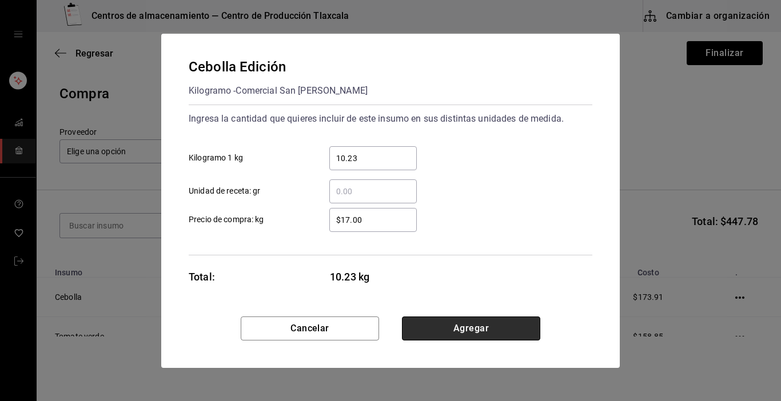
click at [415, 324] on button "Agregar" at bounding box center [471, 329] width 138 height 24
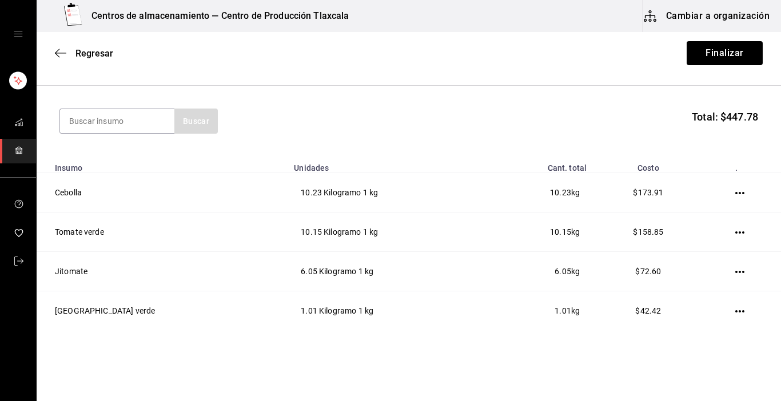
scroll to position [114, 0]
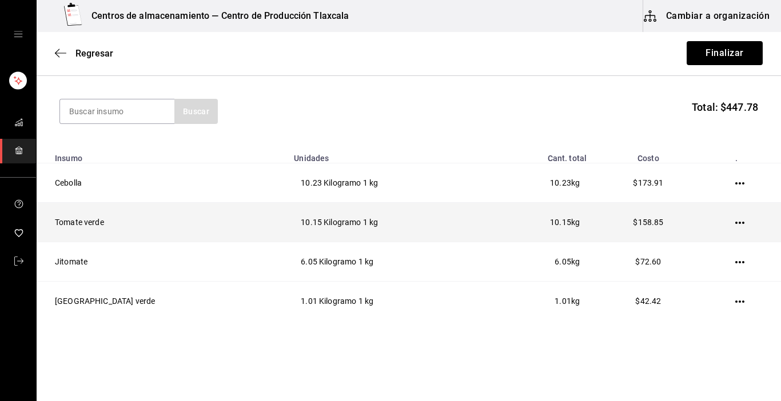
click at [735, 220] on icon "button" at bounding box center [739, 222] width 9 height 9
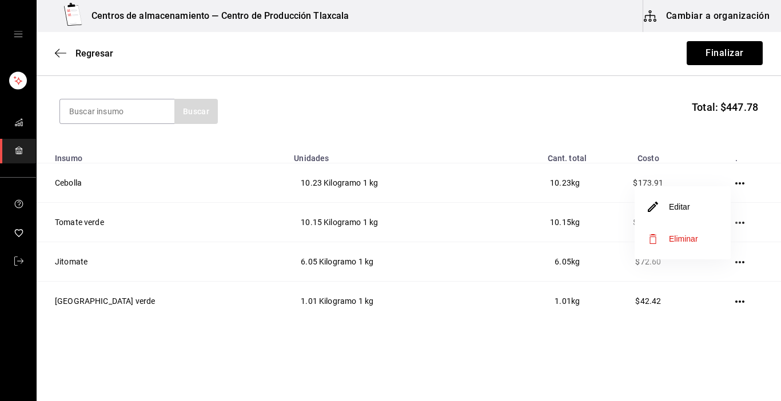
click at [710, 214] on li "Editar" at bounding box center [683, 207] width 96 height 32
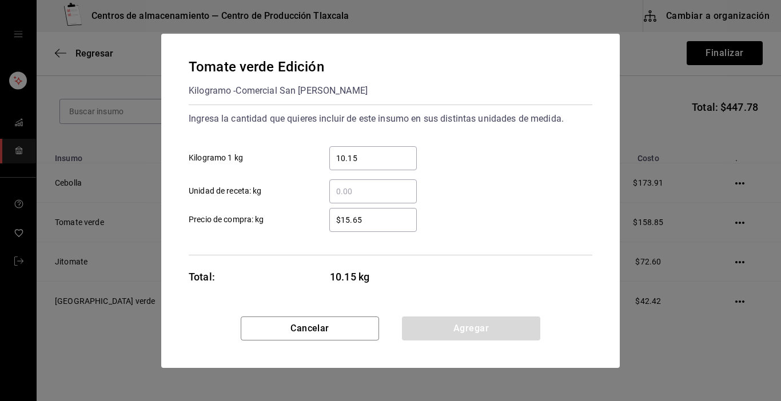
click at [393, 225] on input "$15.65" at bounding box center [372, 220] width 87 height 14
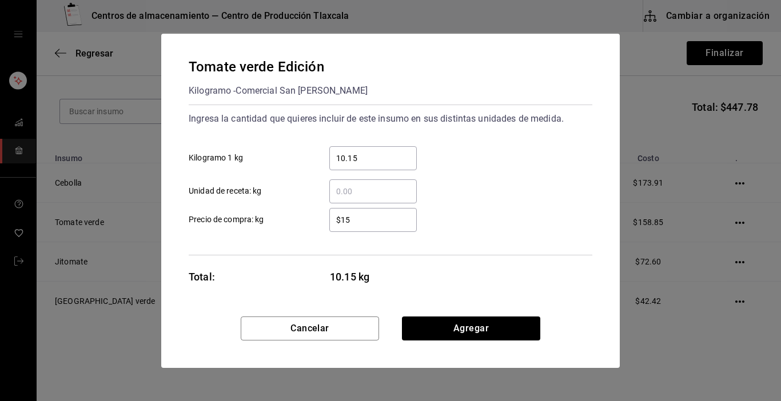
type input "$1"
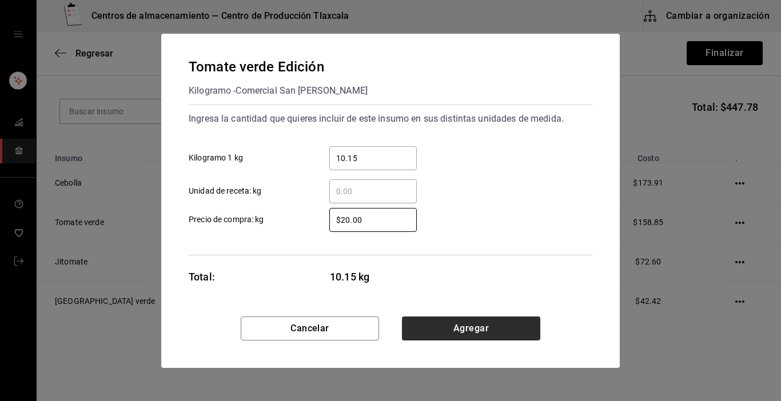
type input "$20.00"
click at [488, 320] on button "Agregar" at bounding box center [471, 329] width 138 height 24
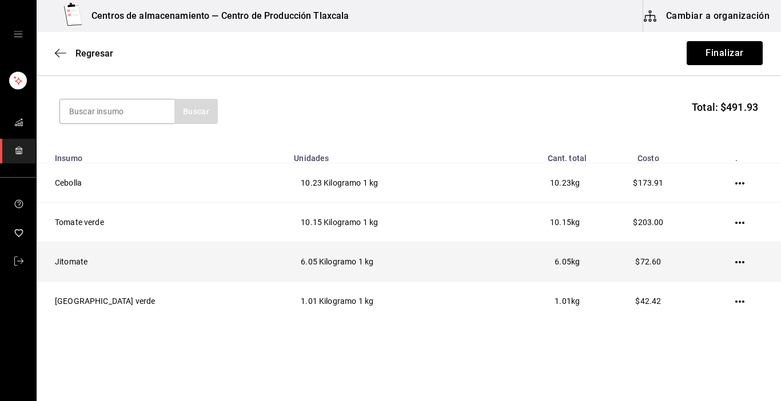
click at [735, 262] on icon "button" at bounding box center [739, 262] width 9 height 2
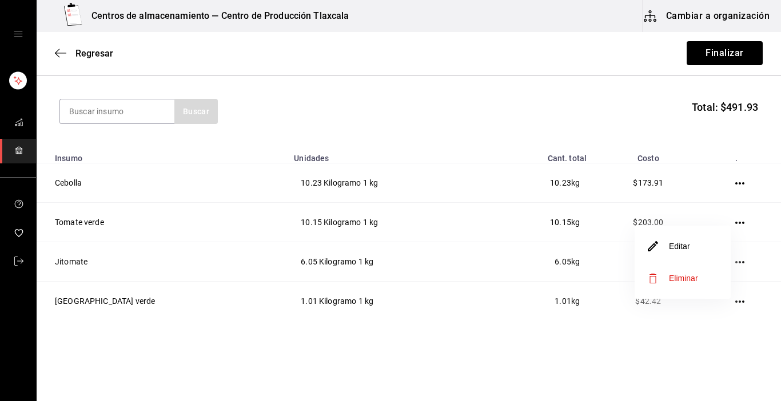
click at [708, 248] on li "Editar" at bounding box center [683, 246] width 96 height 32
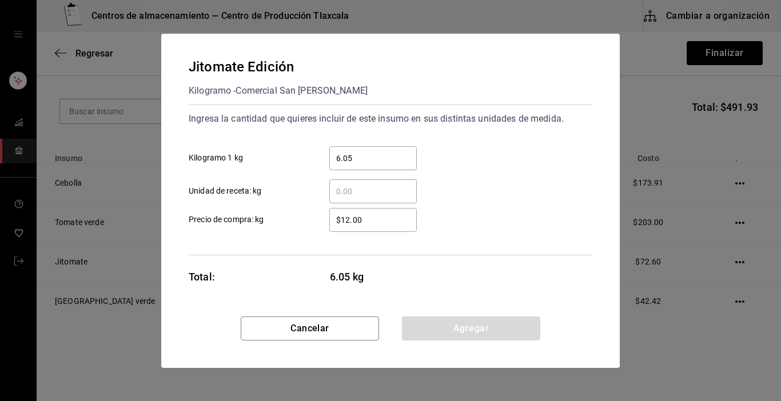
click at [388, 223] on input "$12.00" at bounding box center [372, 220] width 87 height 14
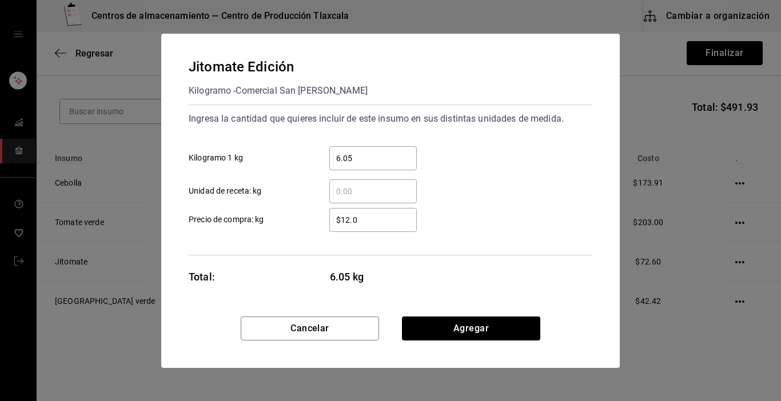
type input "$12.00"
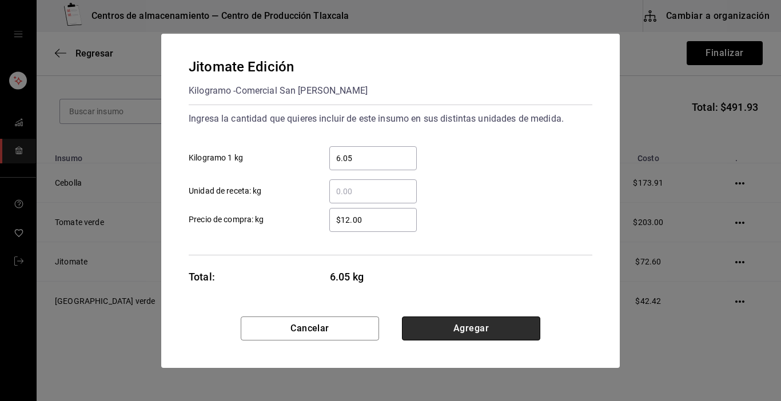
click at [415, 328] on button "Agregar" at bounding box center [471, 329] width 138 height 24
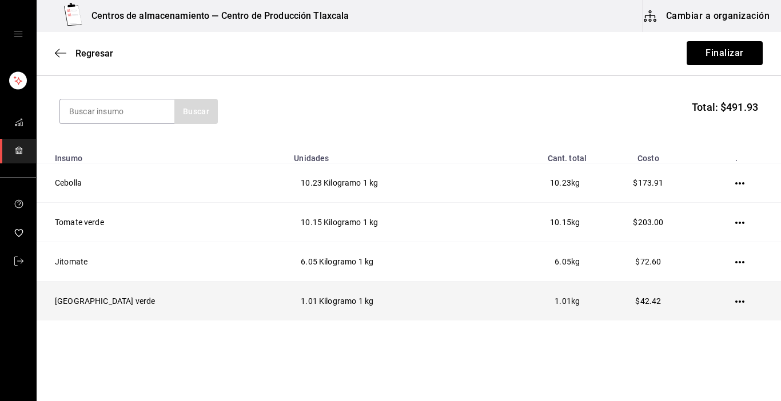
click at [731, 298] on td at bounding box center [742, 301] width 78 height 39
click at [735, 302] on icon "button" at bounding box center [739, 302] width 9 height 2
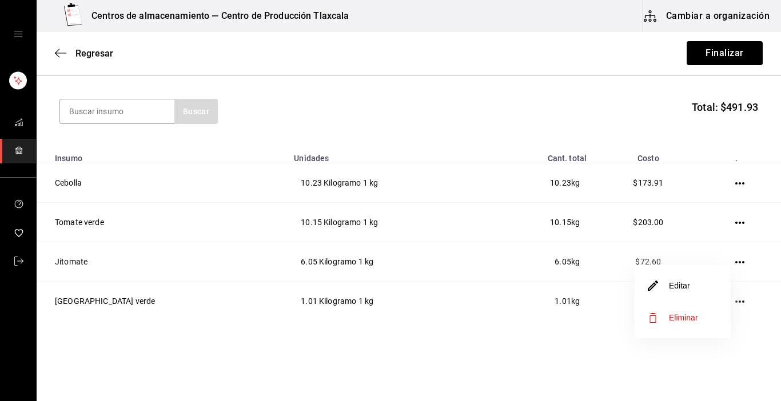
click at [698, 292] on li "Editar" at bounding box center [683, 286] width 96 height 32
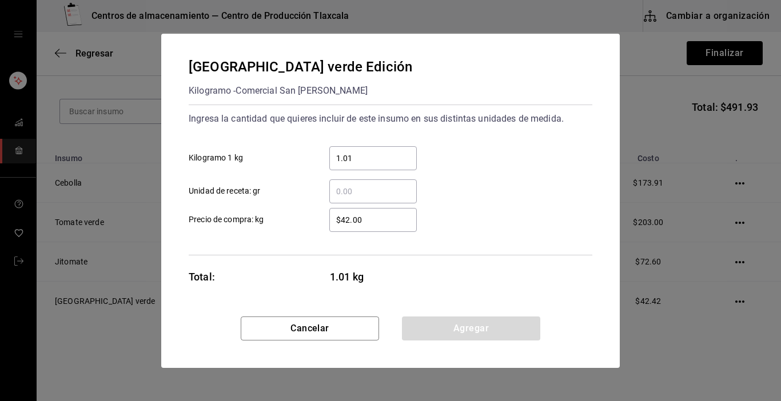
click at [387, 228] on div "$42.00 ​" at bounding box center [372, 220] width 87 height 24
click at [387, 227] on input "$42.00" at bounding box center [372, 220] width 87 height 14
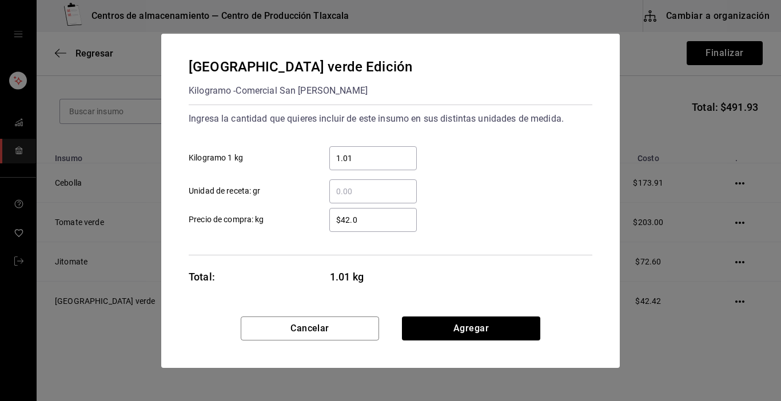
type input "$42.00"
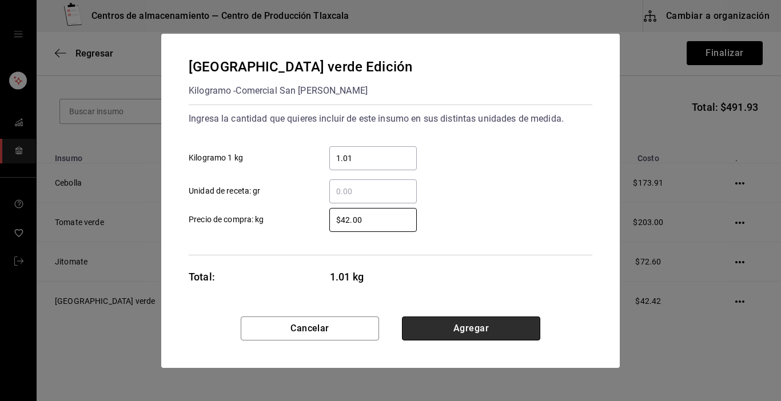
click at [429, 337] on button "Agregar" at bounding box center [471, 329] width 138 height 24
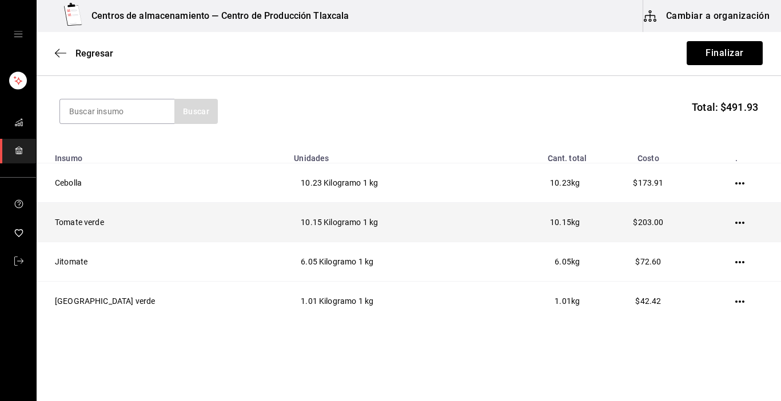
click at [735, 222] on icon "button" at bounding box center [739, 222] width 9 height 9
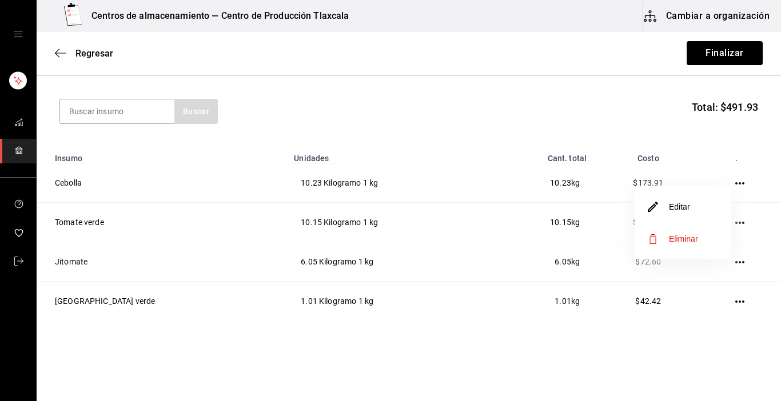
click at [691, 210] on li "Editar" at bounding box center [683, 207] width 96 height 32
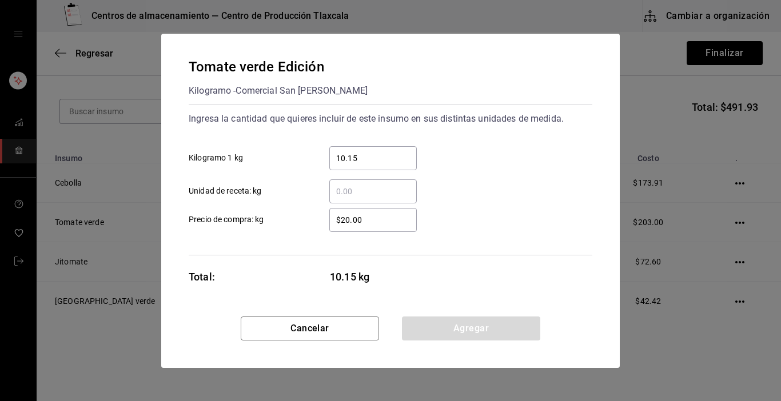
click at [382, 218] on input "$20.00" at bounding box center [372, 220] width 87 height 14
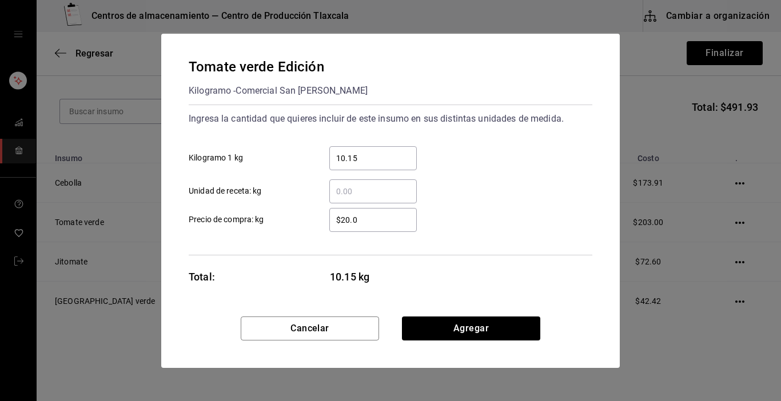
type input "$20.00"
click at [473, 314] on div "Tomate verde Edición Kilogramo - Comercial San [PERSON_NAME] Ingresa la cantida…" at bounding box center [390, 175] width 459 height 283
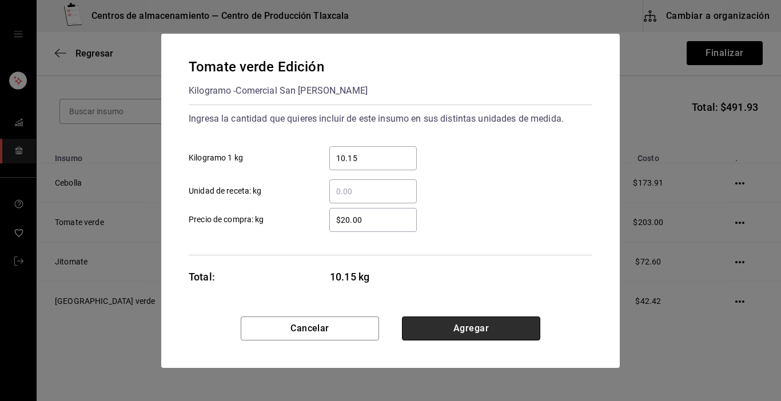
click at [473, 336] on button "Agregar" at bounding box center [471, 329] width 138 height 24
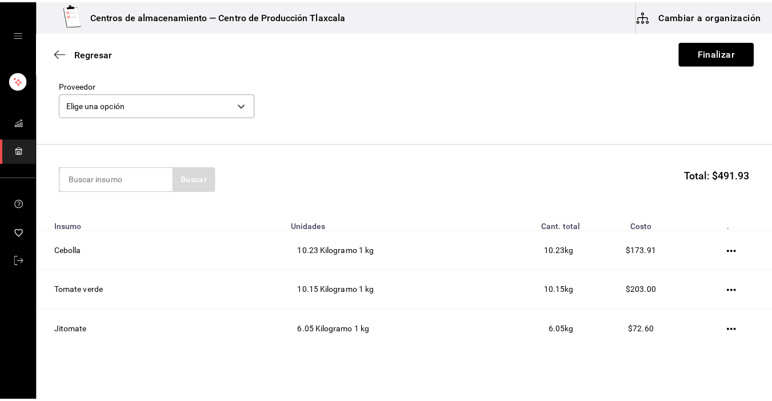
scroll to position [46, 0]
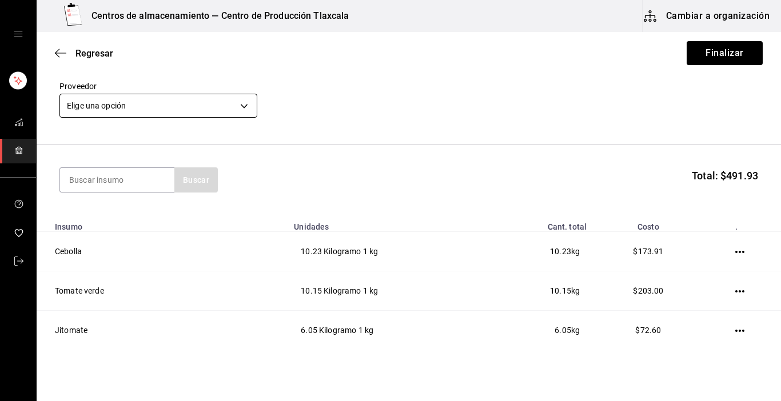
click at [247, 106] on body "Centros de almacenamiento — Centro de Producción Tlaxcala Cambiar a organizació…" at bounding box center [390, 168] width 781 height 337
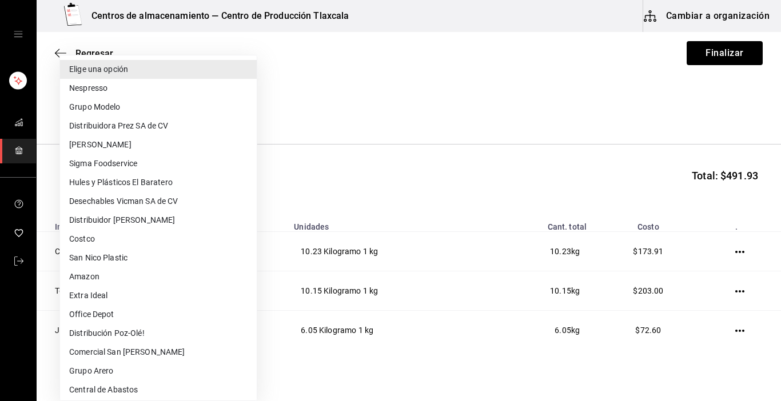
click at [152, 348] on li "Comercial San [PERSON_NAME]" at bounding box center [158, 352] width 197 height 19
type input "3cbb42b7-b680-498b-b2ab-183f0e301770"
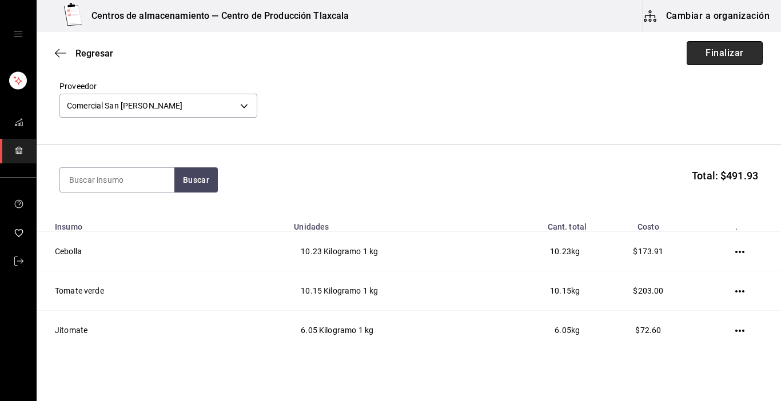
click at [713, 53] on button "Finalizar" at bounding box center [725, 53] width 76 height 24
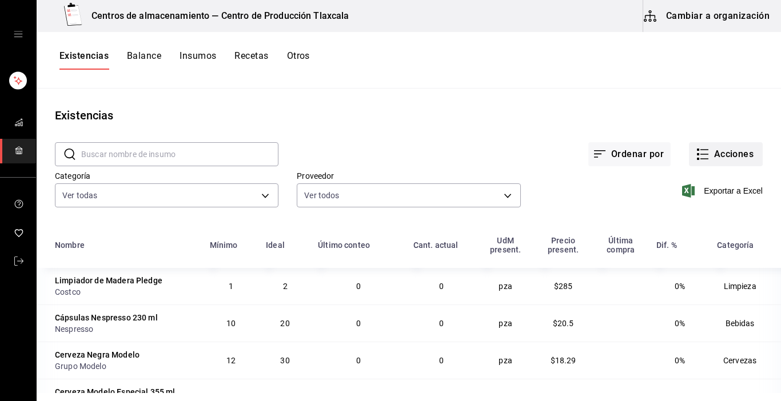
click at [696, 152] on icon "button" at bounding box center [703, 155] width 14 height 14
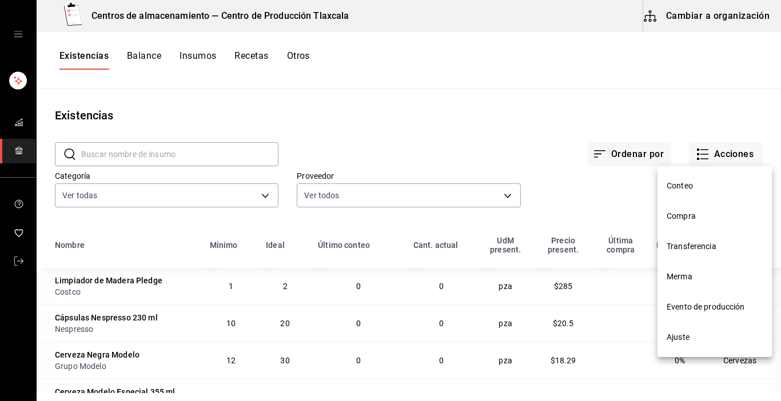
click at [690, 208] on li "Compra" at bounding box center [715, 216] width 114 height 30
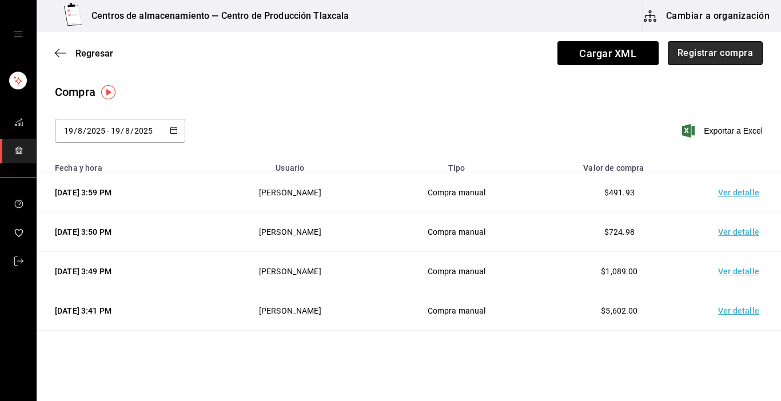
click at [683, 53] on button "Registrar compra" at bounding box center [715, 53] width 95 height 24
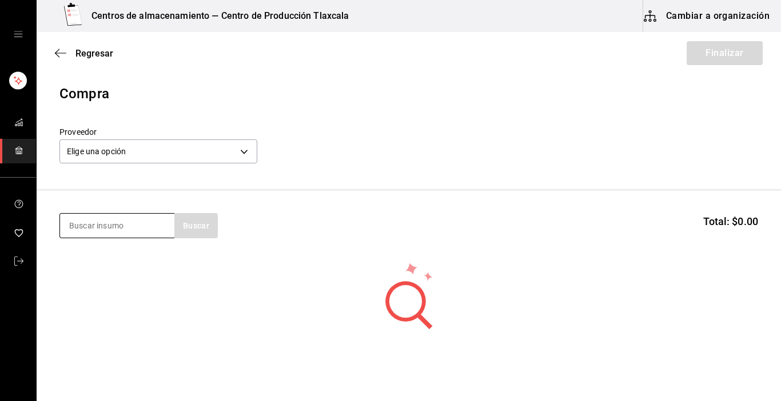
click at [116, 233] on input at bounding box center [117, 226] width 114 height 24
type input "bolsa"
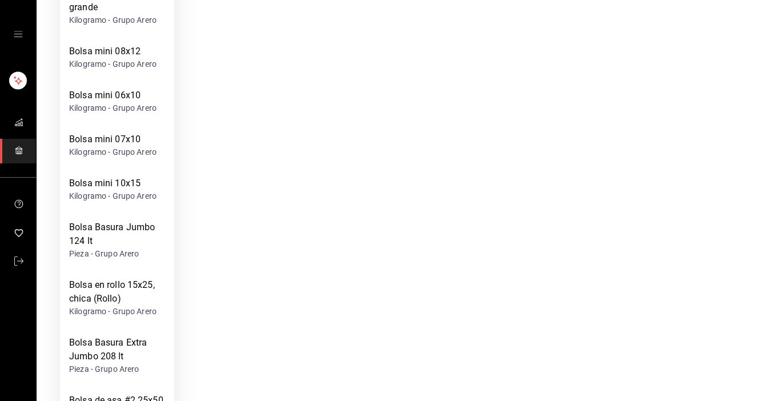
scroll to position [457, 0]
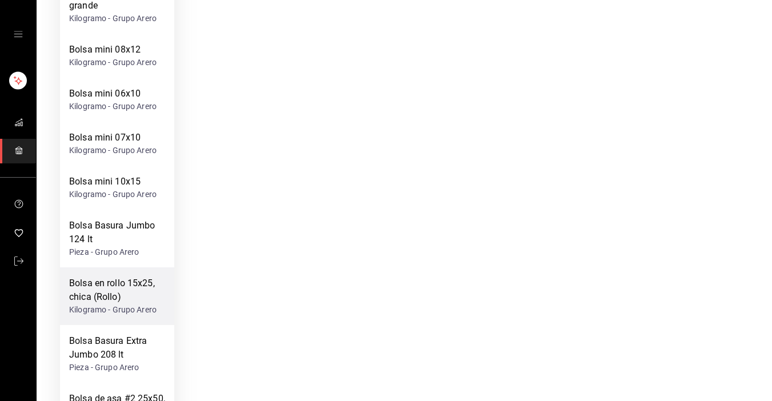
click at [129, 294] on div "Bolsa en rollo 15x25, chica (Rollo)" at bounding box center [117, 290] width 96 height 27
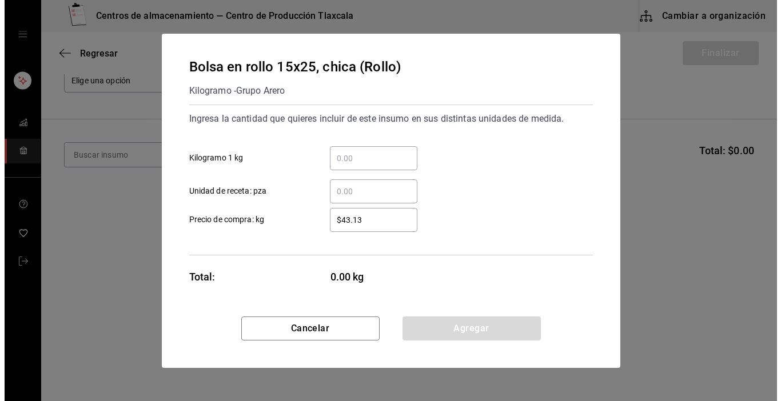
scroll to position [0, 0]
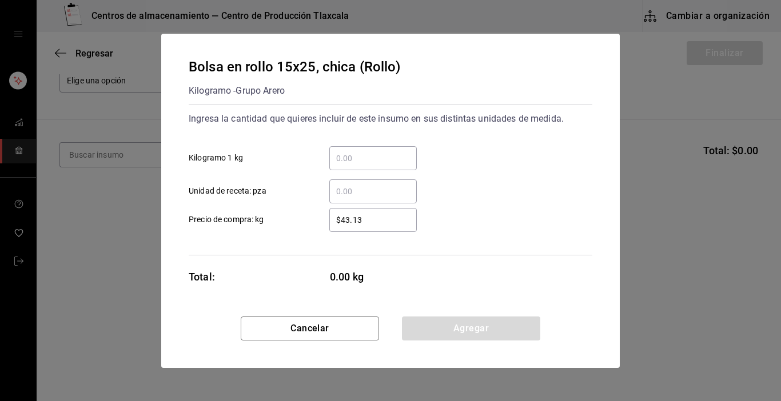
click at [340, 161] on input "​ Kilogramo 1 kg" at bounding box center [372, 159] width 87 height 14
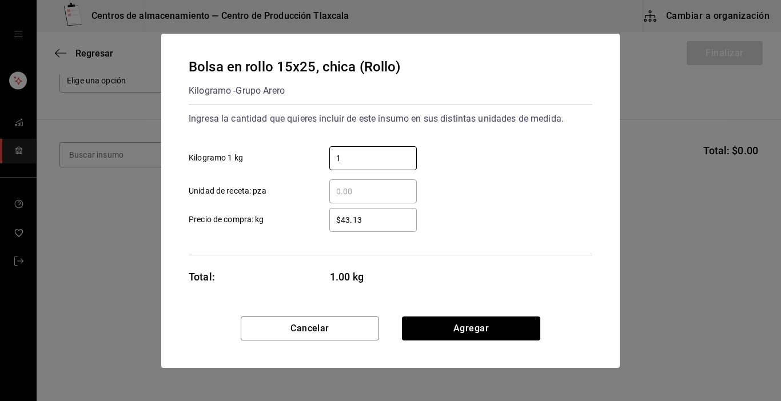
type input "1"
click at [503, 193] on div "​ Unidad de receta: pza" at bounding box center [386, 186] width 413 height 33
click at [392, 221] on input "$43.13" at bounding box center [372, 220] width 87 height 14
type input "$4"
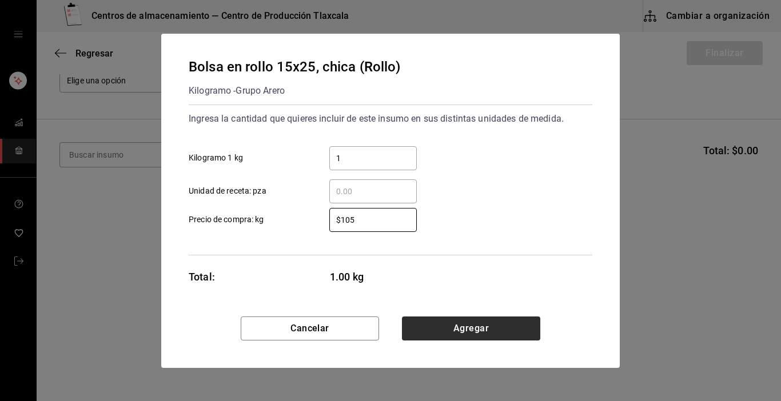
type input "$105"
click at [520, 324] on button "Agregar" at bounding box center [471, 329] width 138 height 24
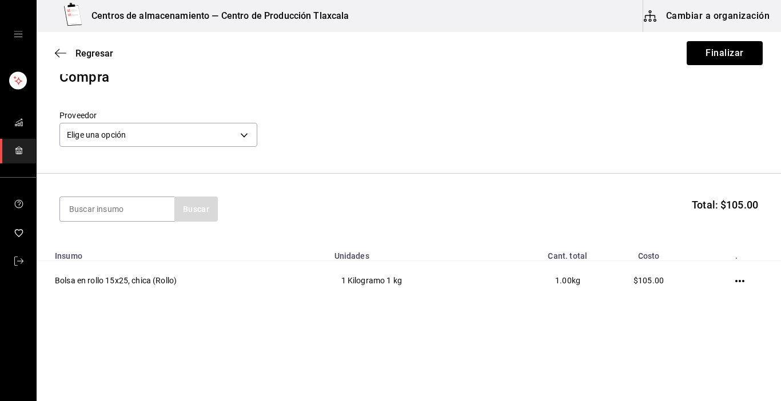
scroll to position [17, 0]
click at [137, 209] on input at bounding box center [117, 209] width 114 height 24
type input "charola"
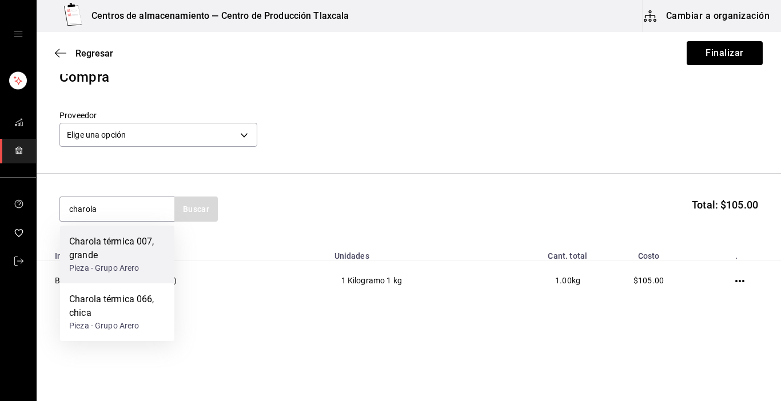
click at [132, 240] on div "Charola térmica 007, grande" at bounding box center [117, 248] width 96 height 27
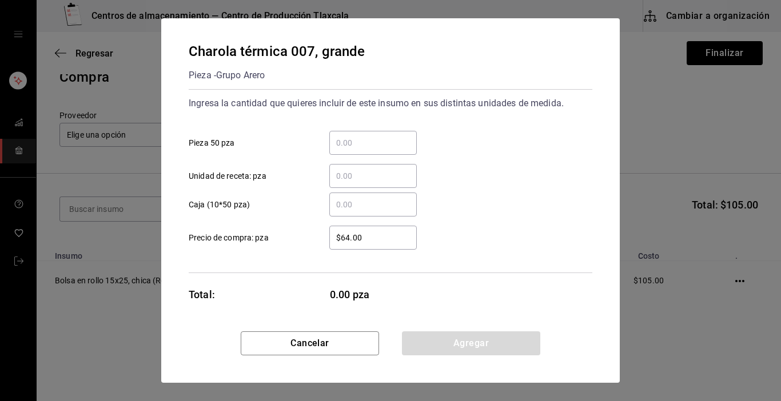
click at [340, 140] on input "​ Pieza 50 pza" at bounding box center [372, 143] width 87 height 14
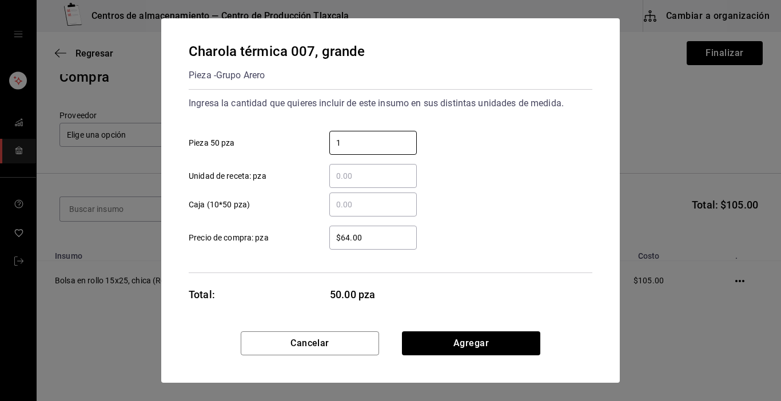
click at [485, 180] on div "​ Unidad de receta: pza" at bounding box center [386, 171] width 413 height 33
click at [392, 233] on input "$64.00" at bounding box center [372, 238] width 87 height 14
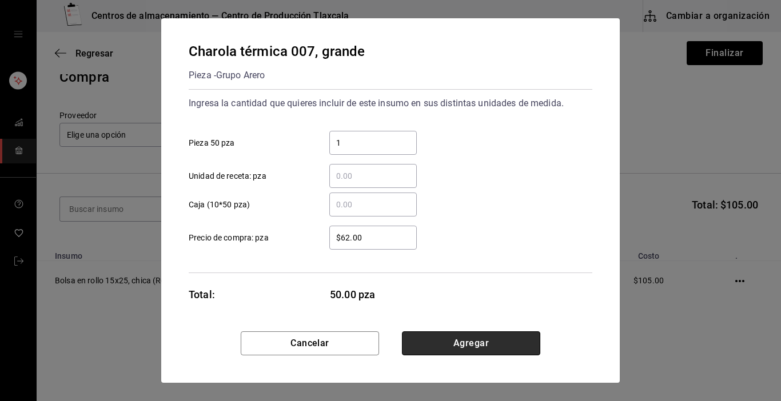
click at [473, 336] on button "Agregar" at bounding box center [471, 344] width 138 height 24
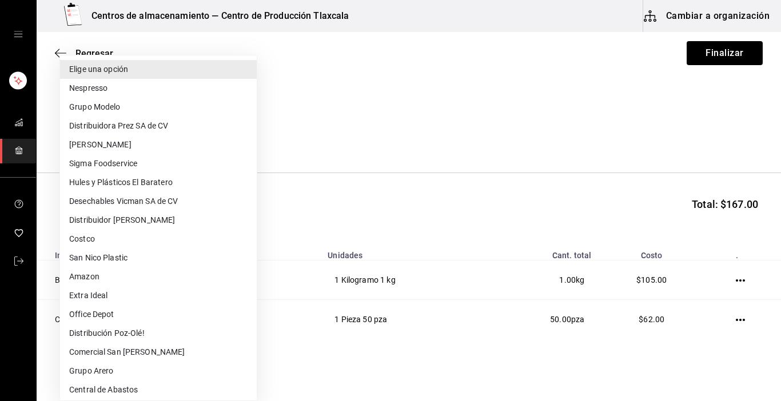
click at [250, 129] on body "Centros de almacenamiento — Centro de Producción Tlaxcala Cambiar a organizació…" at bounding box center [390, 168] width 781 height 337
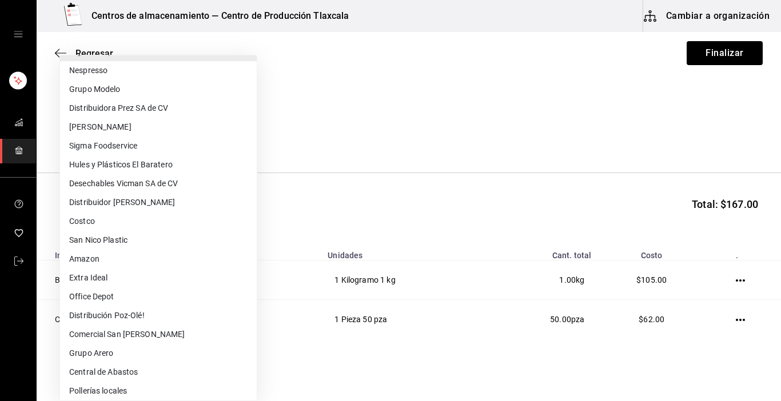
scroll to position [200, 0]
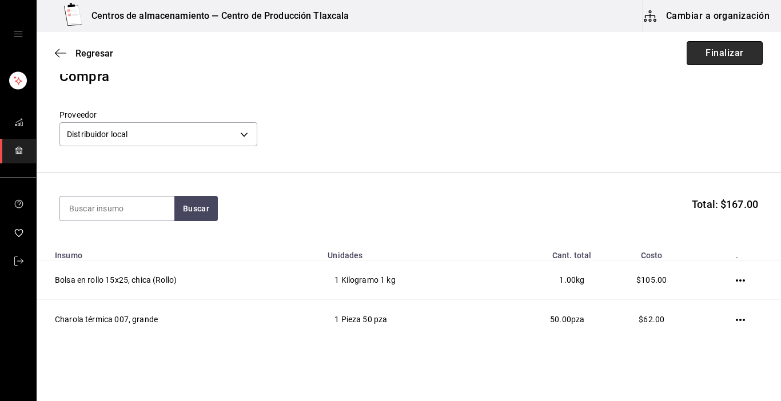
click at [705, 59] on button "Finalizar" at bounding box center [725, 53] width 76 height 24
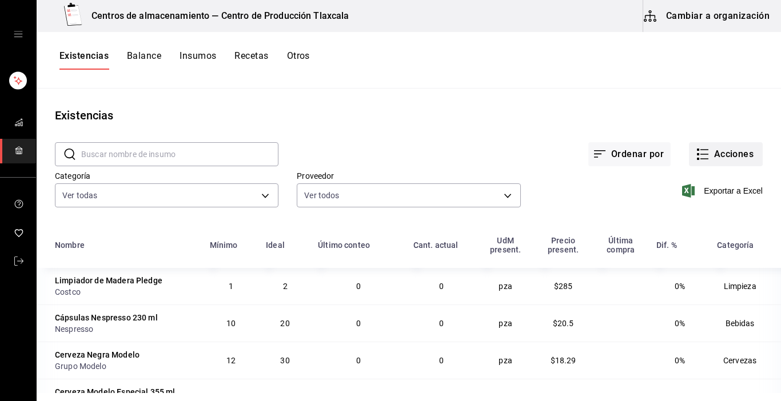
click at [703, 152] on button "Acciones" at bounding box center [726, 154] width 74 height 24
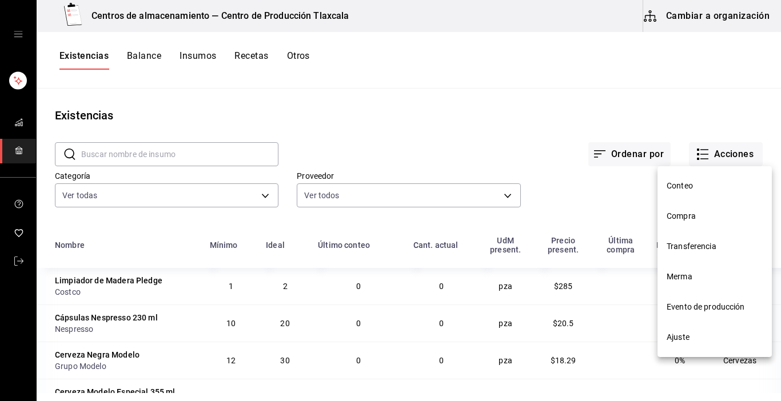
click at [700, 206] on li "Compra" at bounding box center [715, 216] width 114 height 30
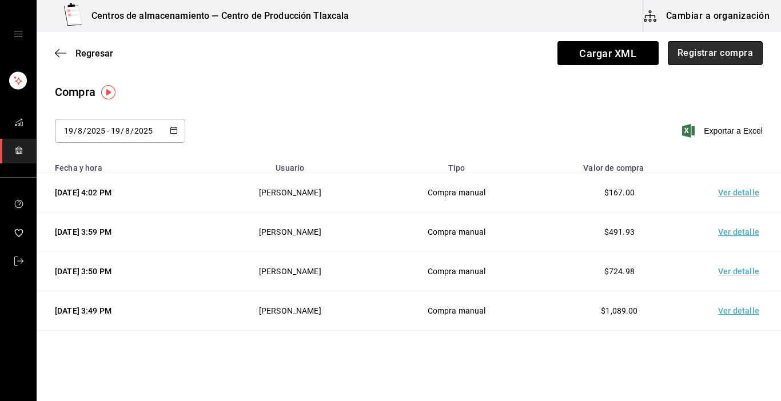
click at [678, 62] on button "Registrar compra" at bounding box center [715, 53] width 95 height 24
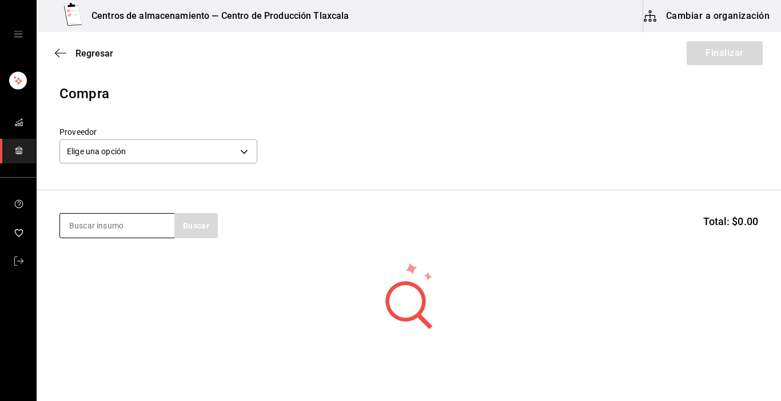
click at [134, 233] on input at bounding box center [117, 226] width 114 height 24
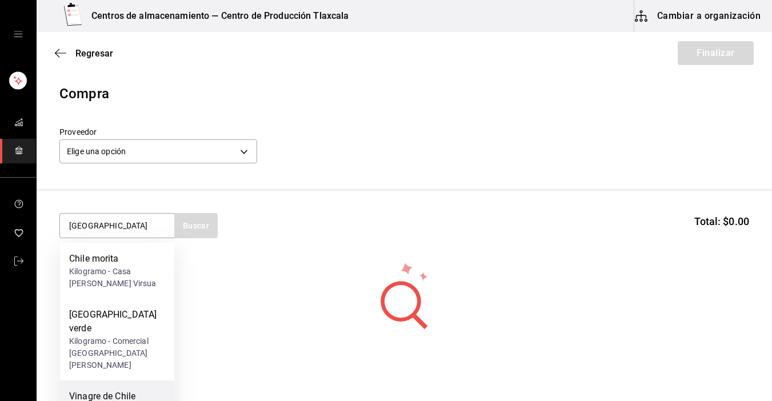
click at [115, 390] on div "Vinagre de Chile Jalapeño" at bounding box center [117, 403] width 96 height 27
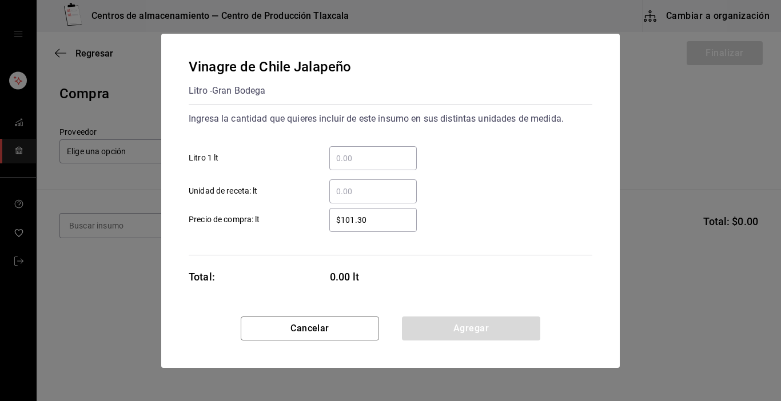
click at [351, 154] on input "​ Litro 1 lt" at bounding box center [372, 159] width 87 height 14
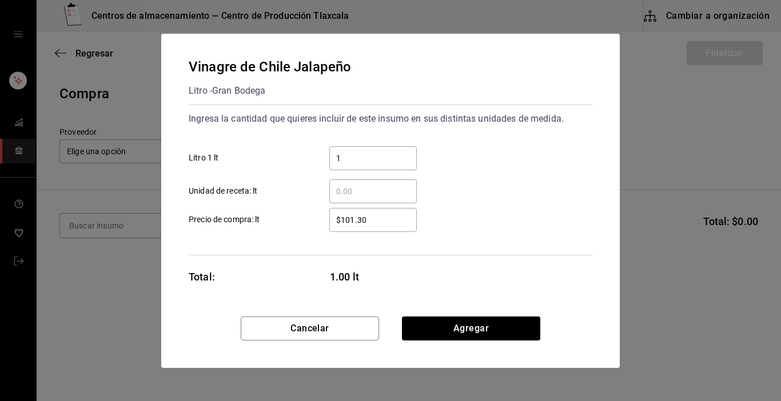
click at [491, 169] on div "1 ​ Litro 1 lt" at bounding box center [386, 153] width 413 height 33
click at [388, 216] on input "$101.30" at bounding box center [372, 220] width 87 height 14
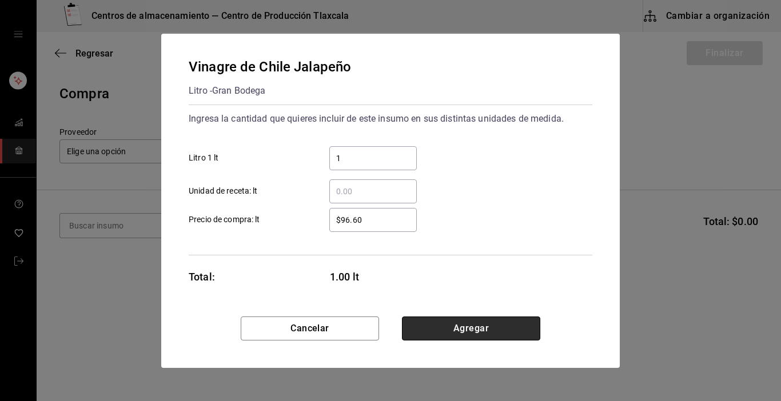
click at [441, 329] on button "Agregar" at bounding box center [471, 329] width 138 height 24
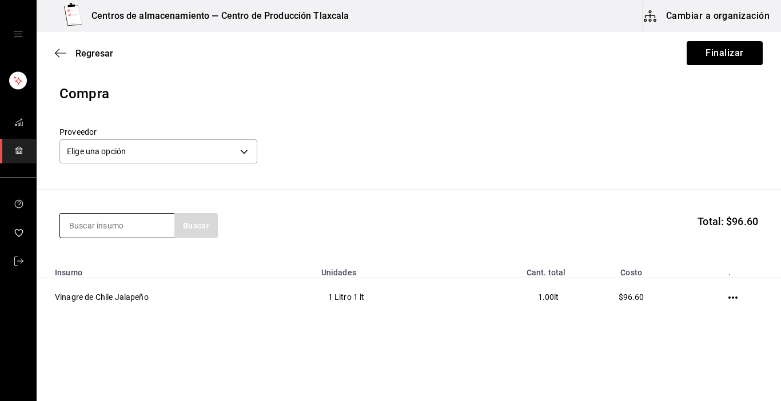
click at [137, 224] on input at bounding box center [117, 226] width 114 height 24
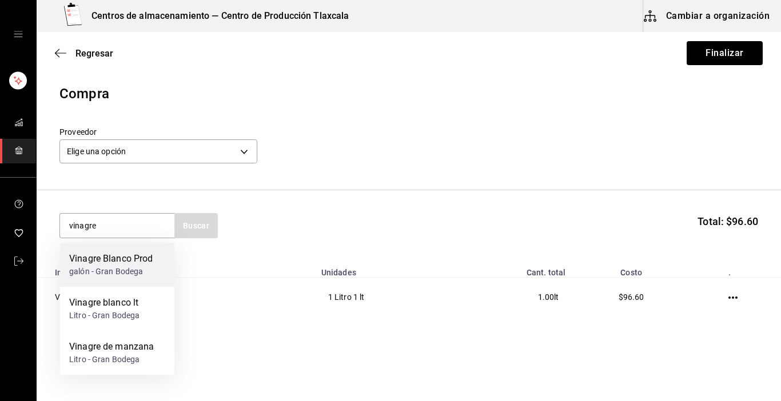
click at [144, 282] on div "Vinagre Blanco Prod galón - Gran Bodega" at bounding box center [117, 265] width 114 height 44
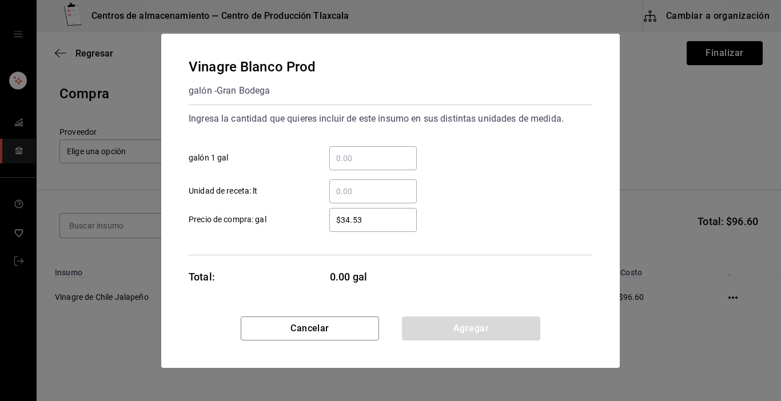
click at [371, 149] on div "​" at bounding box center [372, 158] width 87 height 24
click at [371, 152] on input "​ galón 1 gal" at bounding box center [372, 159] width 87 height 14
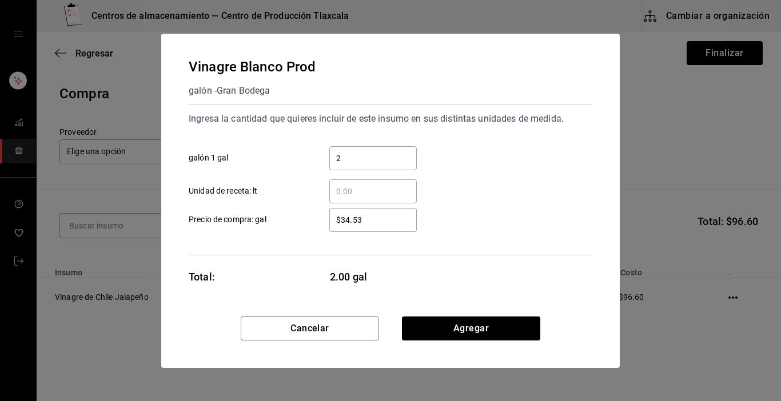
click at [486, 173] on div "​ Unidad de receta: lt" at bounding box center [386, 186] width 413 height 33
click at [367, 225] on input "$34.53" at bounding box center [372, 220] width 87 height 14
click at [453, 324] on button "Agregar" at bounding box center [471, 329] width 138 height 24
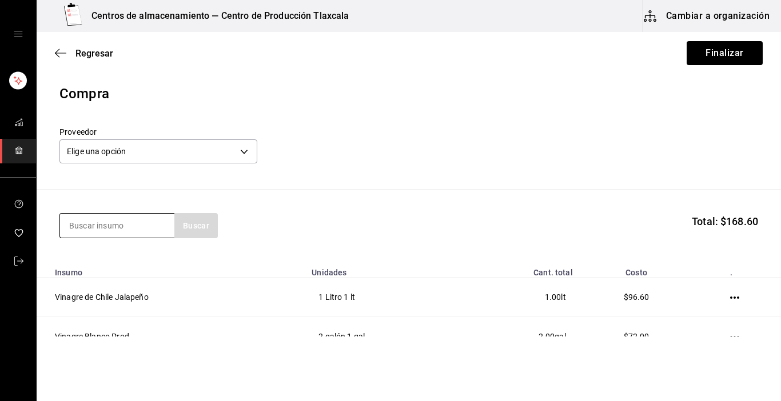
click at [126, 220] on input at bounding box center [117, 226] width 114 height 24
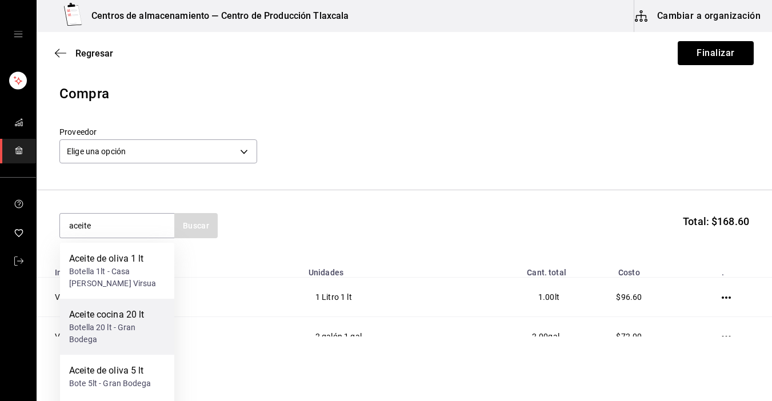
click at [132, 322] on div "Botella 20 lt - Gran Bodega" at bounding box center [117, 334] width 96 height 24
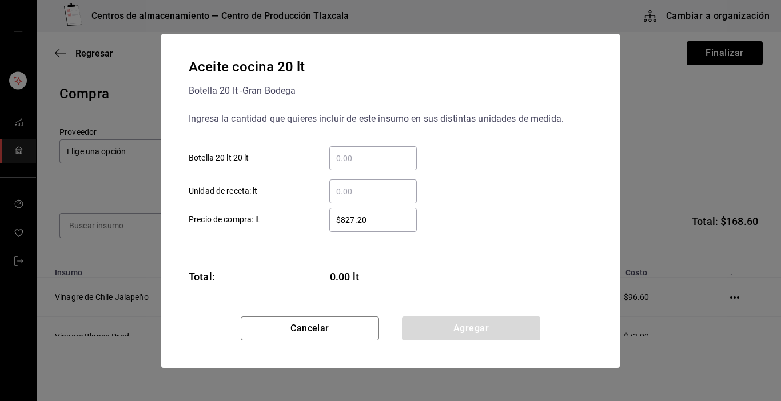
click at [379, 158] on input "​ Botella 20 lt 20 lt" at bounding box center [372, 159] width 87 height 14
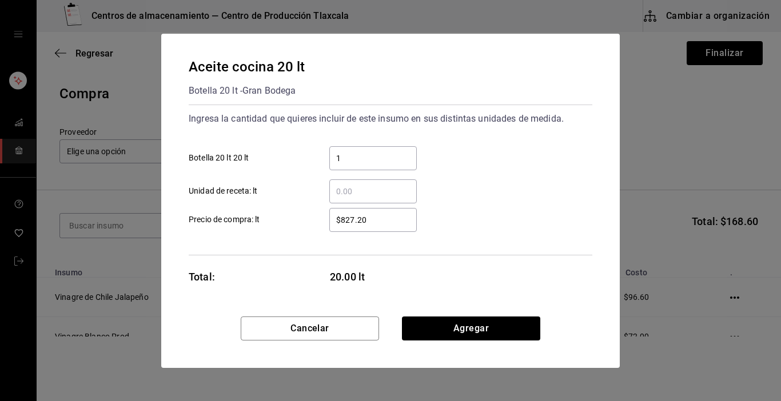
click at [525, 185] on div "​ Unidad de receta: lt" at bounding box center [386, 186] width 413 height 33
click at [399, 221] on input "$827.20" at bounding box center [372, 220] width 87 height 14
click at [464, 320] on button "Agregar" at bounding box center [471, 329] width 138 height 24
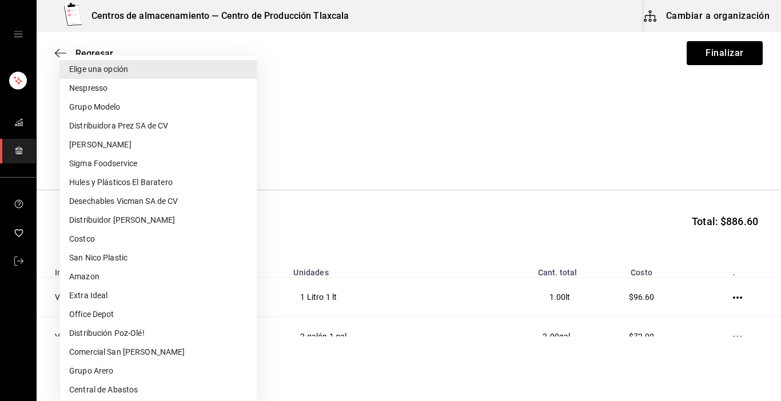
click at [249, 149] on body "Centros de almacenamiento — Centro de Producción Tlaxcala Cambiar a organizació…" at bounding box center [390, 168] width 781 height 337
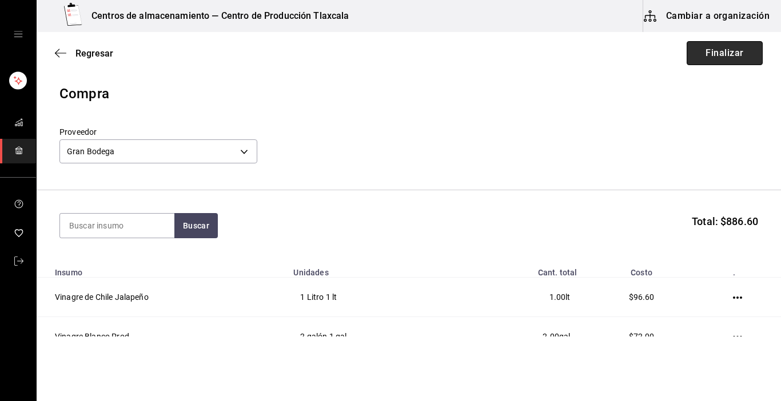
click at [737, 50] on button "Finalizar" at bounding box center [725, 53] width 76 height 24
